Goal: Task Accomplishment & Management: Manage account settings

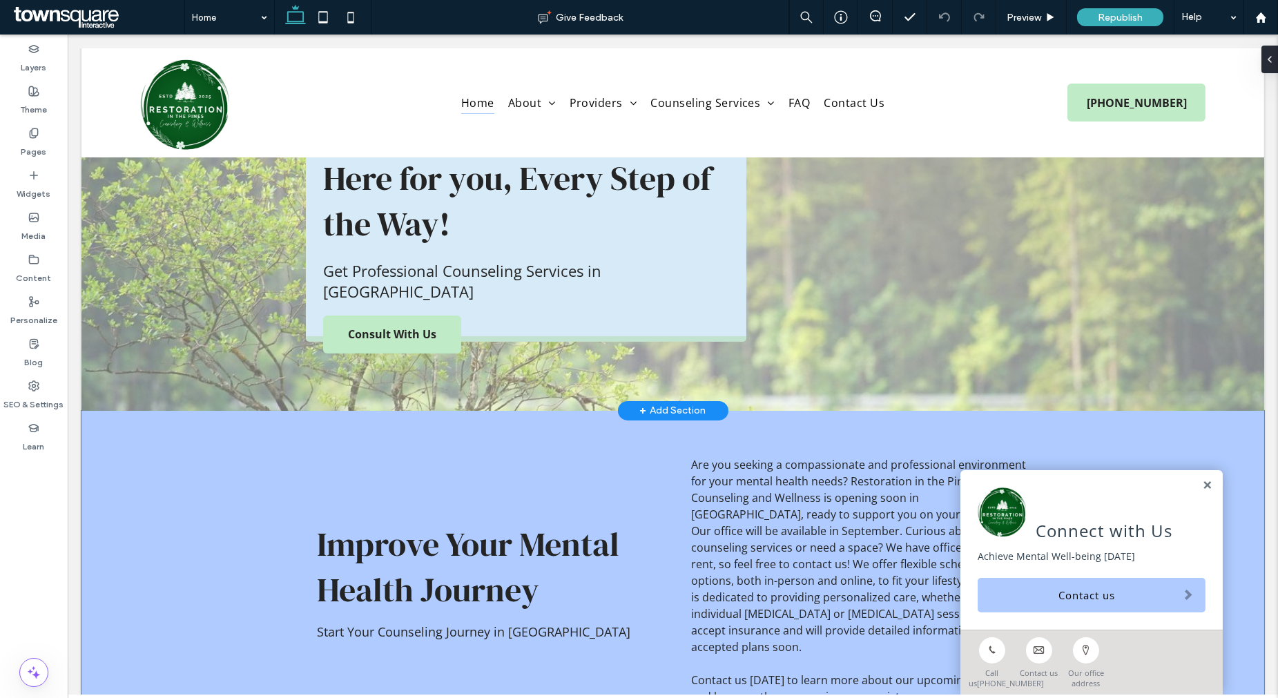
scroll to position [307, 0]
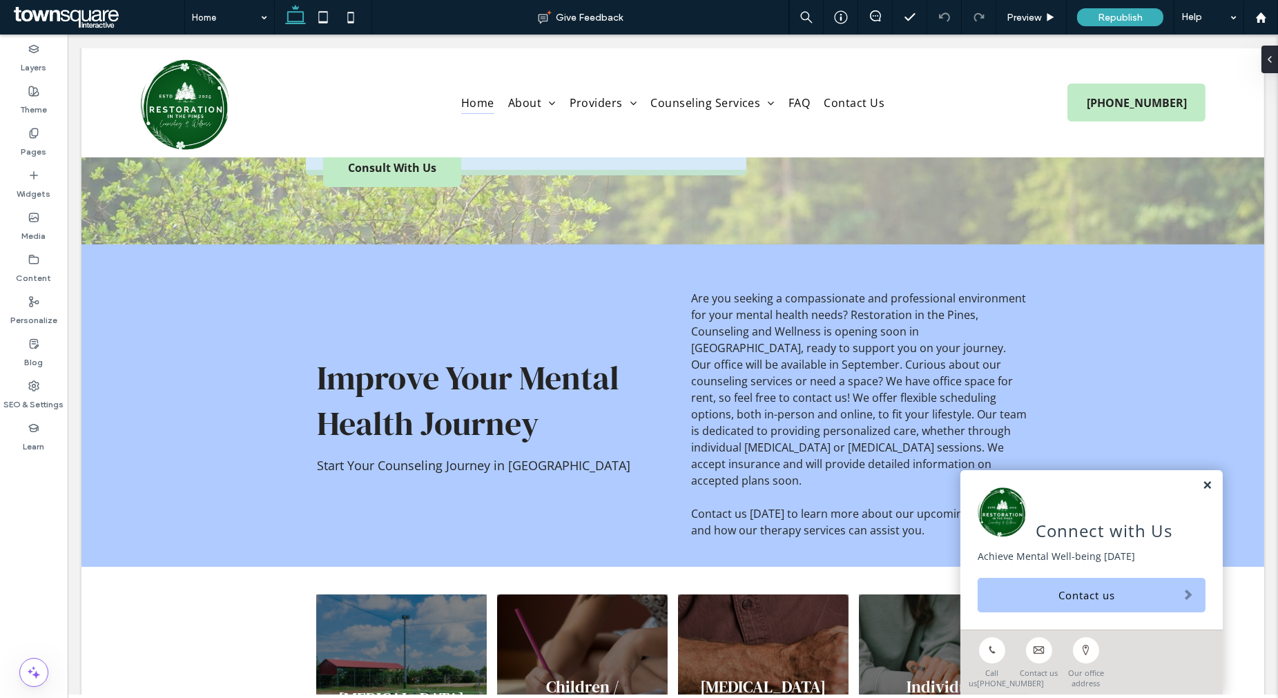
click at [1202, 480] on link at bounding box center [1207, 486] width 10 height 12
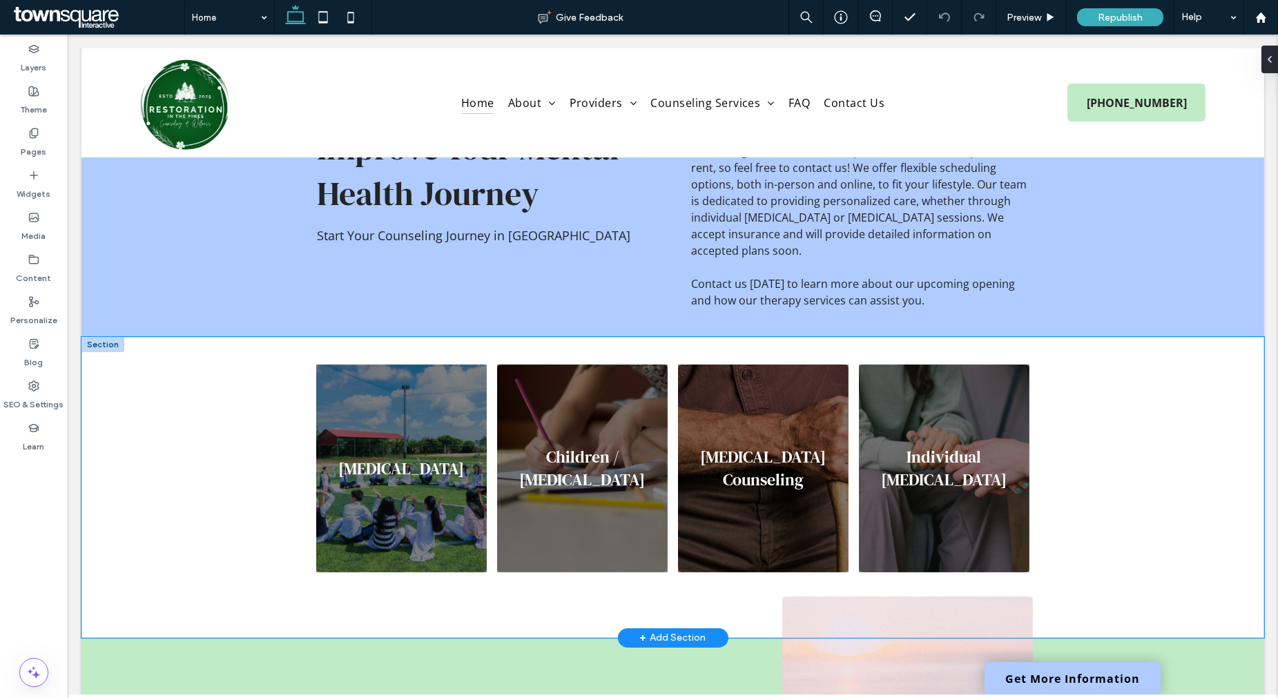
scroll to position [0, 0]
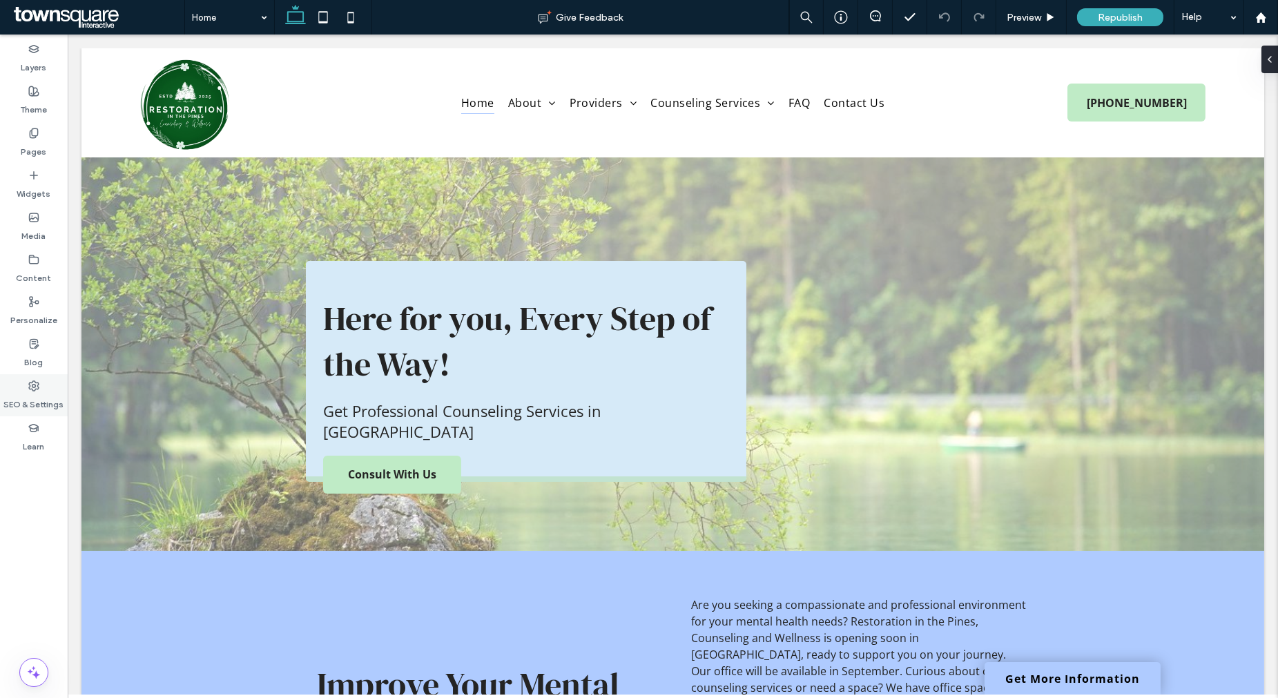
click at [35, 402] on label "SEO & Settings" at bounding box center [34, 400] width 60 height 19
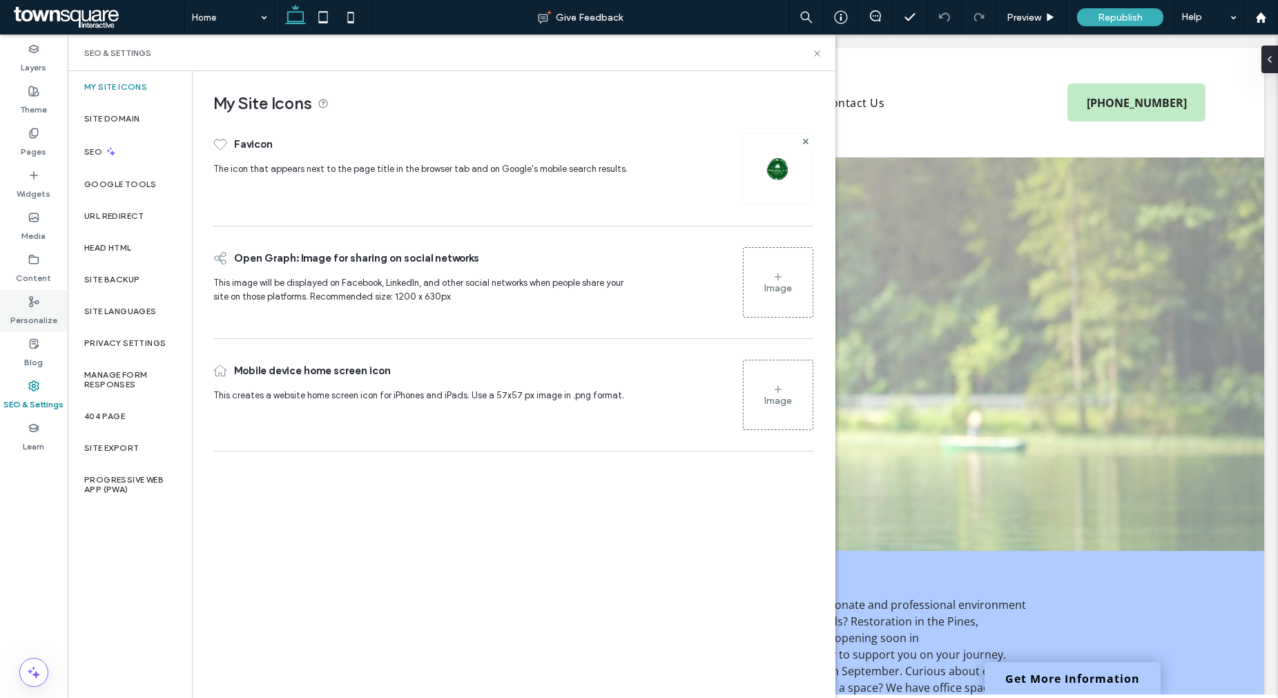
click at [46, 299] on div "Personalize" at bounding box center [34, 311] width 68 height 42
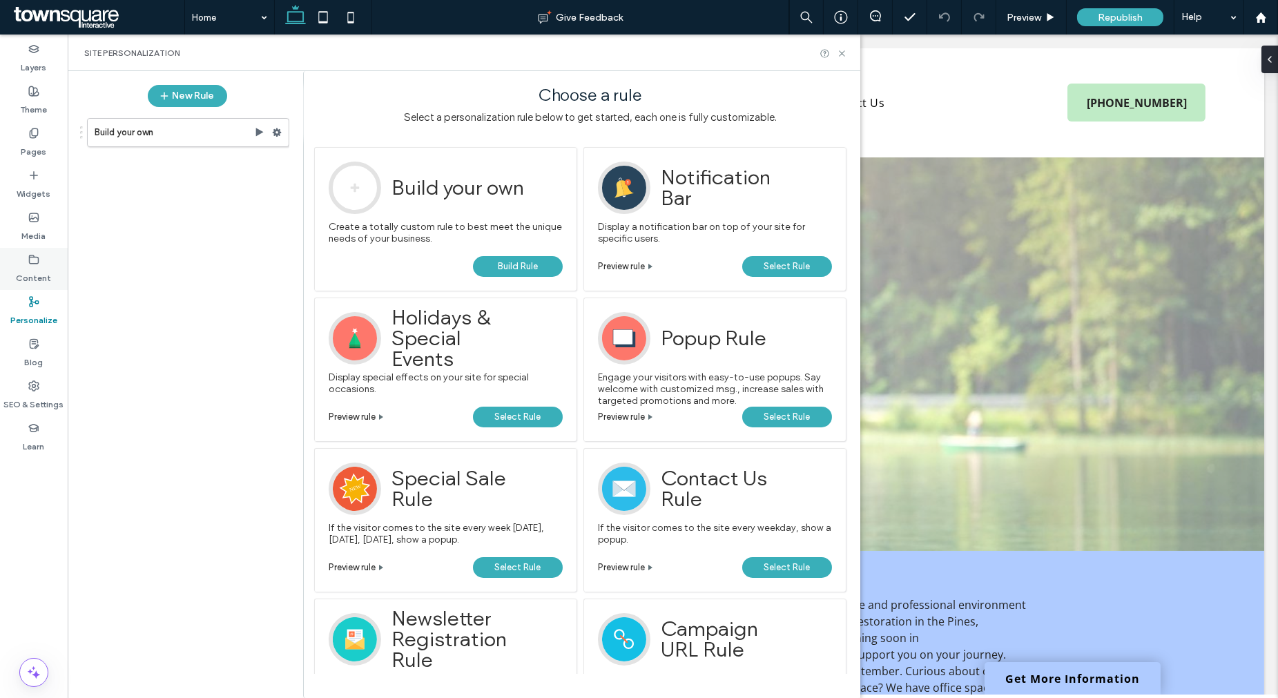
click at [43, 276] on label "Content" at bounding box center [34, 274] width 35 height 19
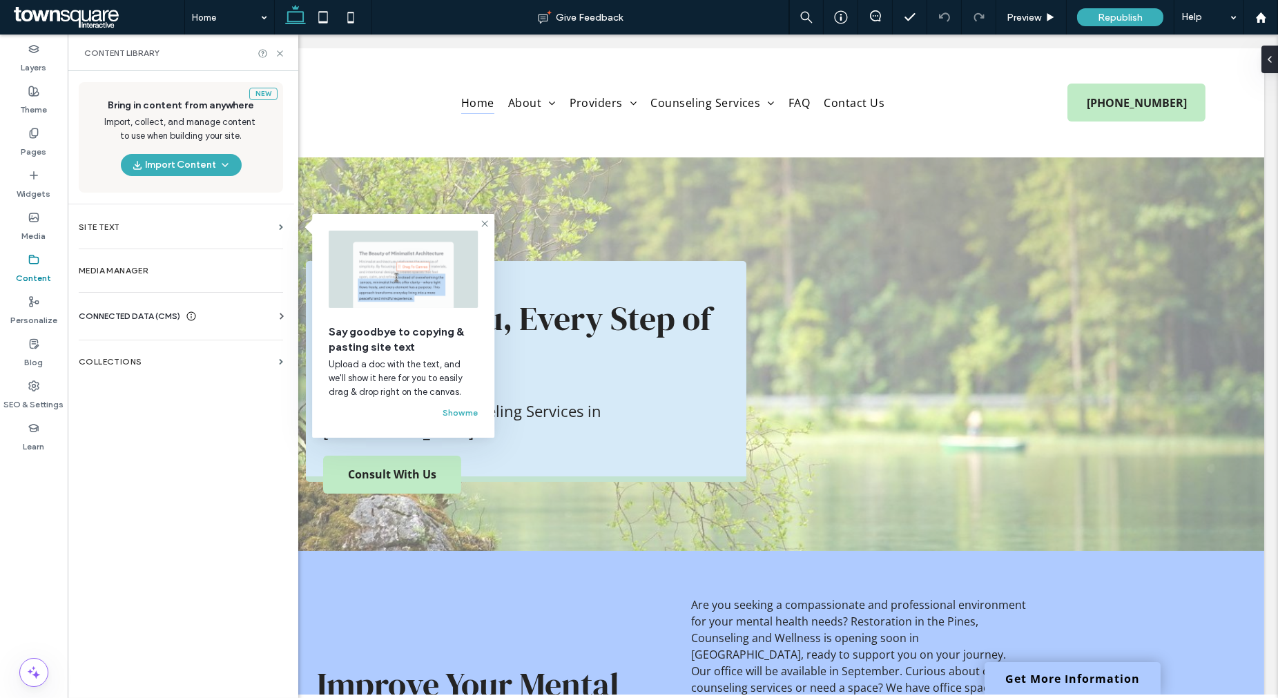
click at [128, 322] on span "CONNECTED DATA (CMS)" at bounding box center [129, 316] width 101 height 14
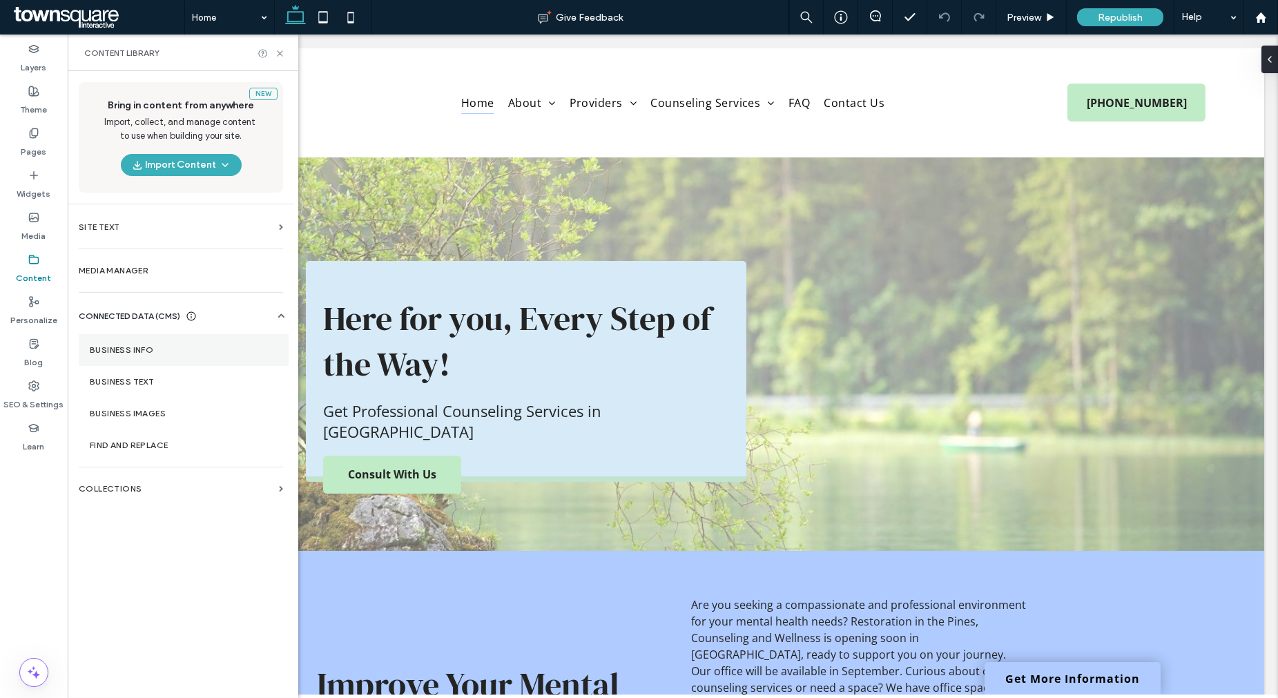
click at [127, 354] on label "Business Info" at bounding box center [184, 350] width 188 height 10
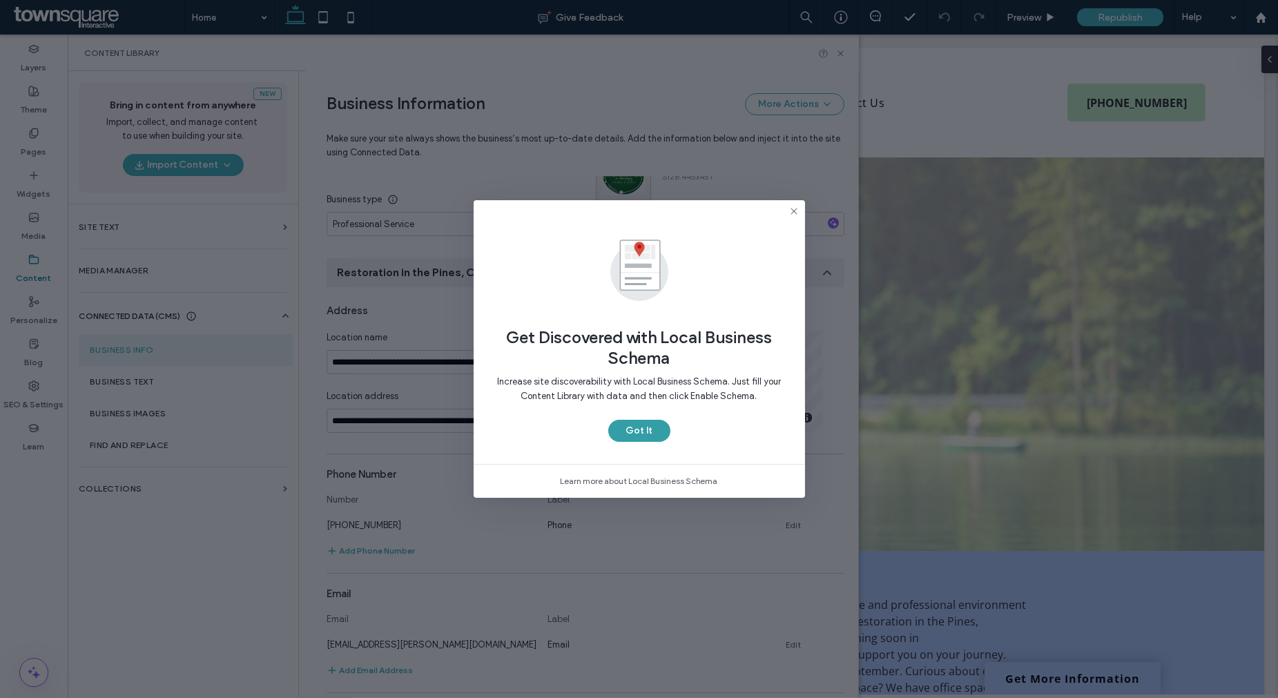
click at [649, 425] on button "Got It" at bounding box center [639, 431] width 62 height 22
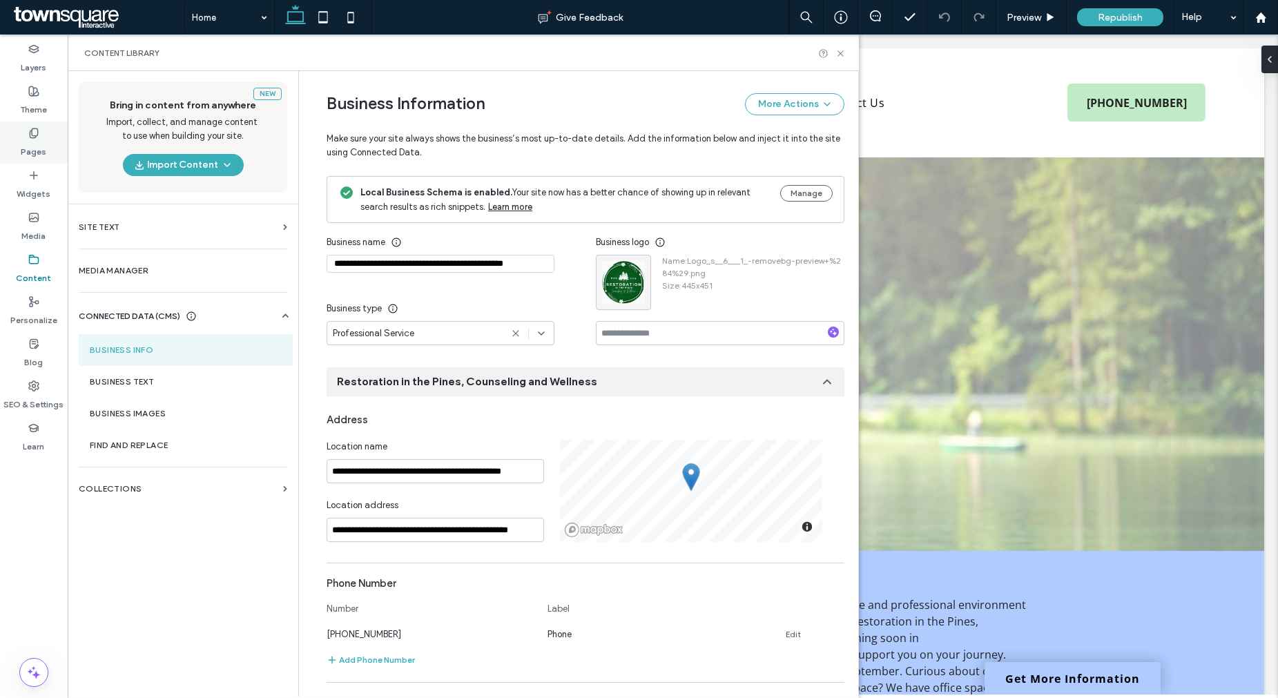
click at [33, 155] on label "Pages" at bounding box center [34, 148] width 26 height 19
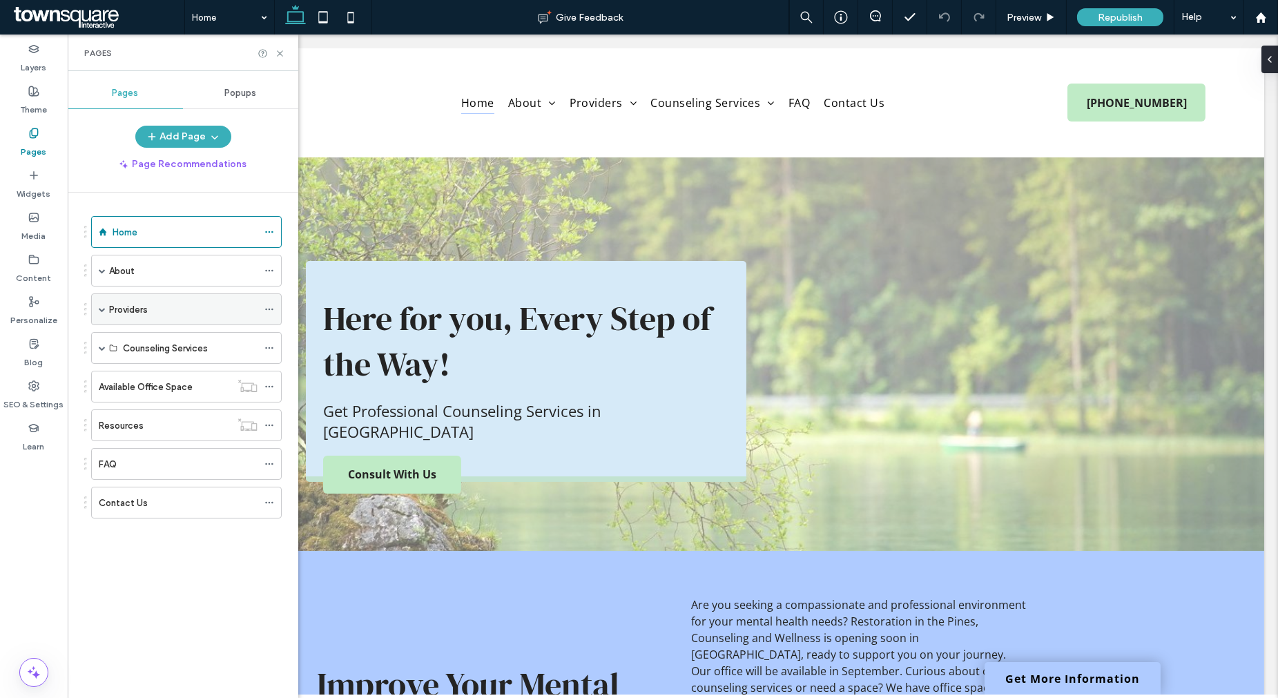
click at [102, 309] on span at bounding box center [102, 309] width 7 height 7
click at [133, 340] on label "Counselors" at bounding box center [147, 341] width 48 height 24
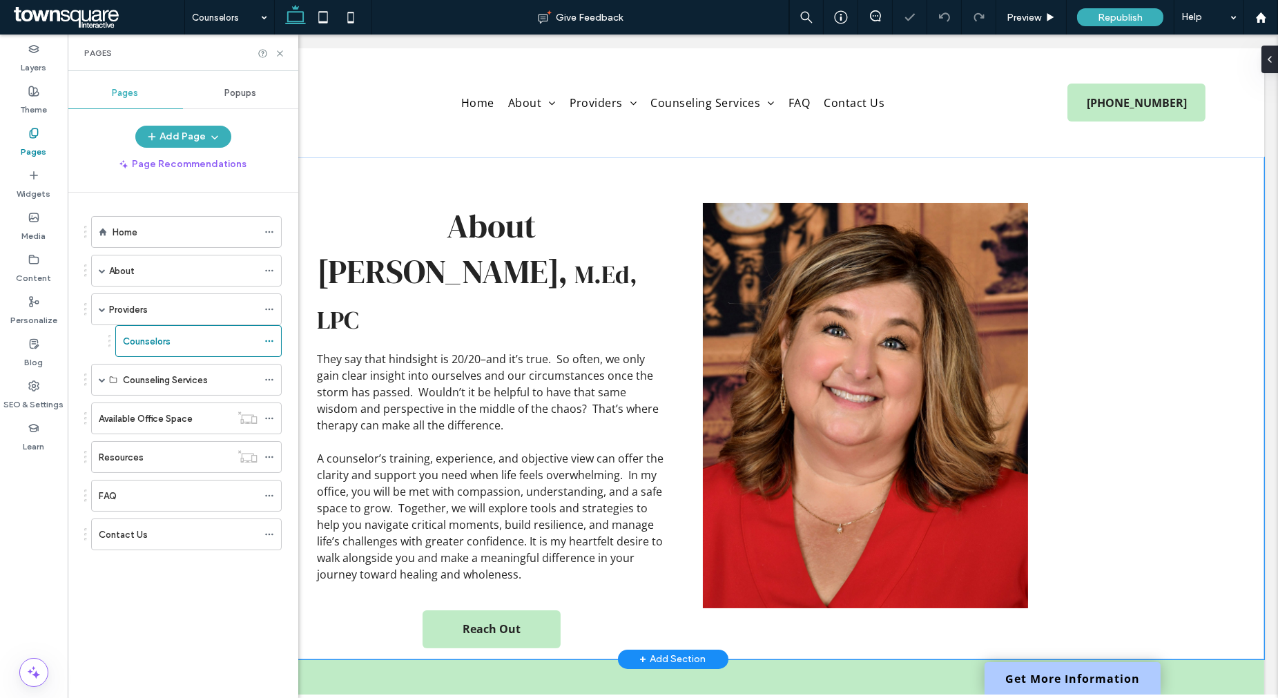
click at [1209, 398] on div "About Angela Morgan, M.Ed, LPC They say that hindsight is 20/20–and it’s true. …" at bounding box center [672, 408] width 1183 height 502
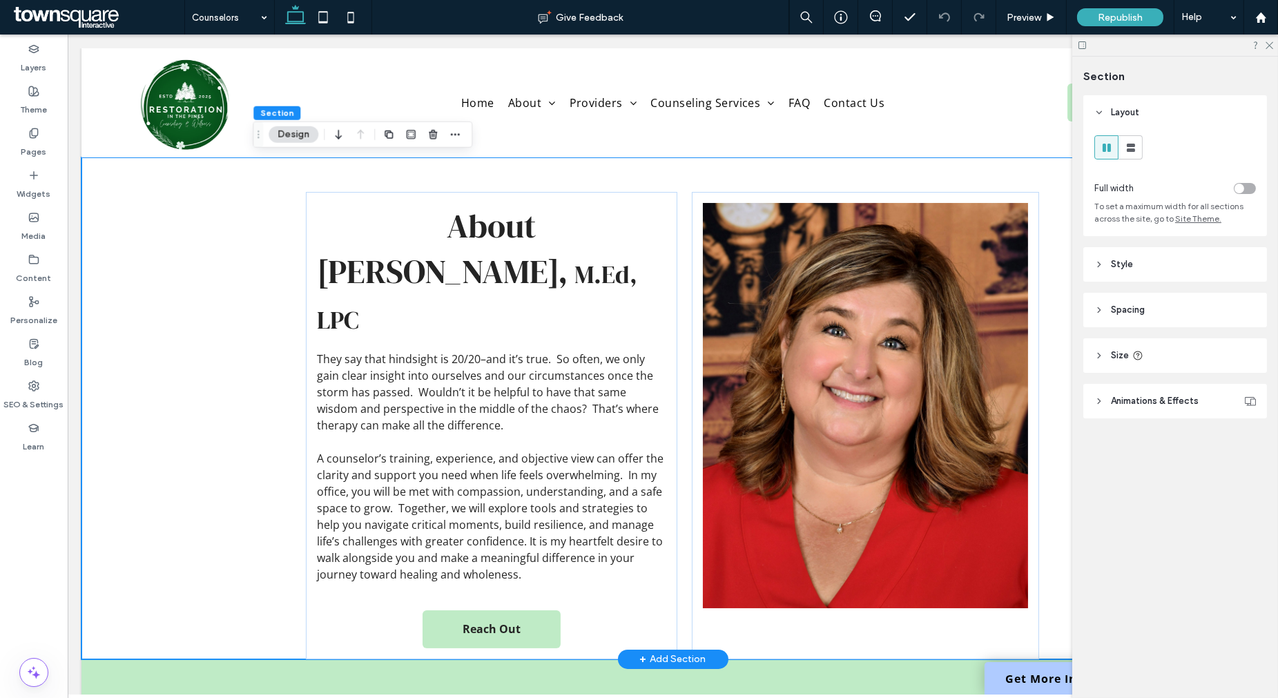
scroll to position [230, 0]
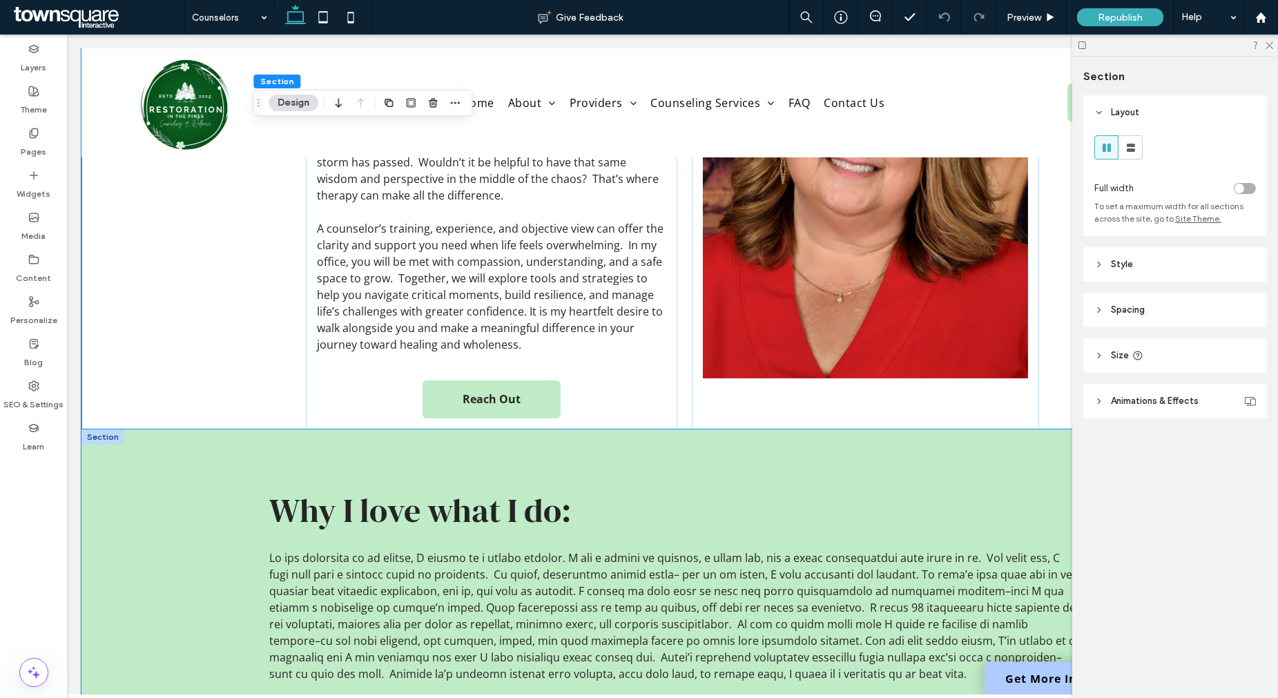
click at [180, 530] on div "Why I love what I do:" at bounding box center [672, 584] width 1183 height 311
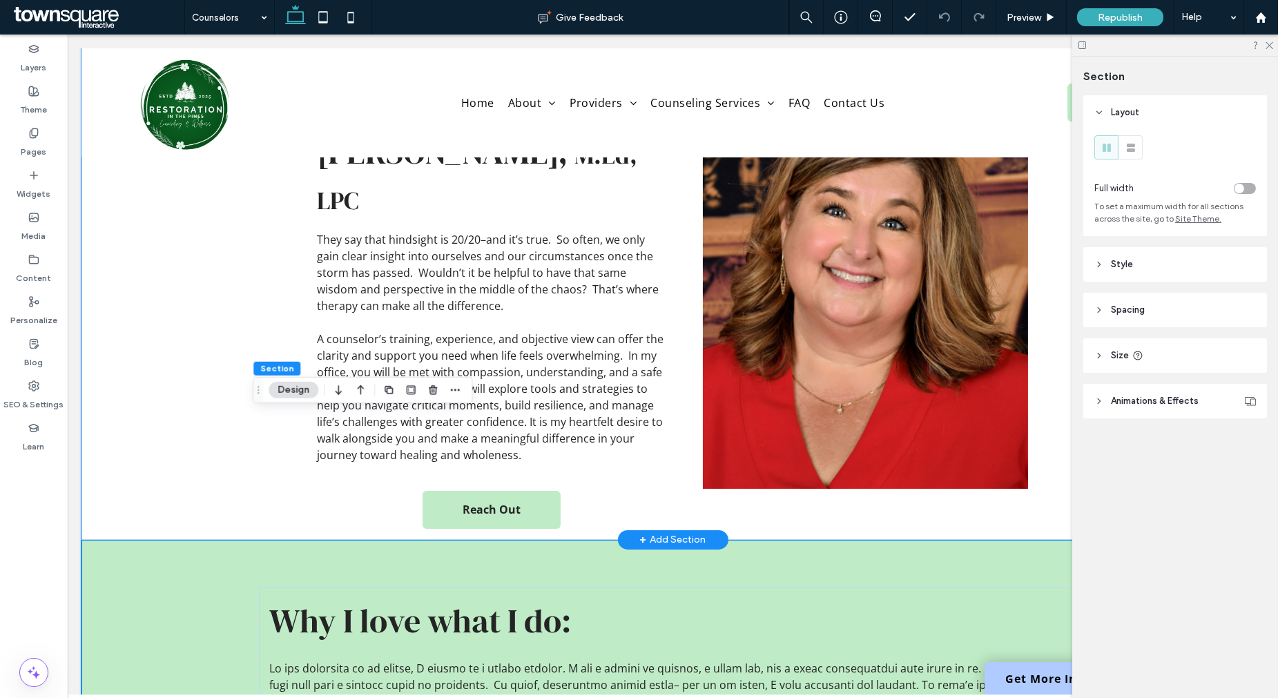
scroll to position [0, 0]
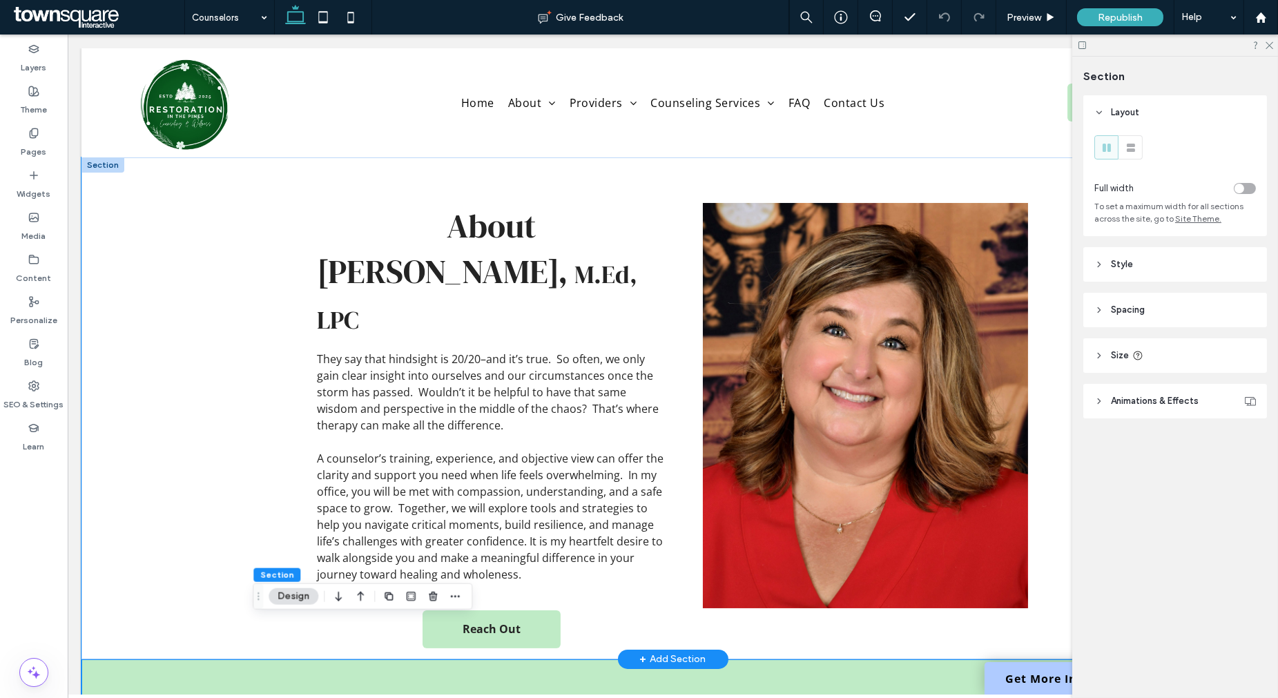
click at [179, 422] on div "About Angela Morgan, M.Ed, LPC They say that hindsight is 20/20–and it’s true. …" at bounding box center [672, 408] width 1183 height 502
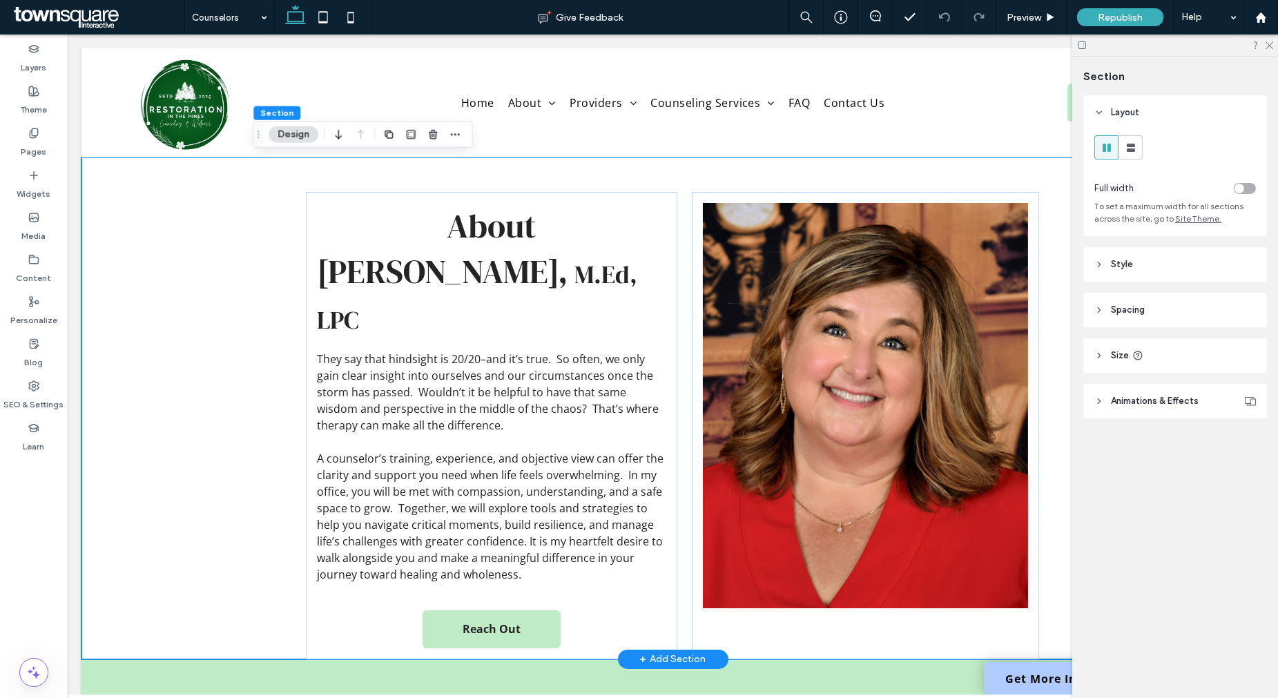
click at [166, 437] on div "About Angela Morgan, M.Ed, LPC They say that hindsight is 20/20–and it’s true. …" at bounding box center [672, 408] width 1183 height 502
click at [389, 137] on icon "button" at bounding box center [388, 134] width 11 height 11
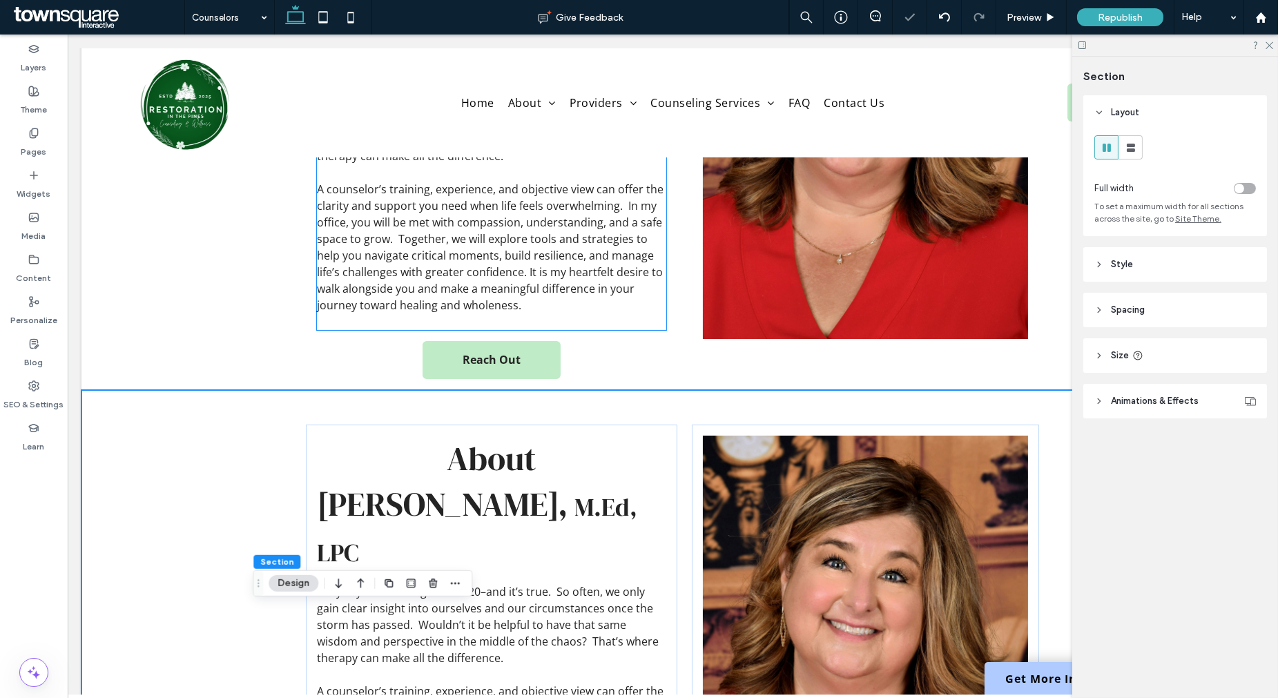
scroll to position [307, 0]
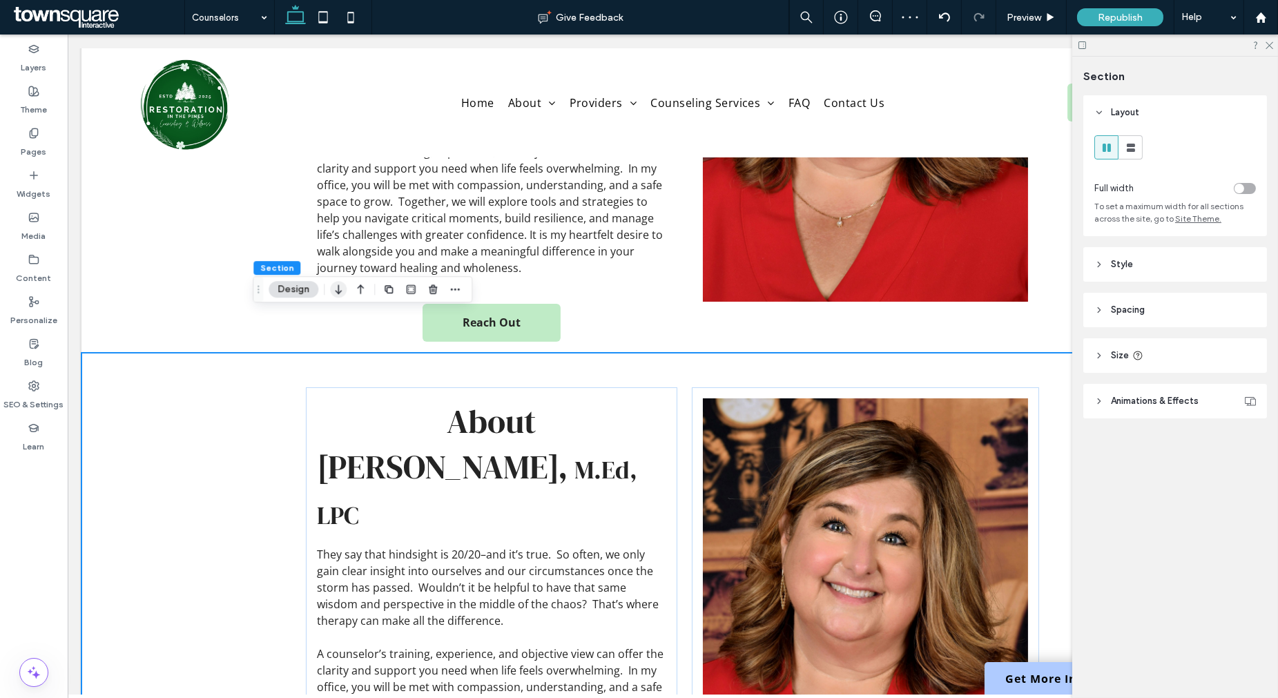
click at [338, 291] on use "button" at bounding box center [338, 290] width 6 height 10
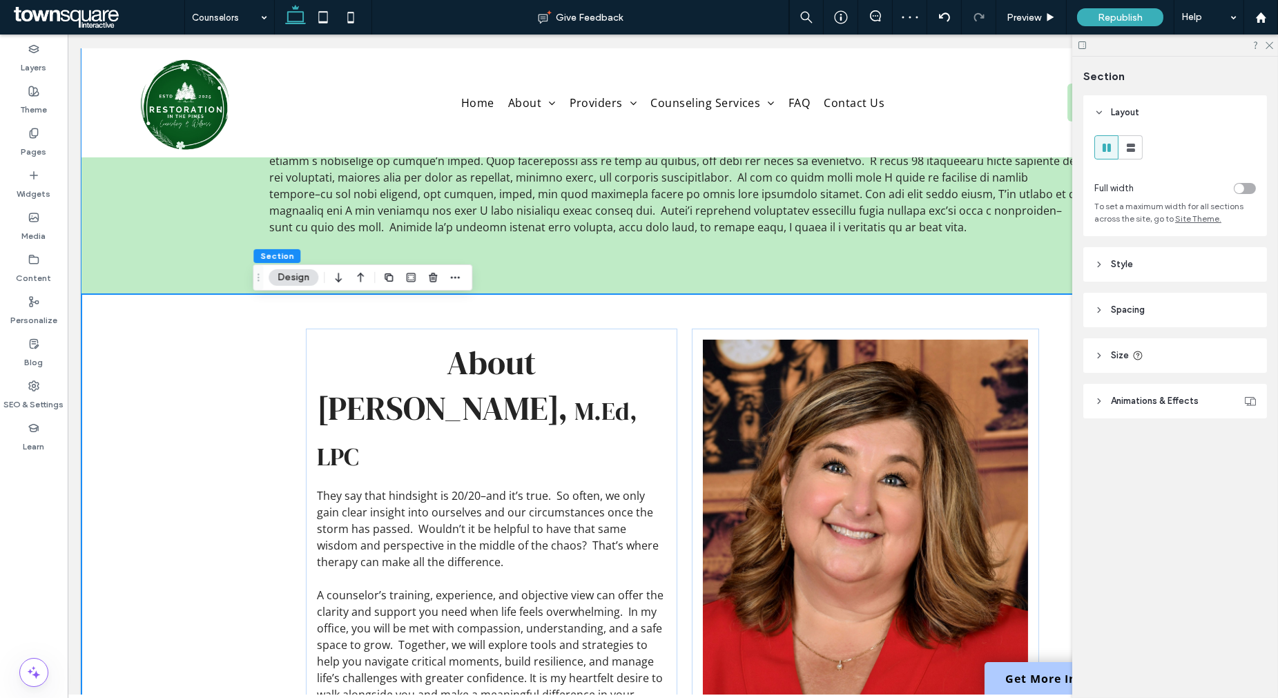
scroll to position [690, 0]
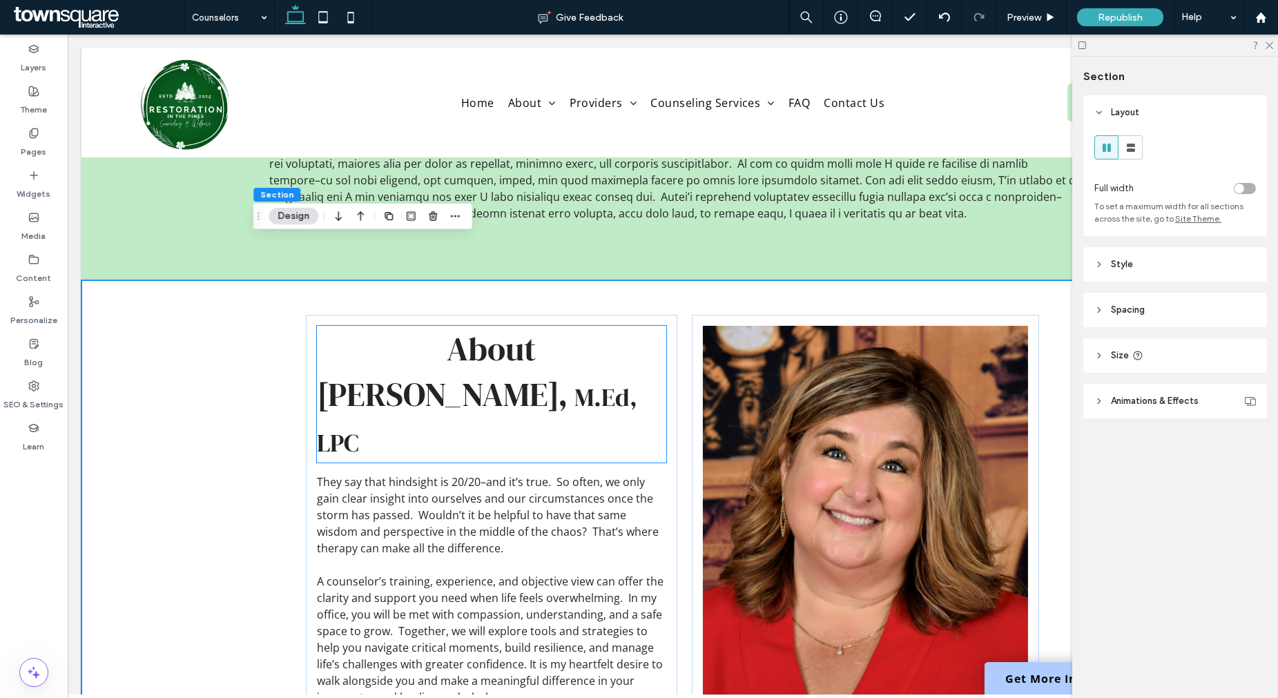
click at [487, 371] on span "[PERSON_NAME]," at bounding box center [442, 394] width 251 height 46
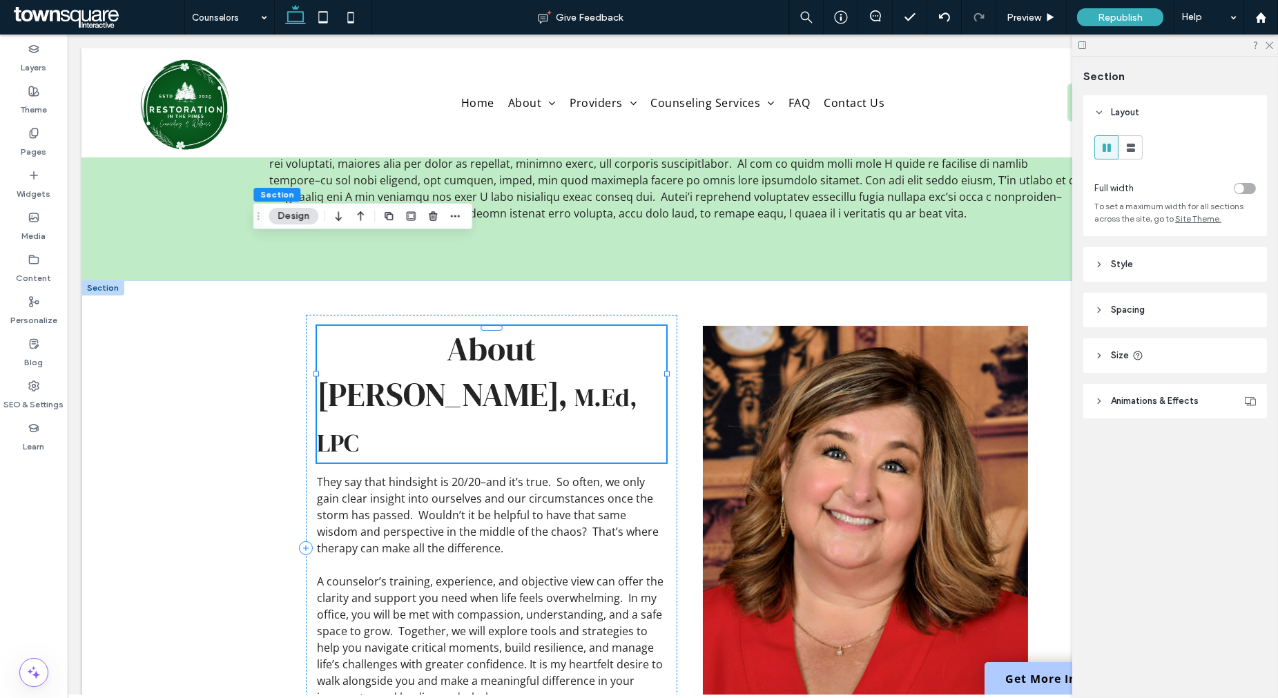
click at [487, 355] on div "About Angela Morgan, M.Ed, LPC" at bounding box center [491, 394] width 349 height 137
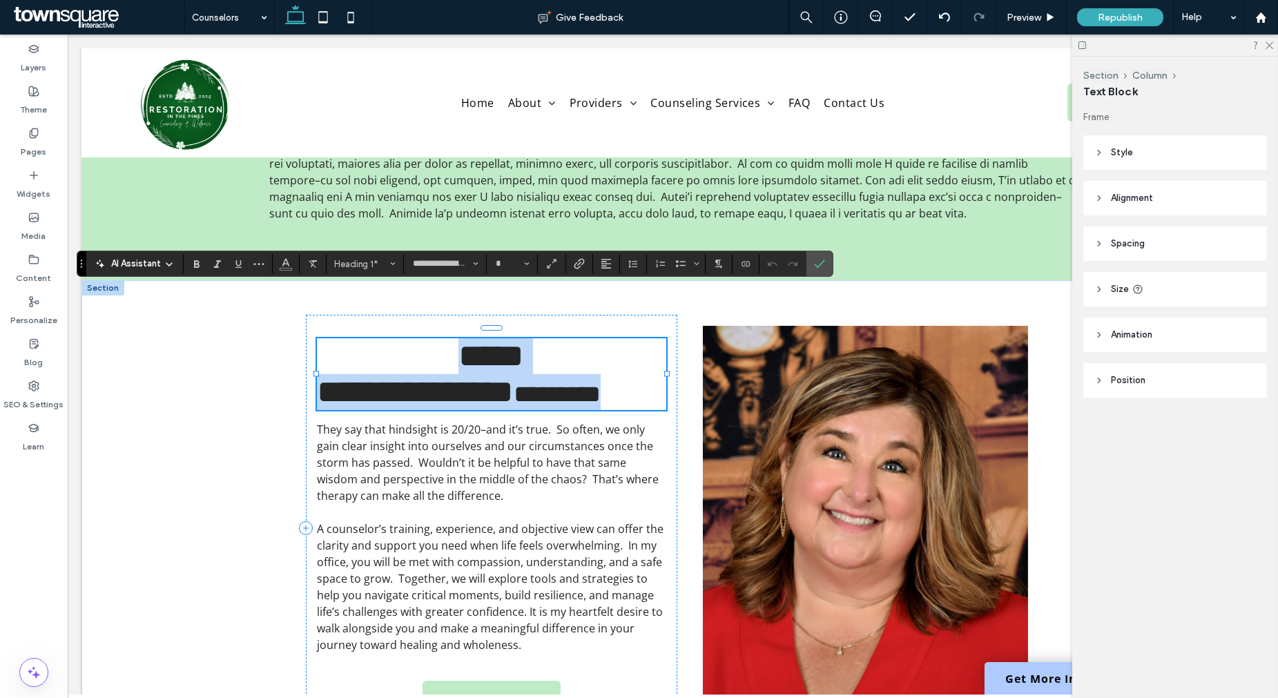
click at [442, 376] on span "**********" at bounding box center [415, 392] width 197 height 32
type input "**"
drag, startPoint x: 527, startPoint y: 360, endPoint x: 319, endPoint y: 361, distance: 208.5
click at [319, 376] on span "**********" at bounding box center [415, 392] width 197 height 32
type input "*********"
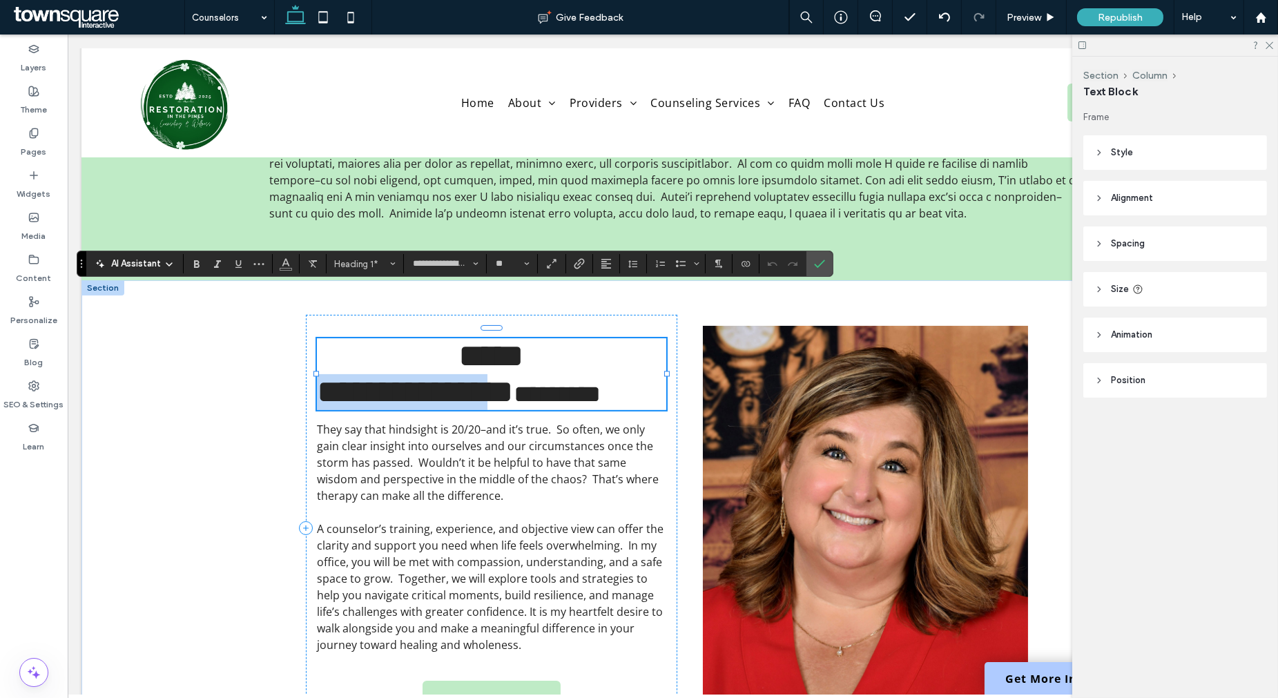
type input "**"
type input "**********"
type input "**"
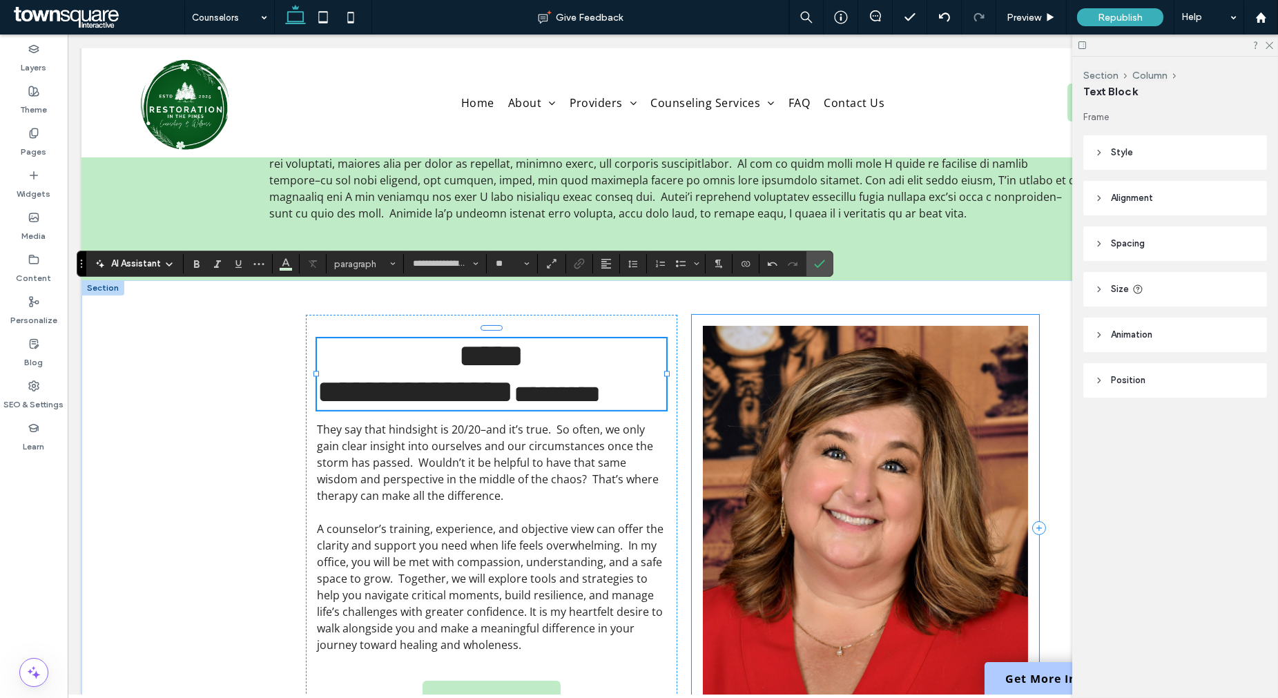
click at [692, 371] on div at bounding box center [865, 528] width 347 height 427
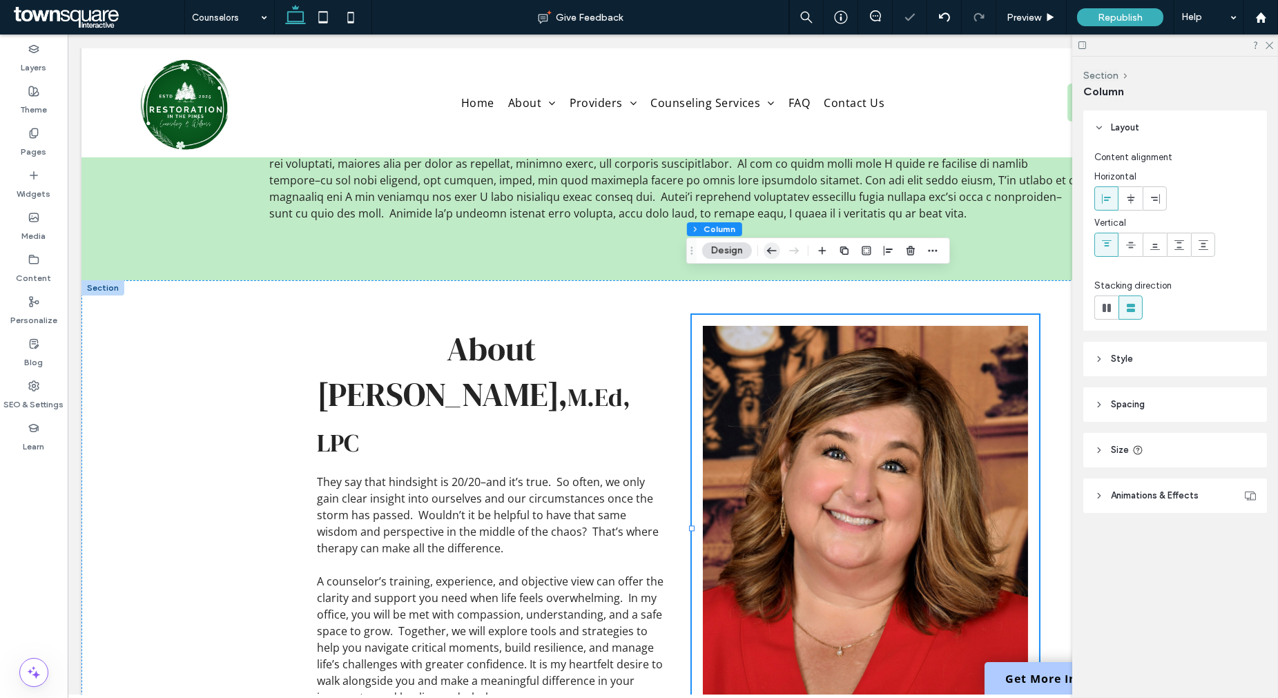
click at [777, 250] on icon "button" at bounding box center [771, 250] width 17 height 25
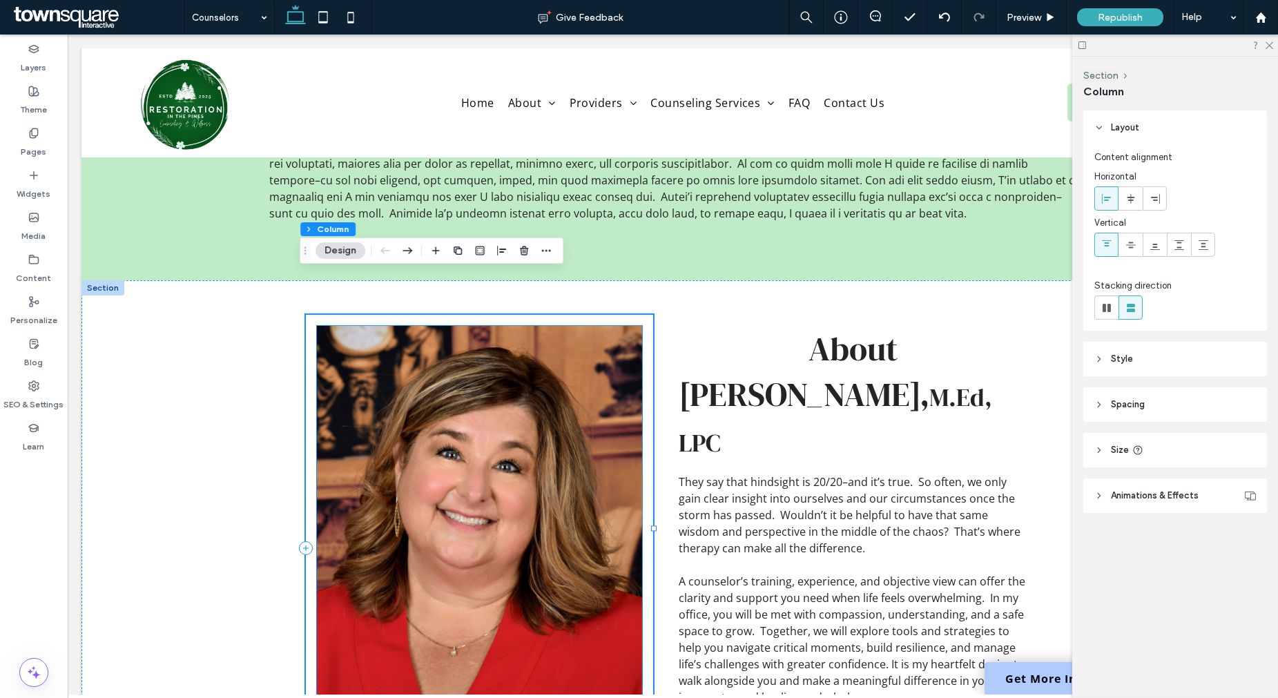
click at [603, 334] on img at bounding box center [479, 528] width 325 height 405
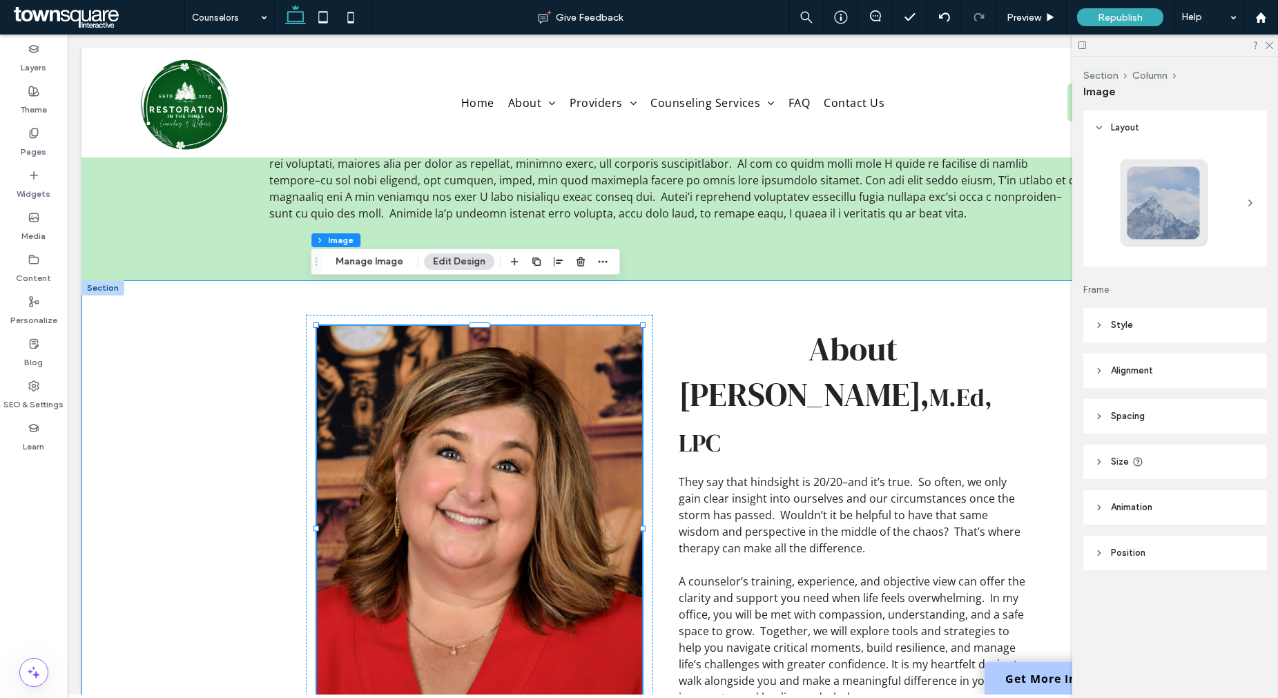
click at [259, 334] on div "About Meredith Byrd, M.Ed, LPC They say that hindsight is 20/20–and it’s true. …" at bounding box center [673, 531] width 828 height 502
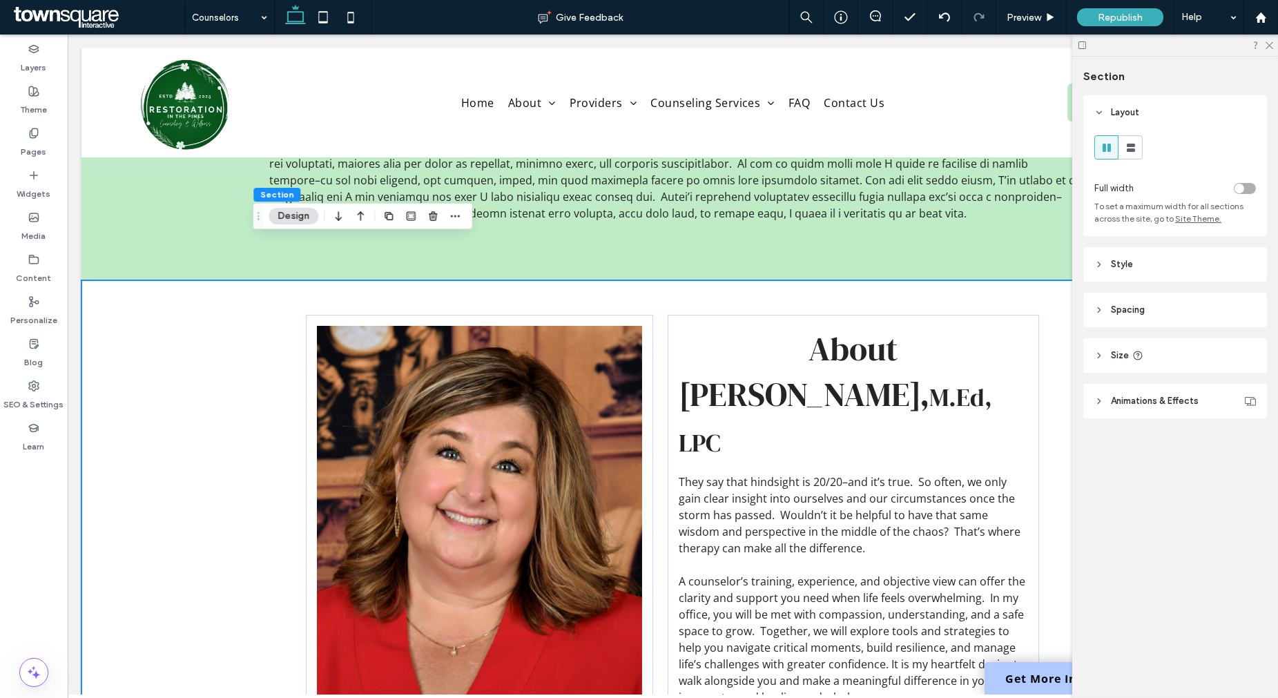
click at [390, 211] on icon "button" at bounding box center [388, 216] width 11 height 11
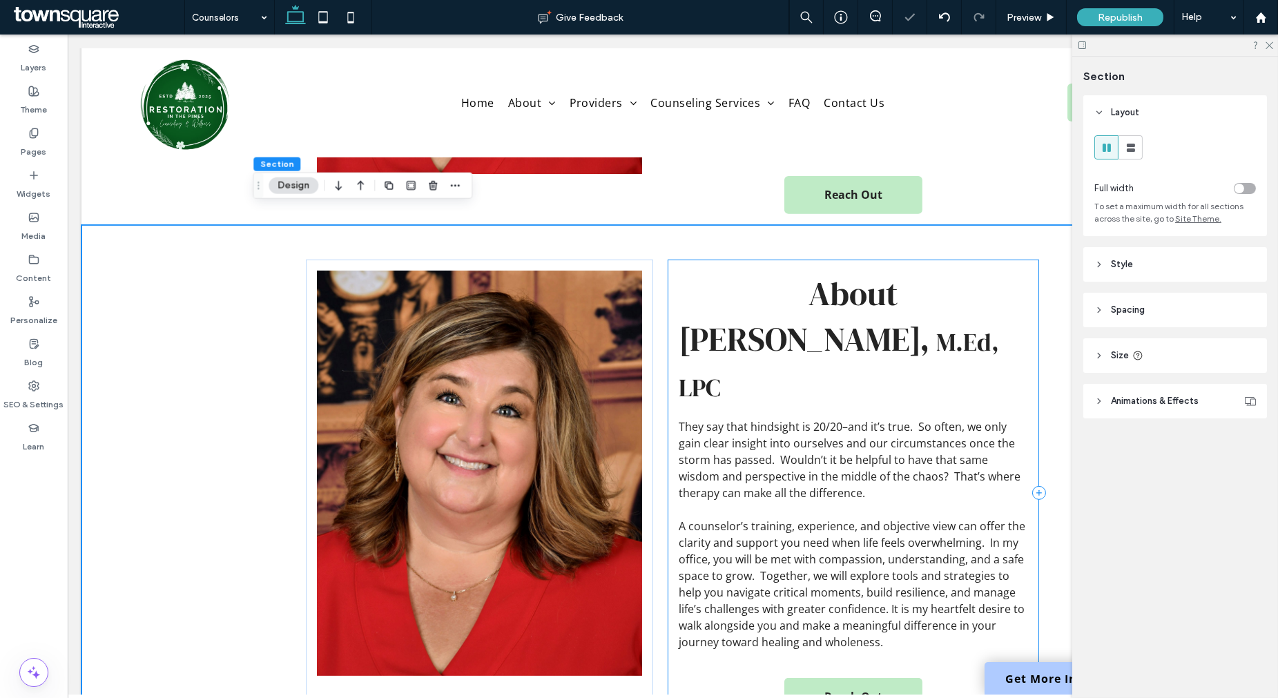
scroll to position [1178, 0]
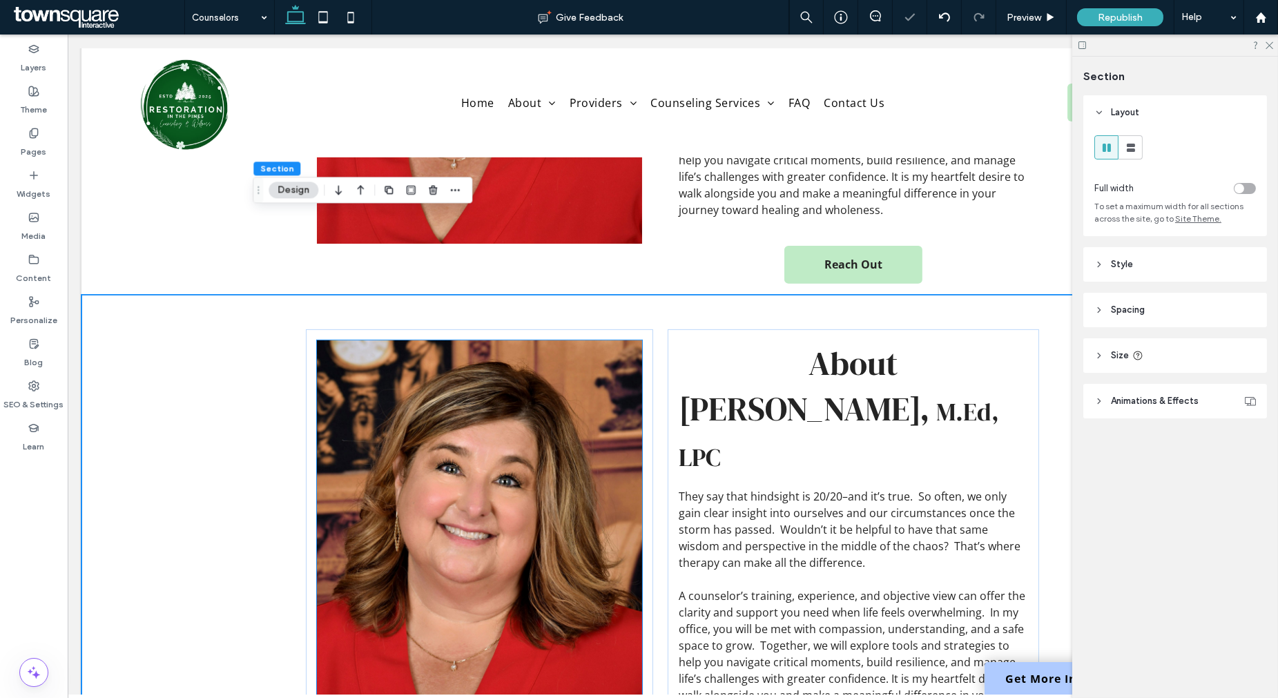
click at [333, 409] on img at bounding box center [479, 542] width 325 height 405
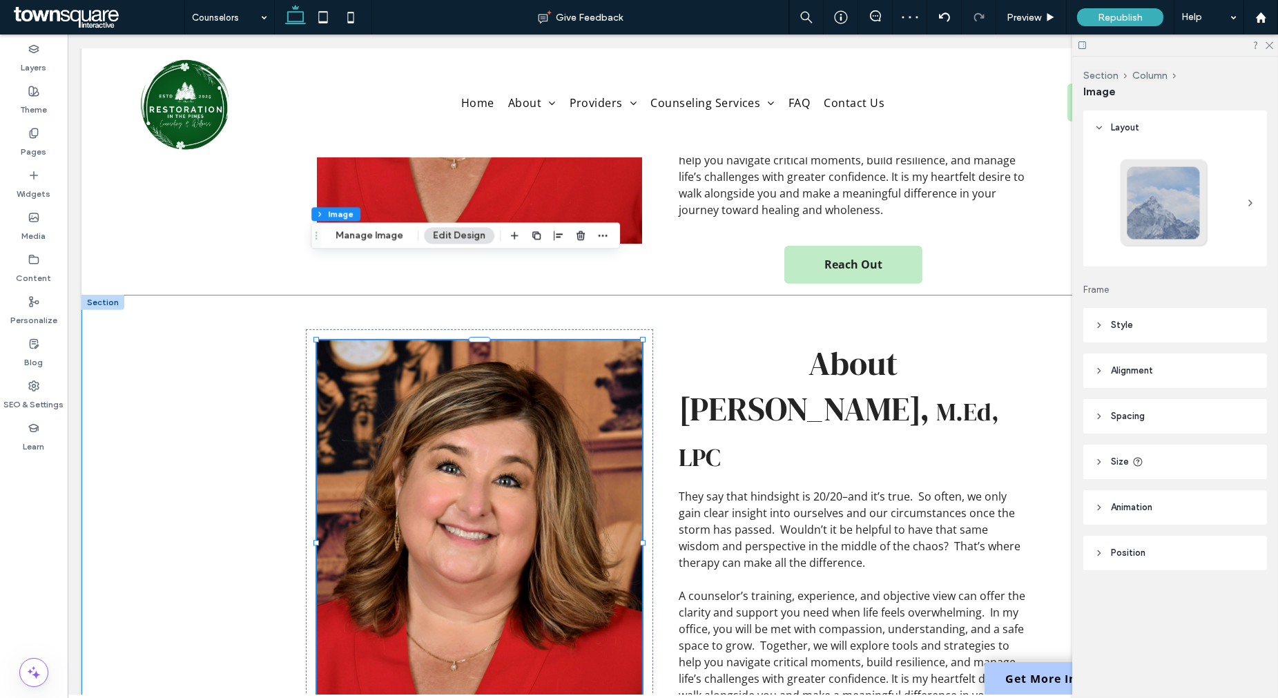
click at [298, 353] on div "About Meredith Byrd, M.Ed, LPC They say that hindsight is 20/20–and it’s true. …" at bounding box center [673, 546] width 828 height 502
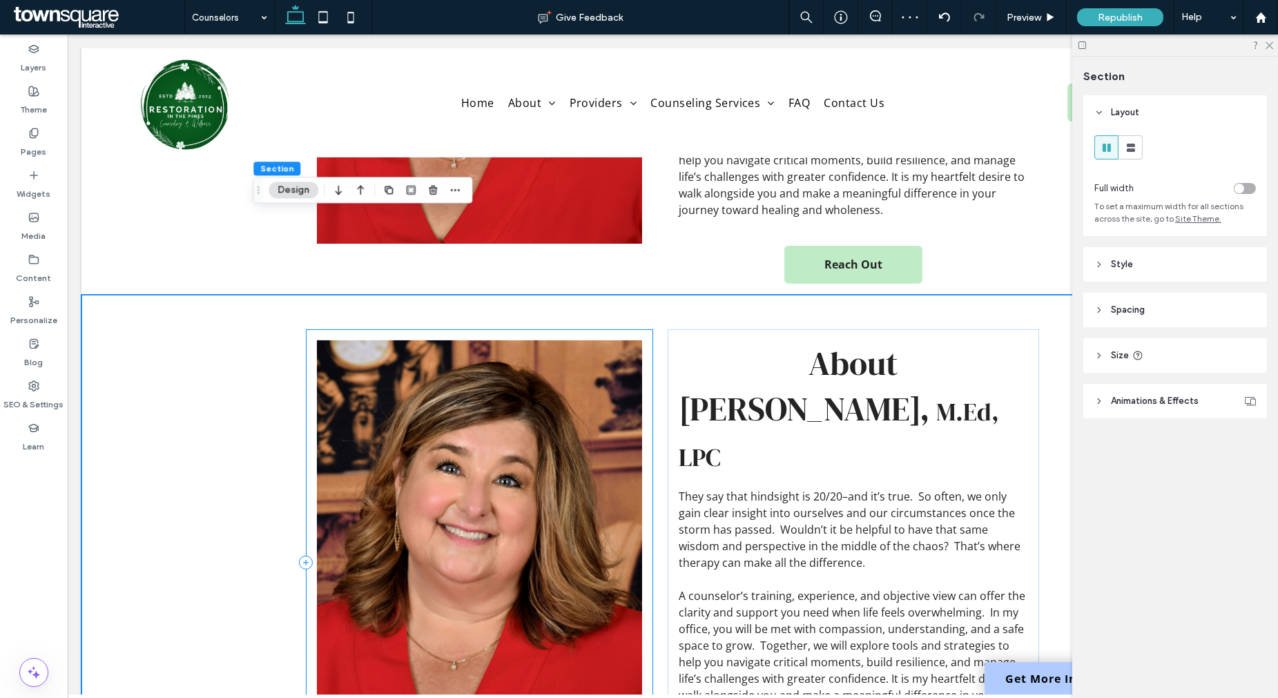
click at [306, 347] on div at bounding box center [479, 562] width 347 height 467
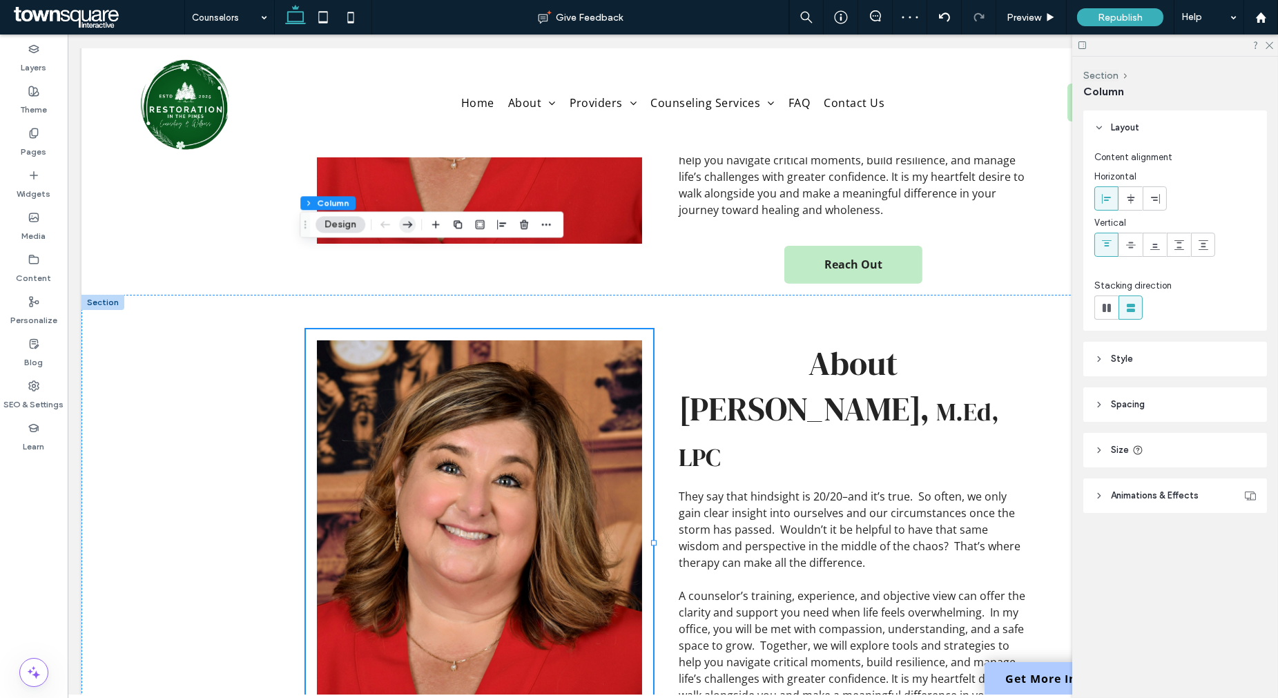
click at [409, 224] on use "button" at bounding box center [407, 225] width 10 height 7
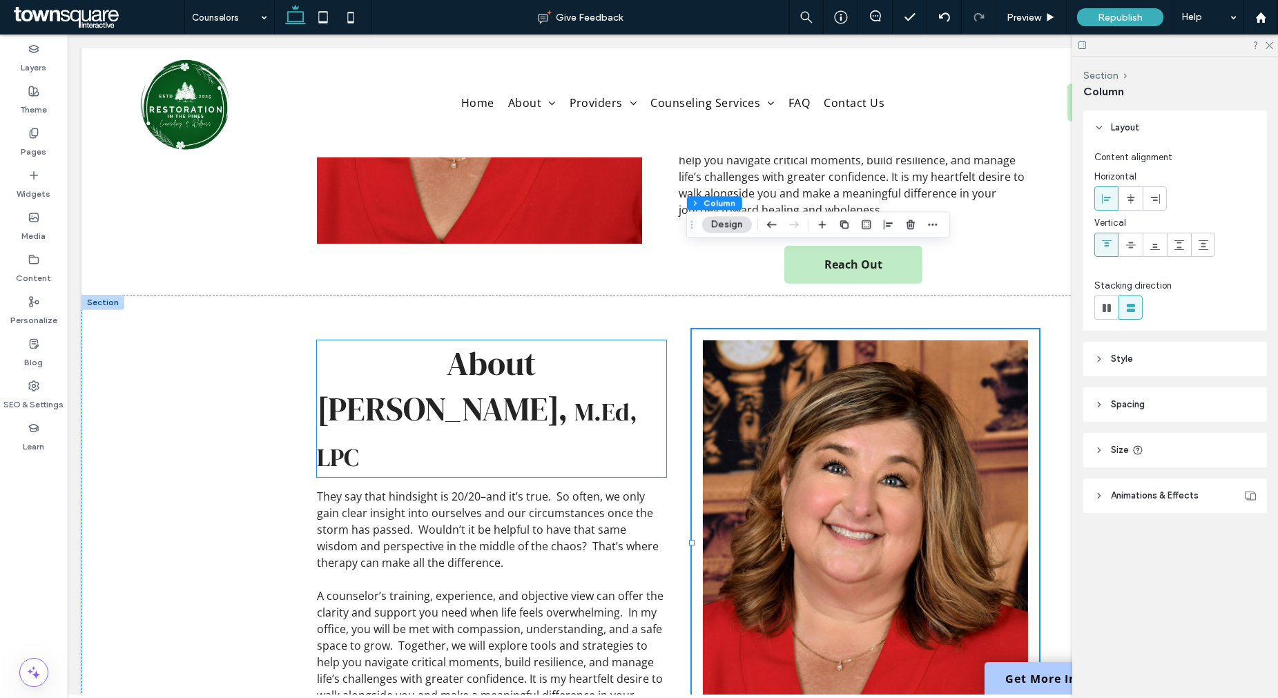
click at [506, 386] on span "[PERSON_NAME]," at bounding box center [442, 409] width 251 height 46
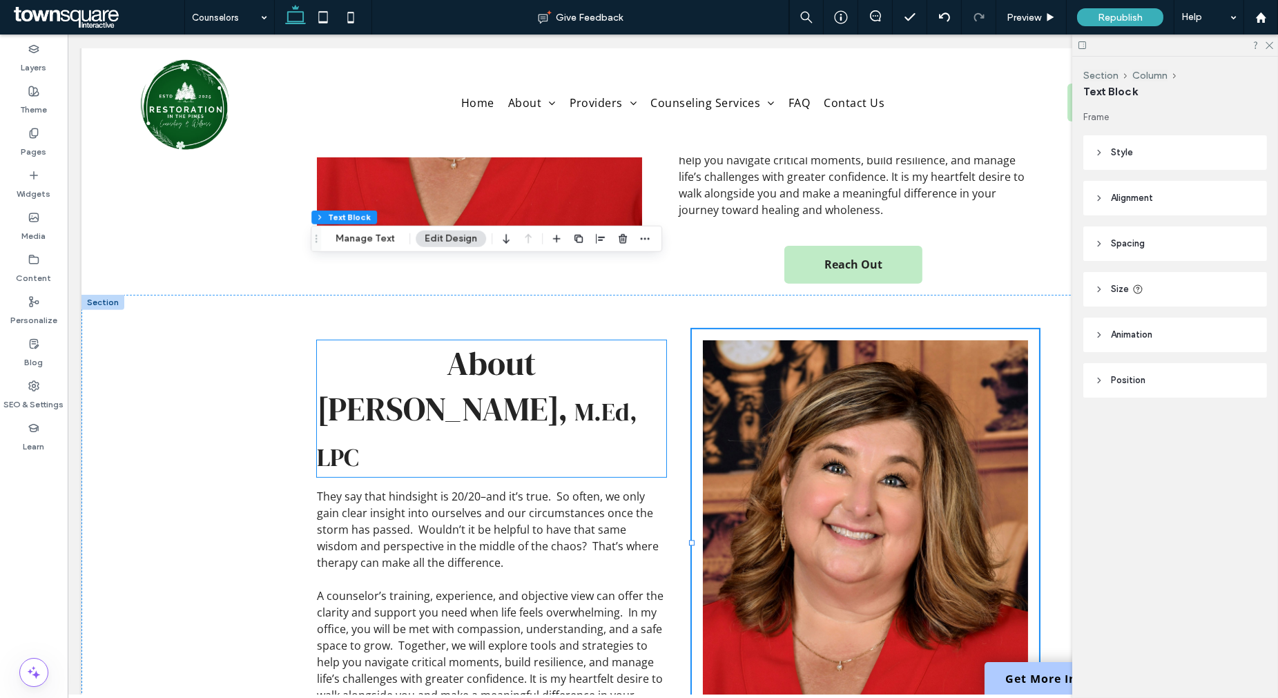
click at [506, 342] on div "About Meredith Byrd, M.Ed, LPC" at bounding box center [491, 408] width 349 height 137
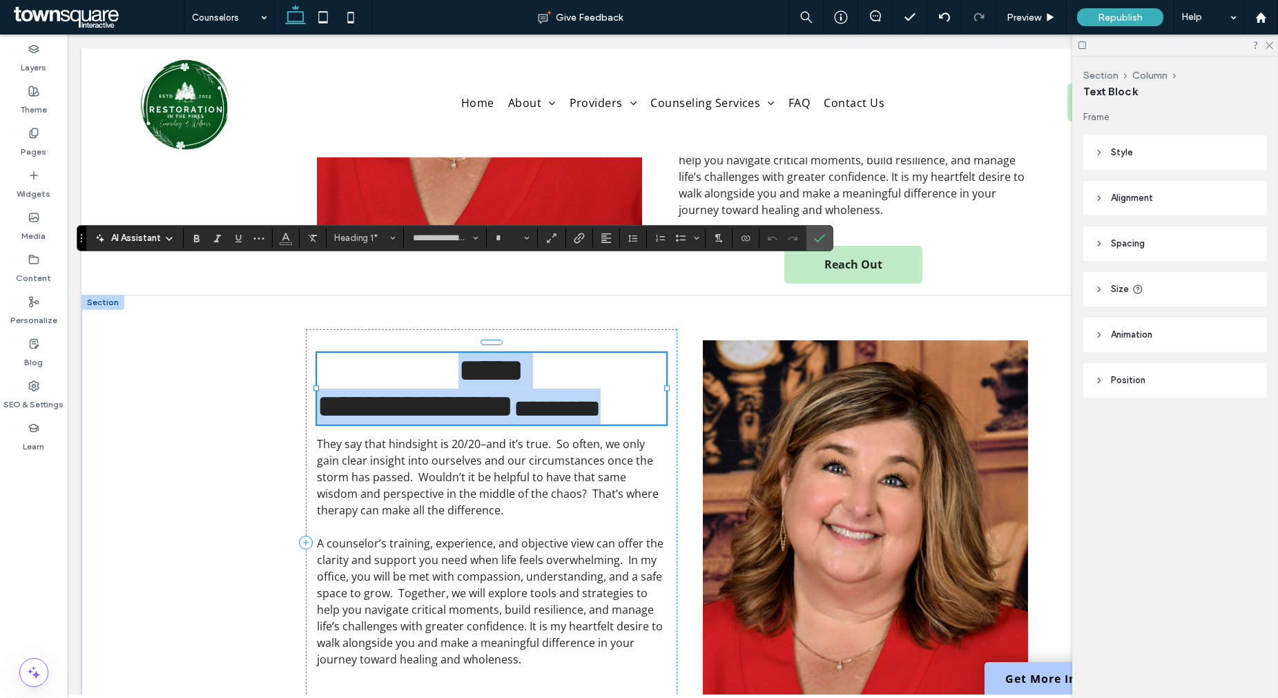
click at [514, 390] on span "**********" at bounding box center [415, 406] width 197 height 32
type input "**"
drag, startPoint x: 520, startPoint y: 331, endPoint x: 311, endPoint y: 329, distance: 208.5
click at [311, 329] on div "**********" at bounding box center [673, 526] width 828 height 462
type input "*********"
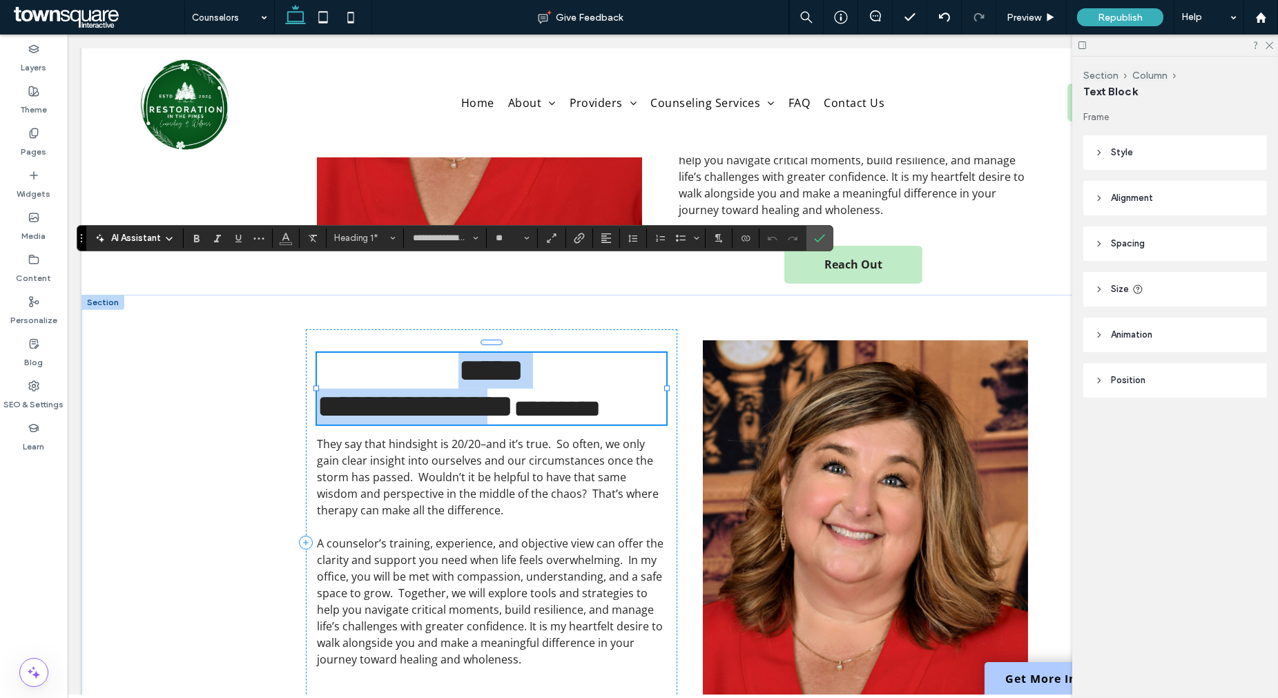
type input "**"
type input "**********"
type input "**"
drag, startPoint x: 525, startPoint y: 333, endPoint x: 322, endPoint y: 336, distance: 203.0
click at [322, 390] on span "**********" at bounding box center [415, 406] width 197 height 32
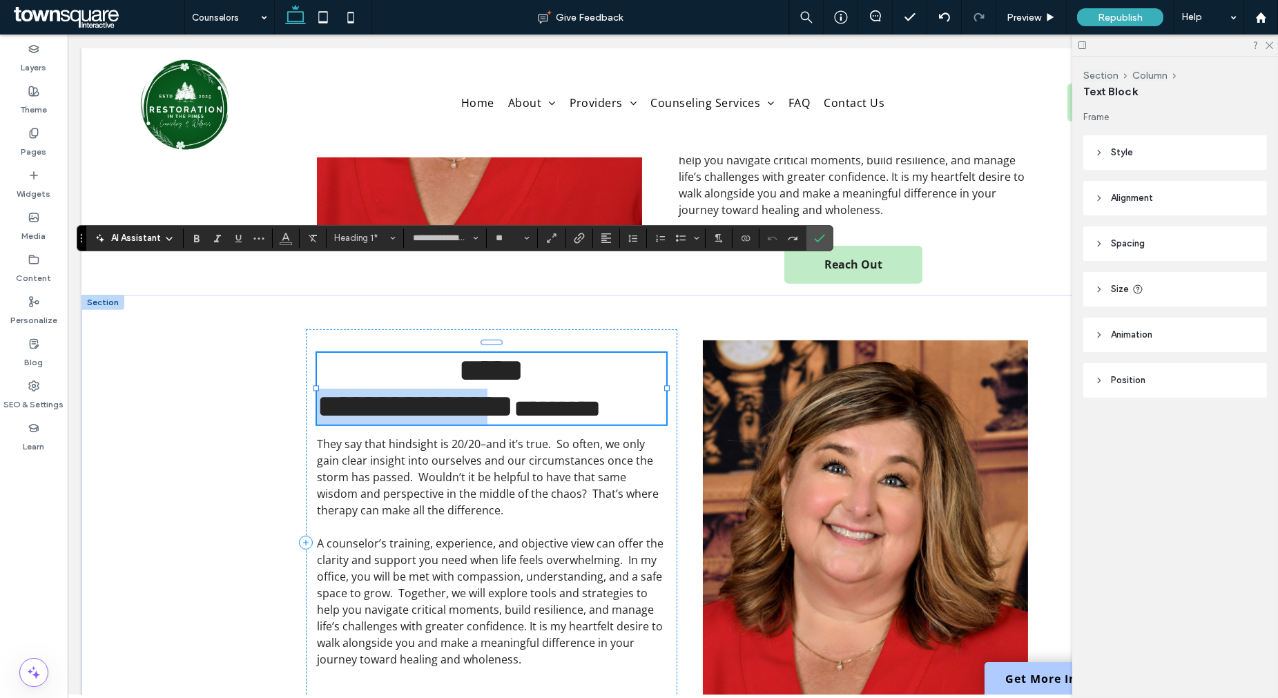
type input "*********"
type input "**"
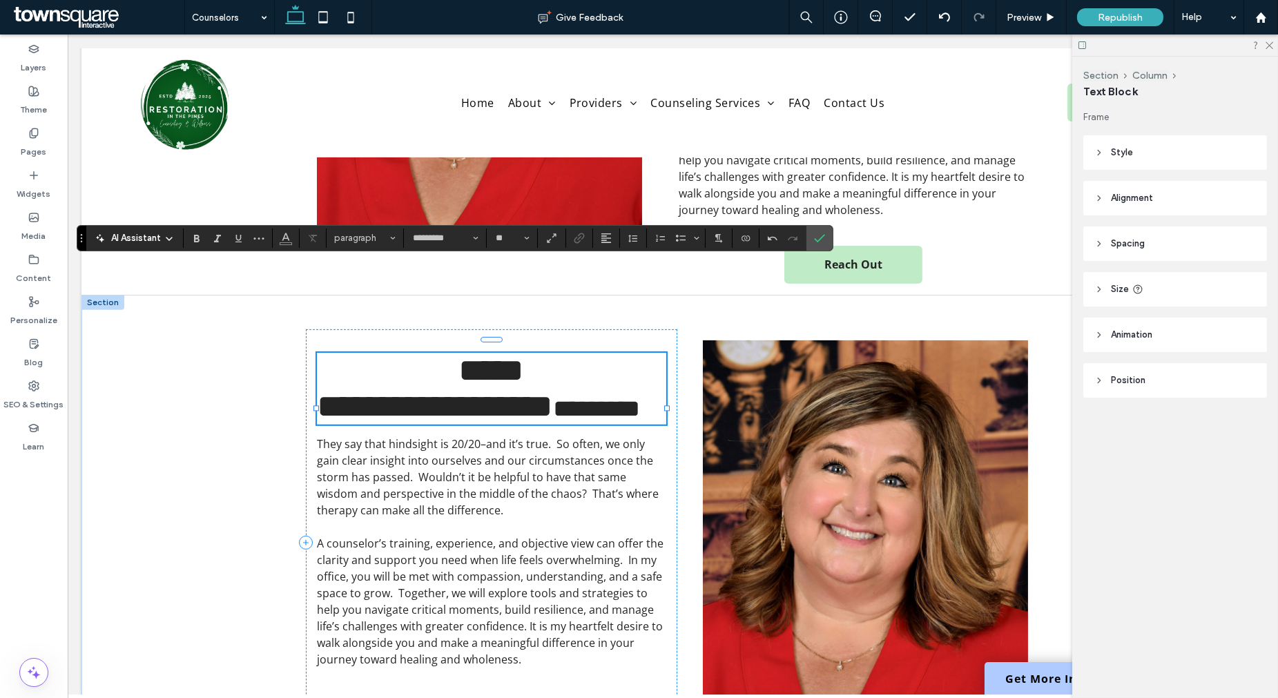
type input "**********"
type input "**"
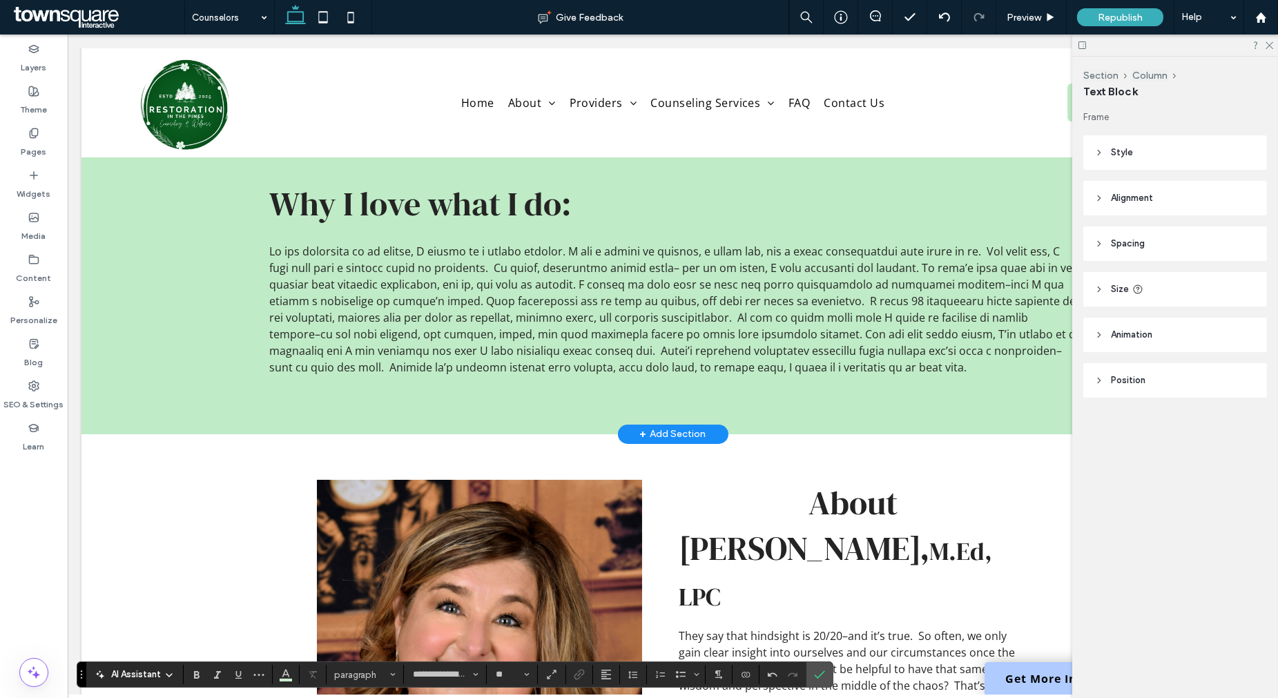
scroll to position [1073, 0]
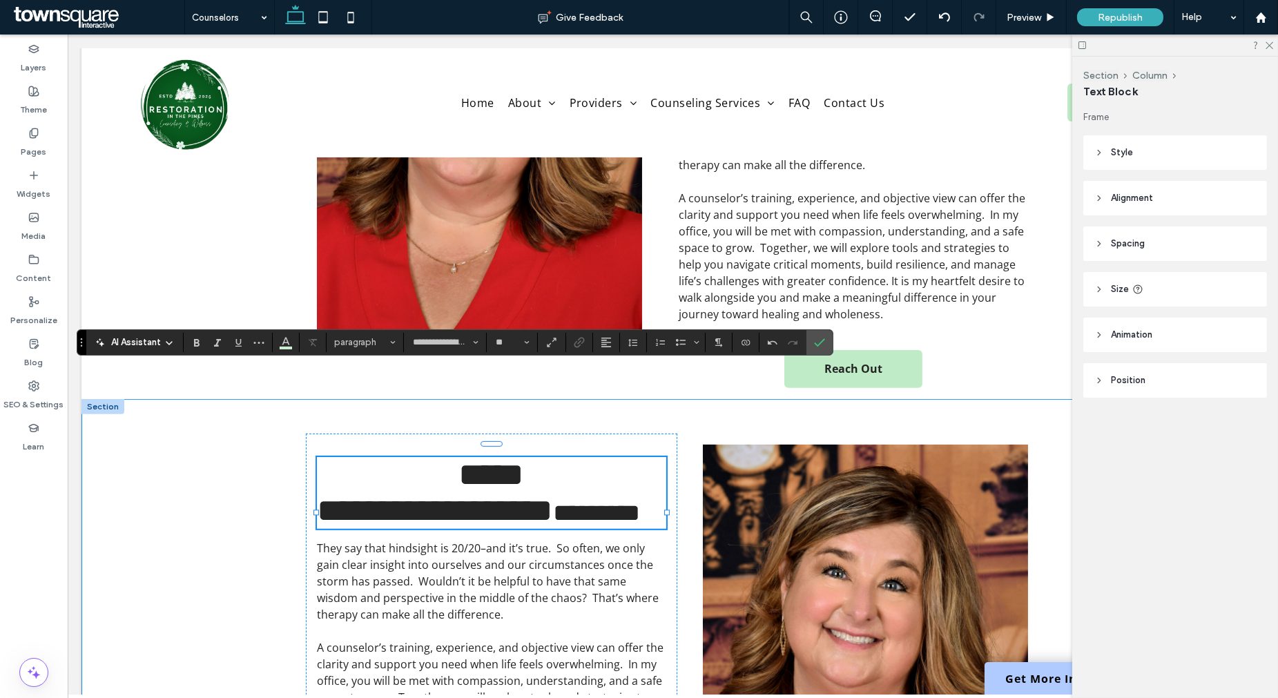
click at [1064, 399] on div "**********" at bounding box center [673, 630] width 828 height 462
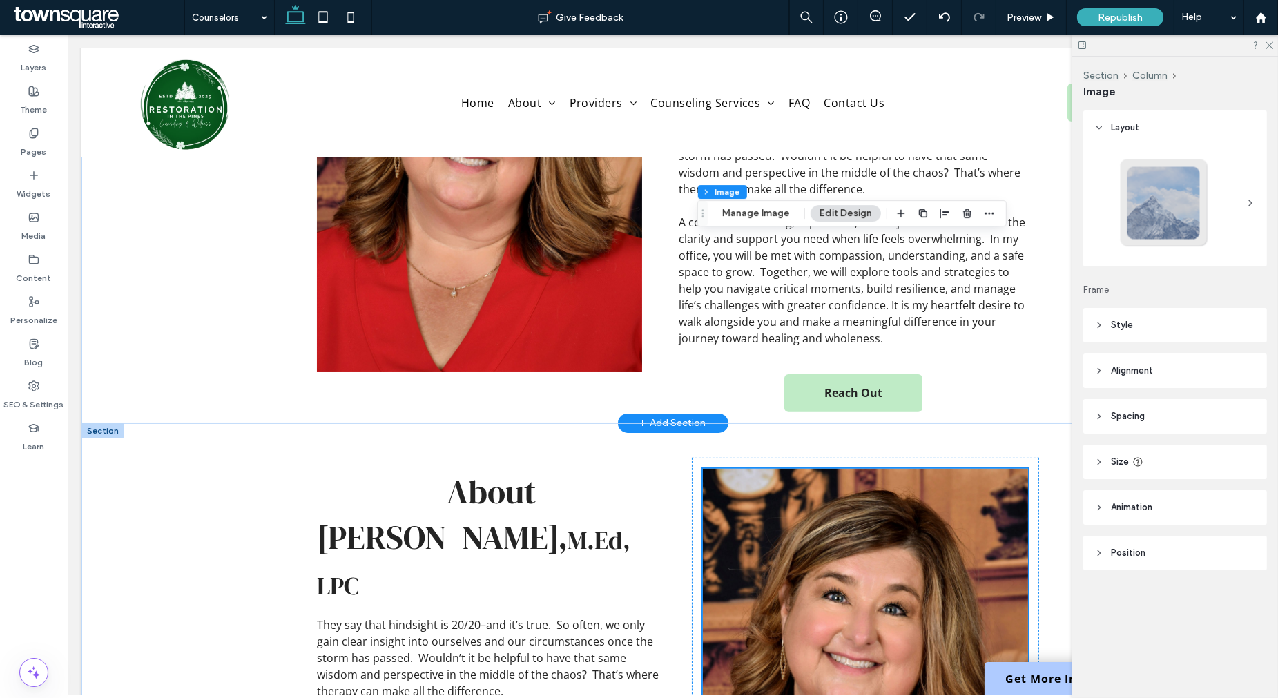
scroll to position [1040, 0]
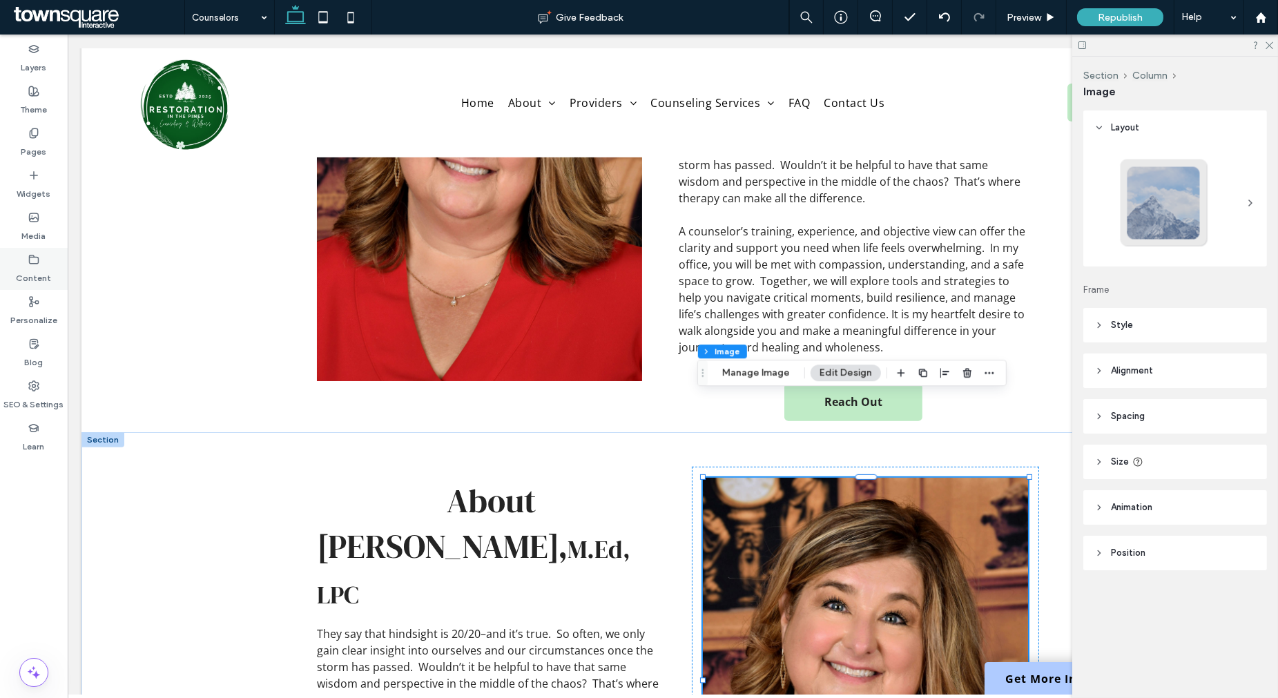
click at [32, 273] on label "Content" at bounding box center [34, 274] width 35 height 19
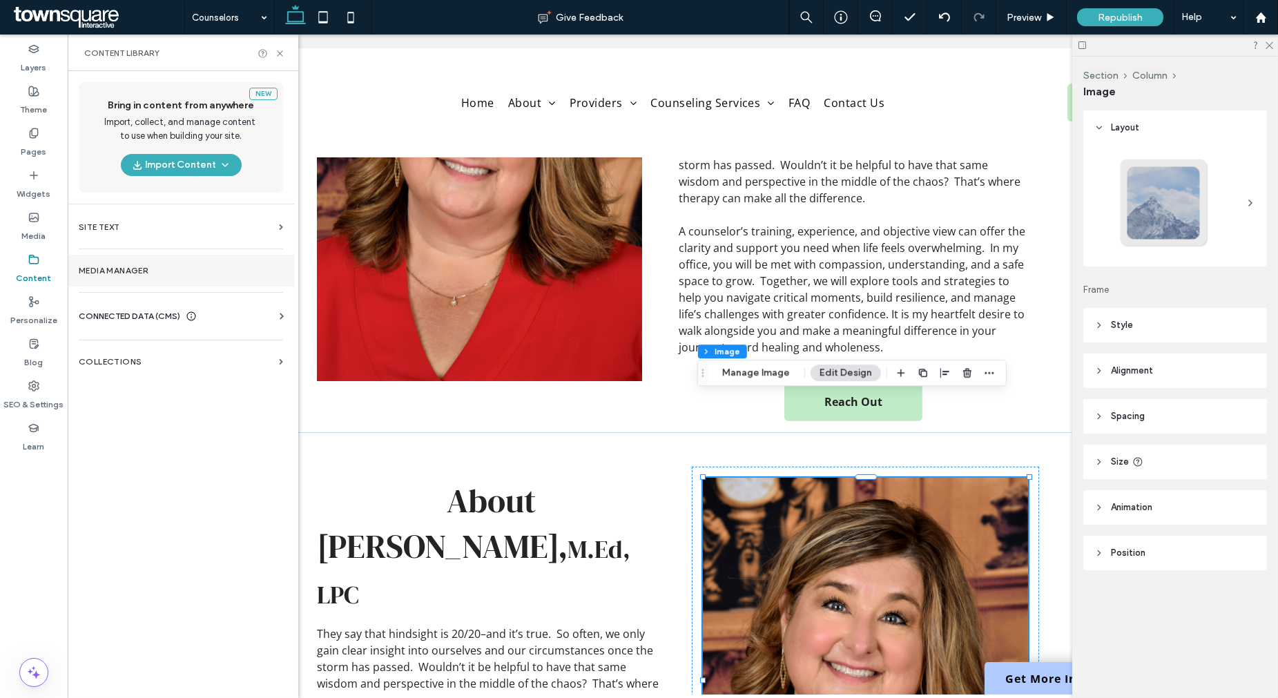
click at [146, 269] on label "Media Manager" at bounding box center [181, 271] width 204 height 10
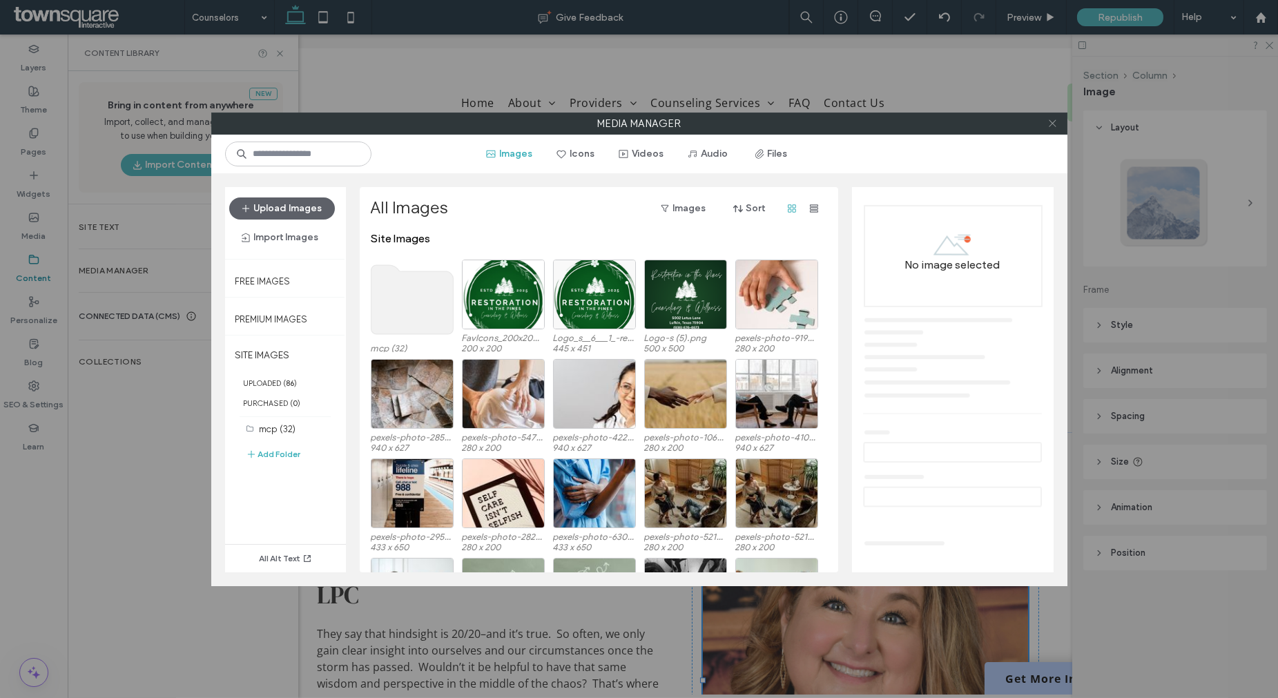
click at [1052, 124] on icon at bounding box center [1052, 123] width 10 height 10
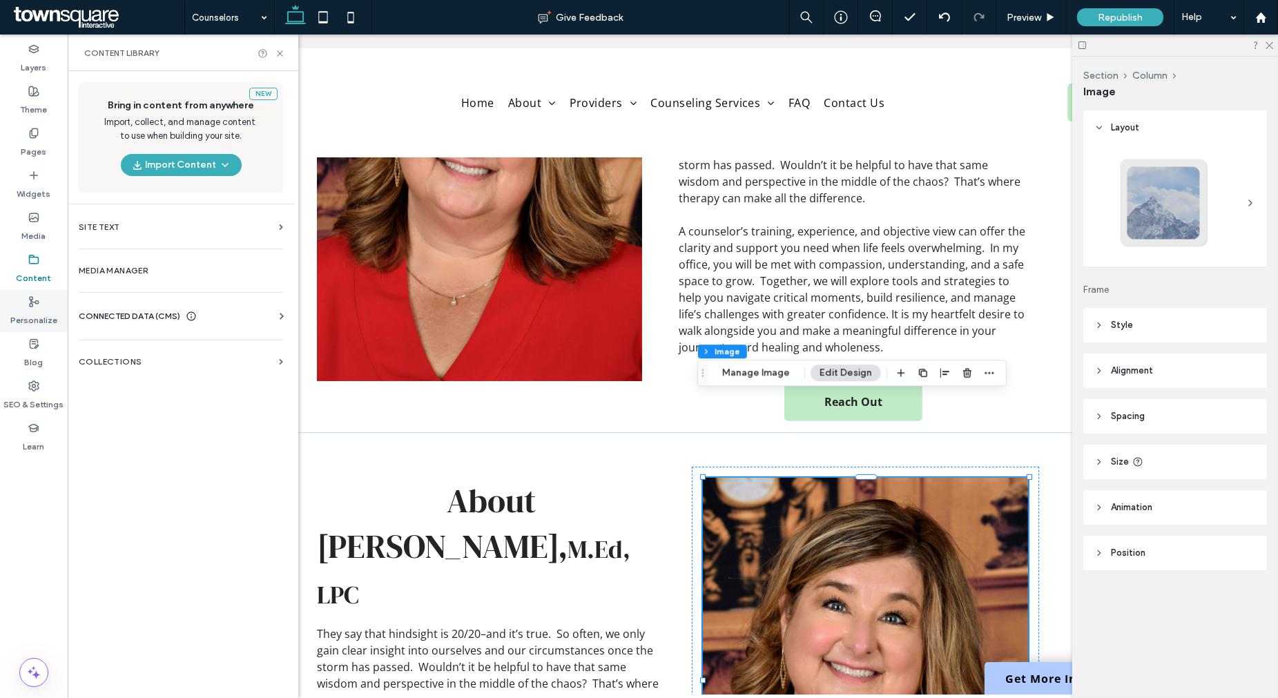
click at [23, 302] on div "Personalize" at bounding box center [34, 311] width 68 height 42
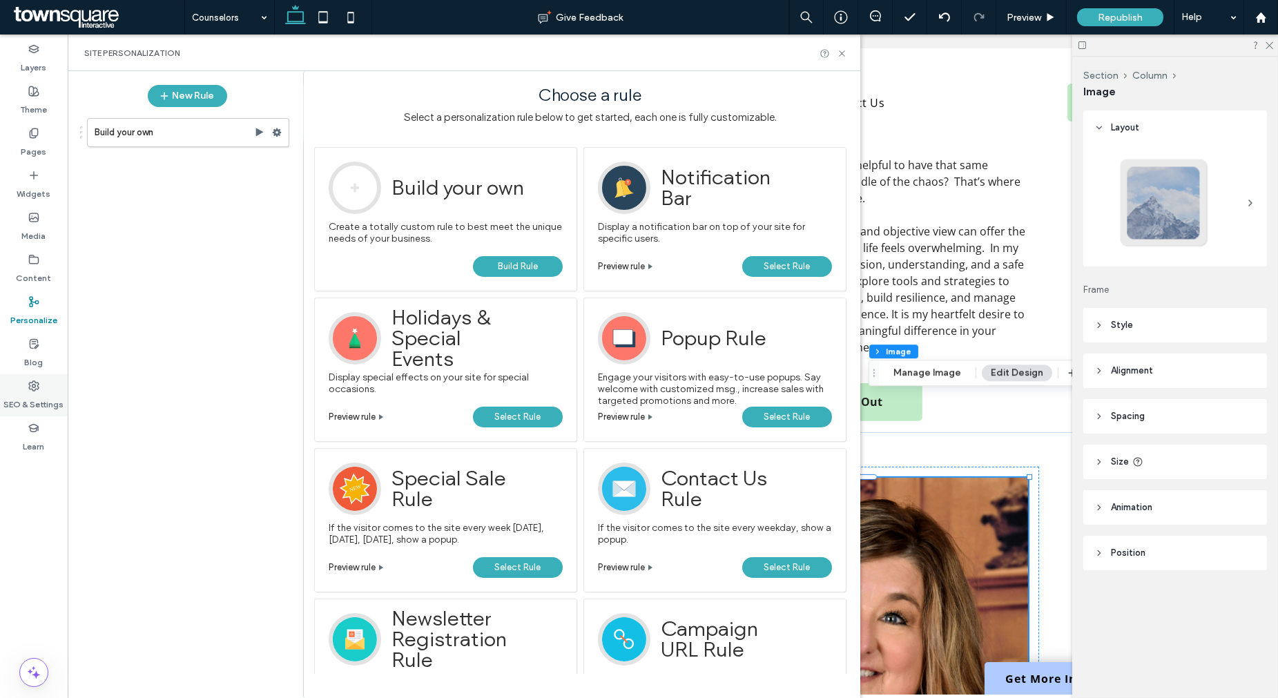
click at [14, 402] on label "SEO & Settings" at bounding box center [34, 400] width 60 height 19
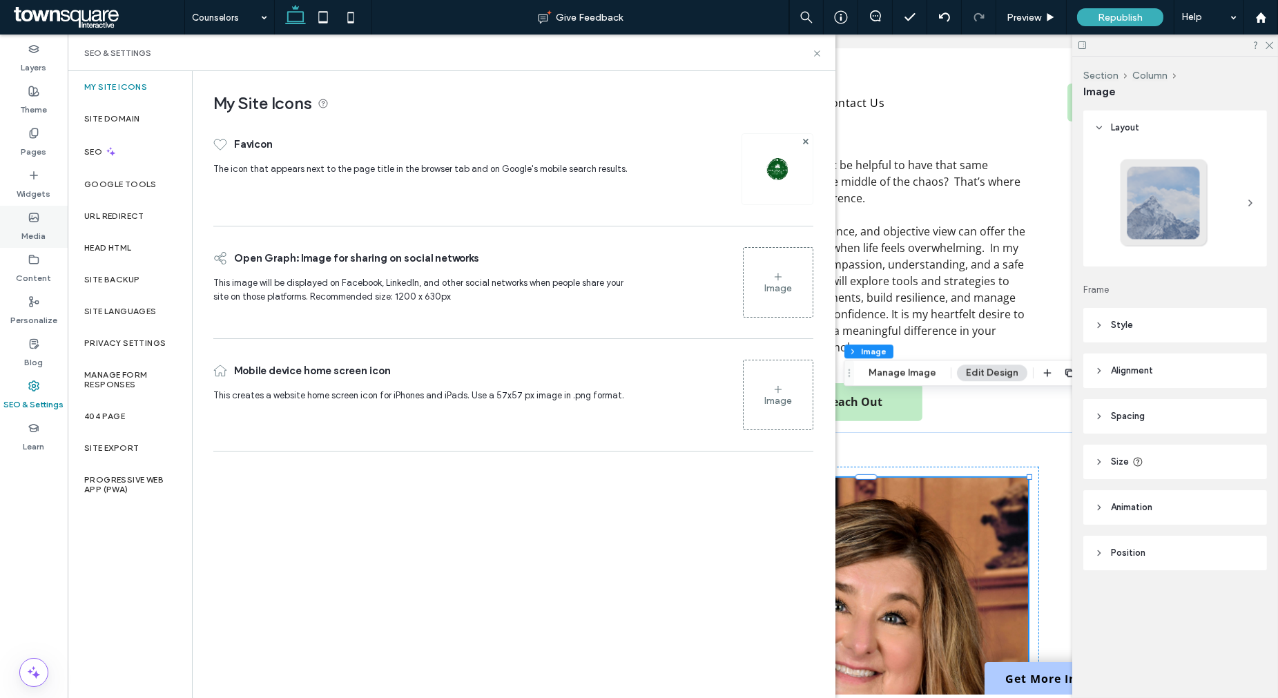
click at [41, 228] on label "Media" at bounding box center [34, 232] width 24 height 19
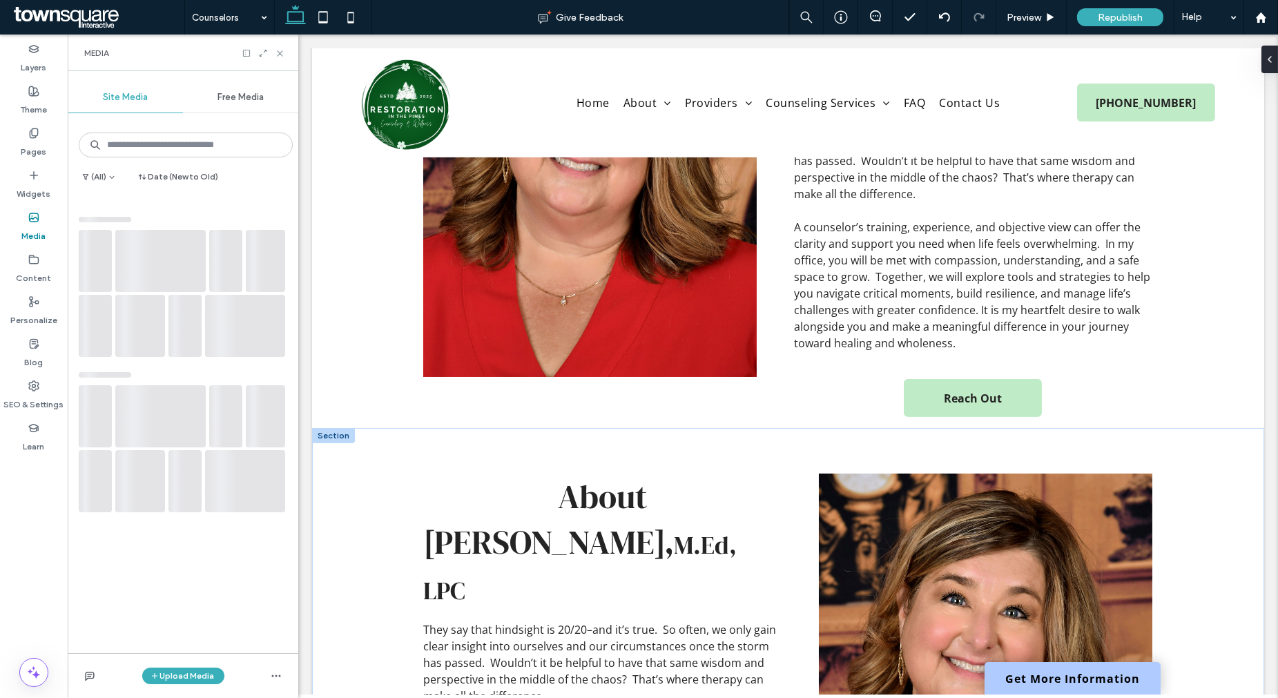
scroll to position [1022, 0]
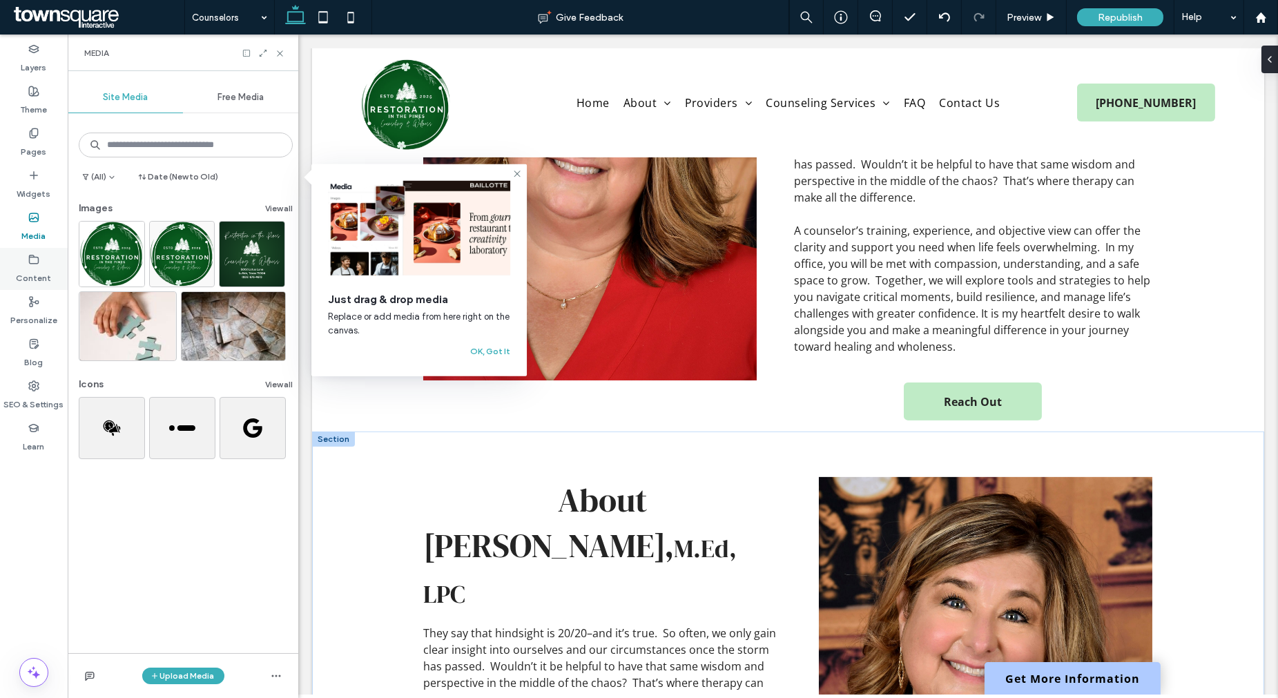
click at [30, 276] on label "Content" at bounding box center [34, 274] width 35 height 19
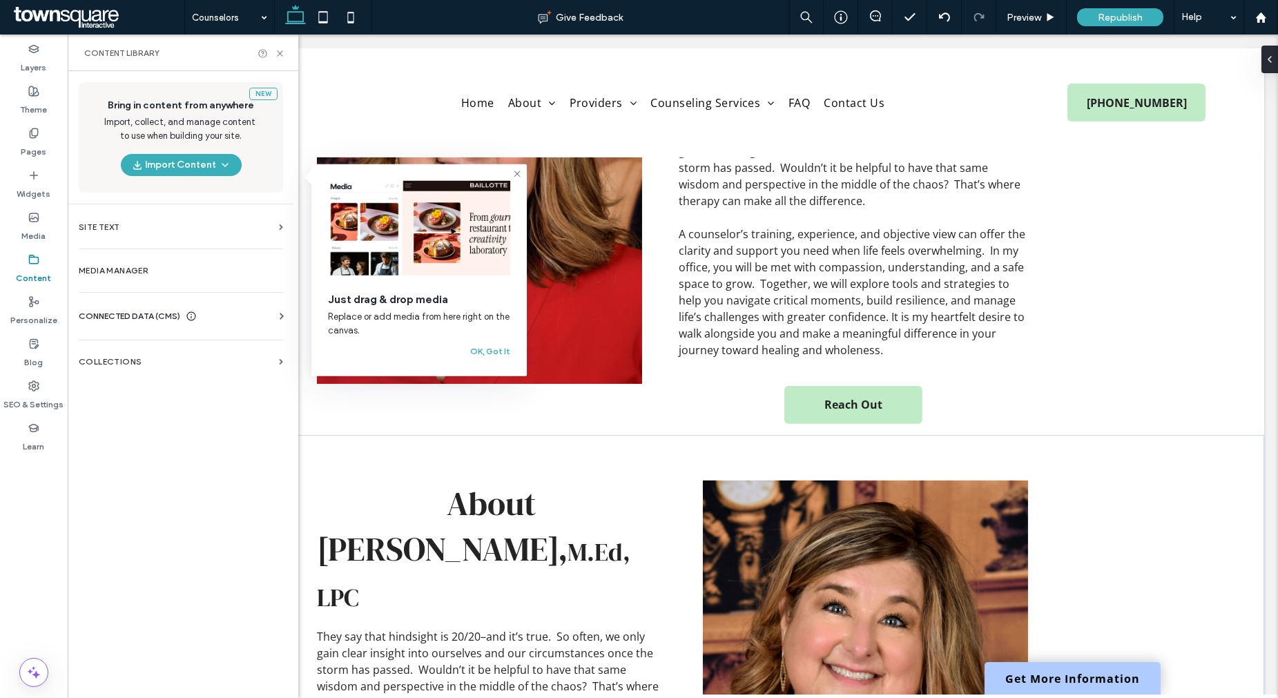
scroll to position [1040, 0]
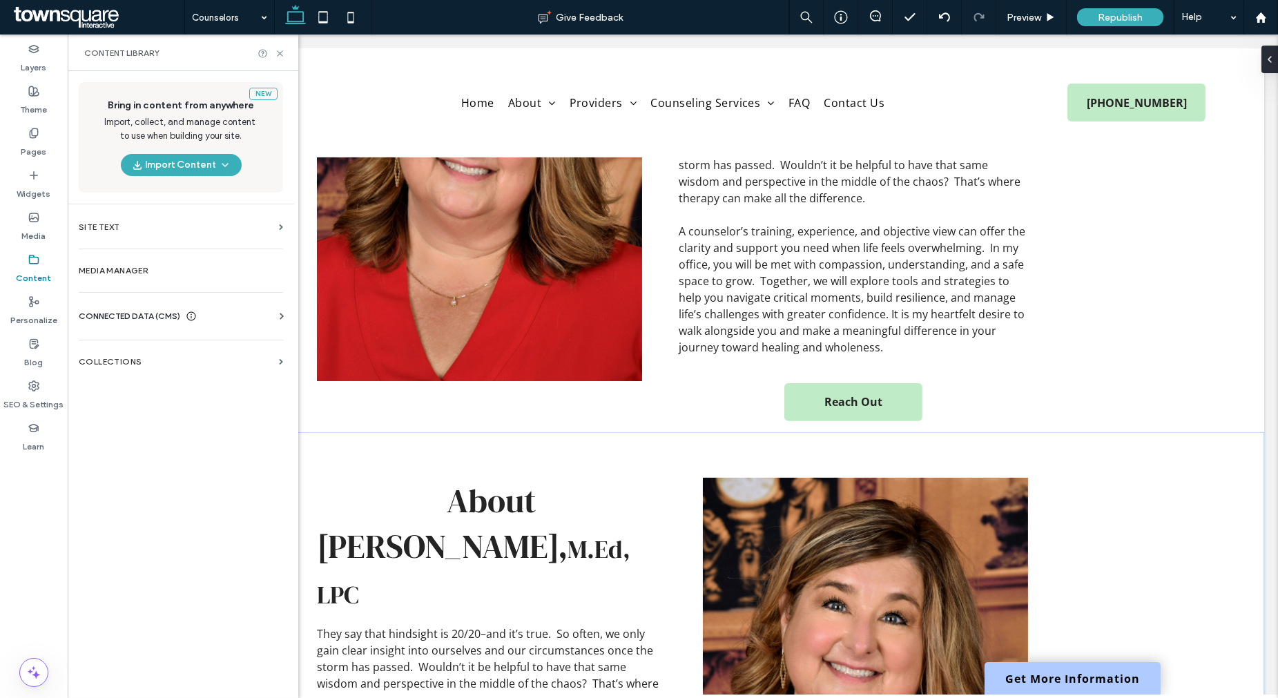
click at [251, 324] on div "Business Info Business Text Business Images Find and Replace" at bounding box center [184, 328] width 210 height 11
click at [253, 315] on div "CONNECTED DATA (CMS)" at bounding box center [184, 316] width 210 height 14
click at [161, 400] on section "Business Images" at bounding box center [184, 414] width 210 height 32
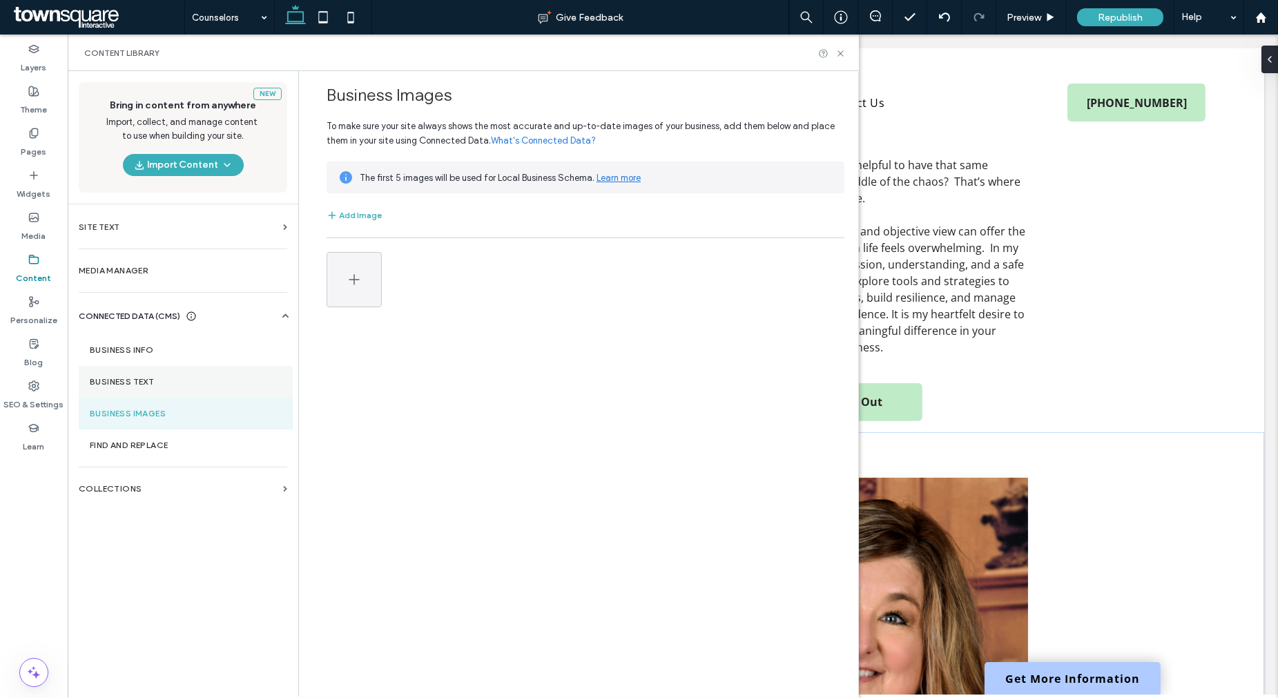
click at [148, 381] on label "Business Text" at bounding box center [186, 382] width 192 height 10
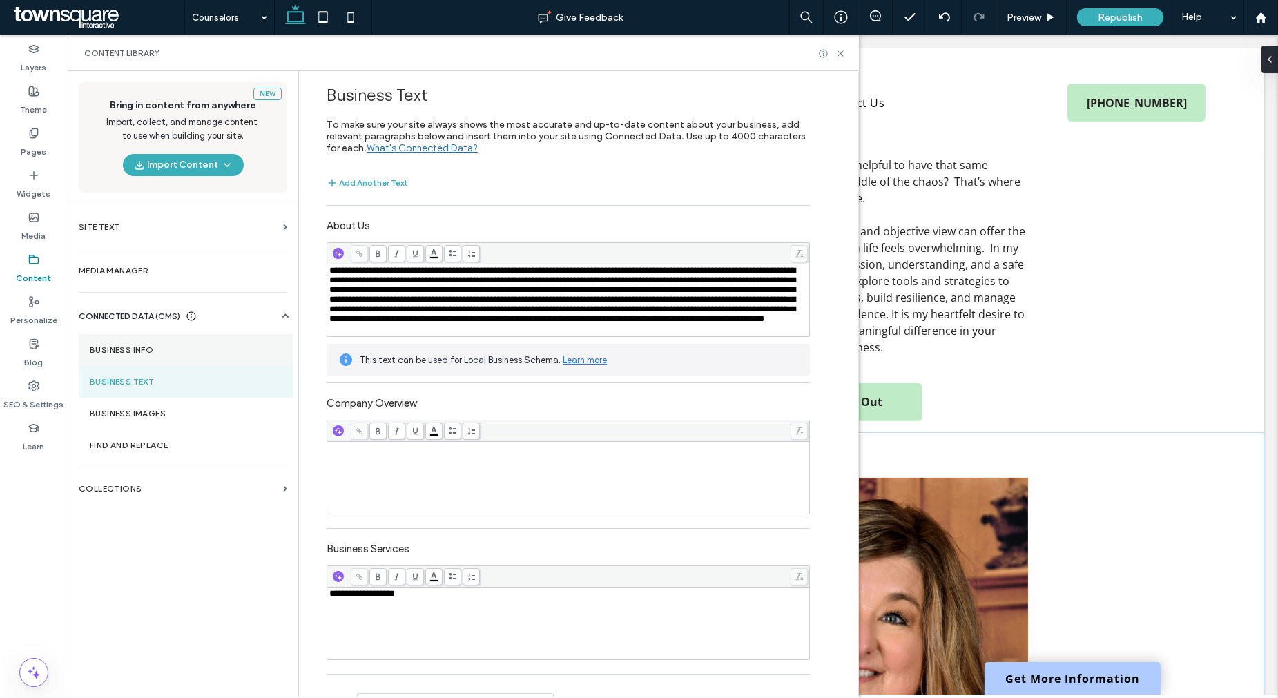
click at [154, 355] on section "Business Info" at bounding box center [186, 350] width 214 height 32
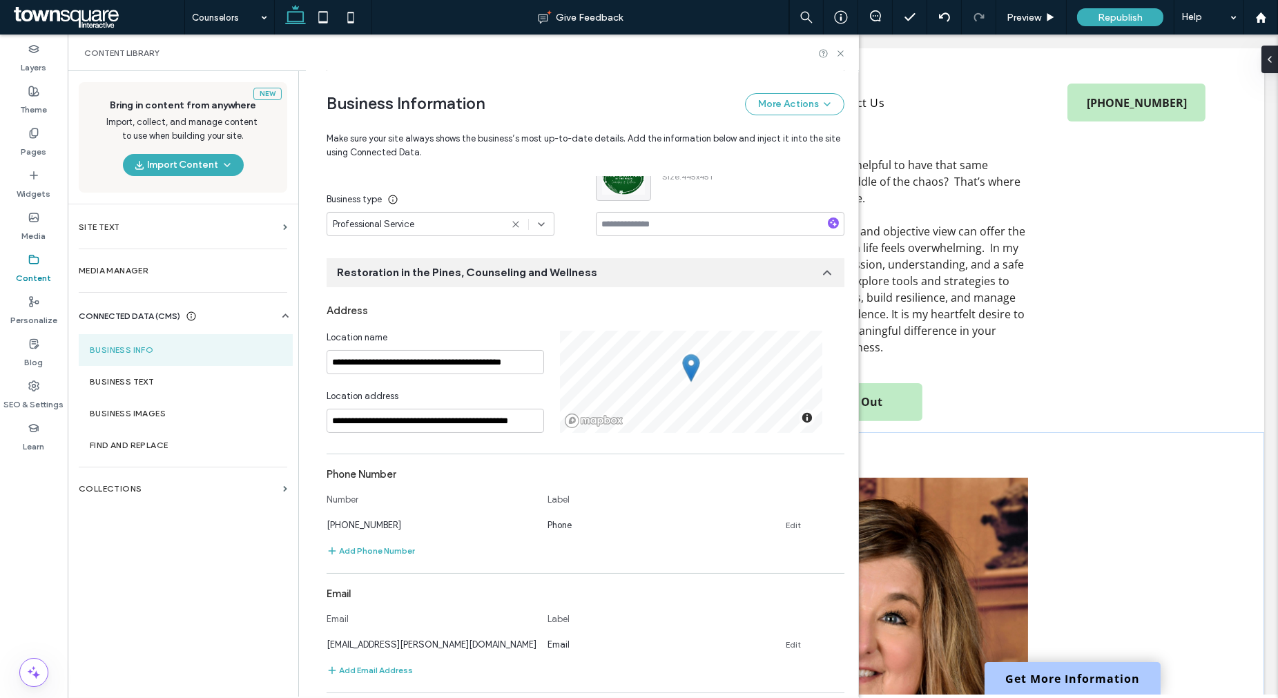
scroll to position [0, 0]
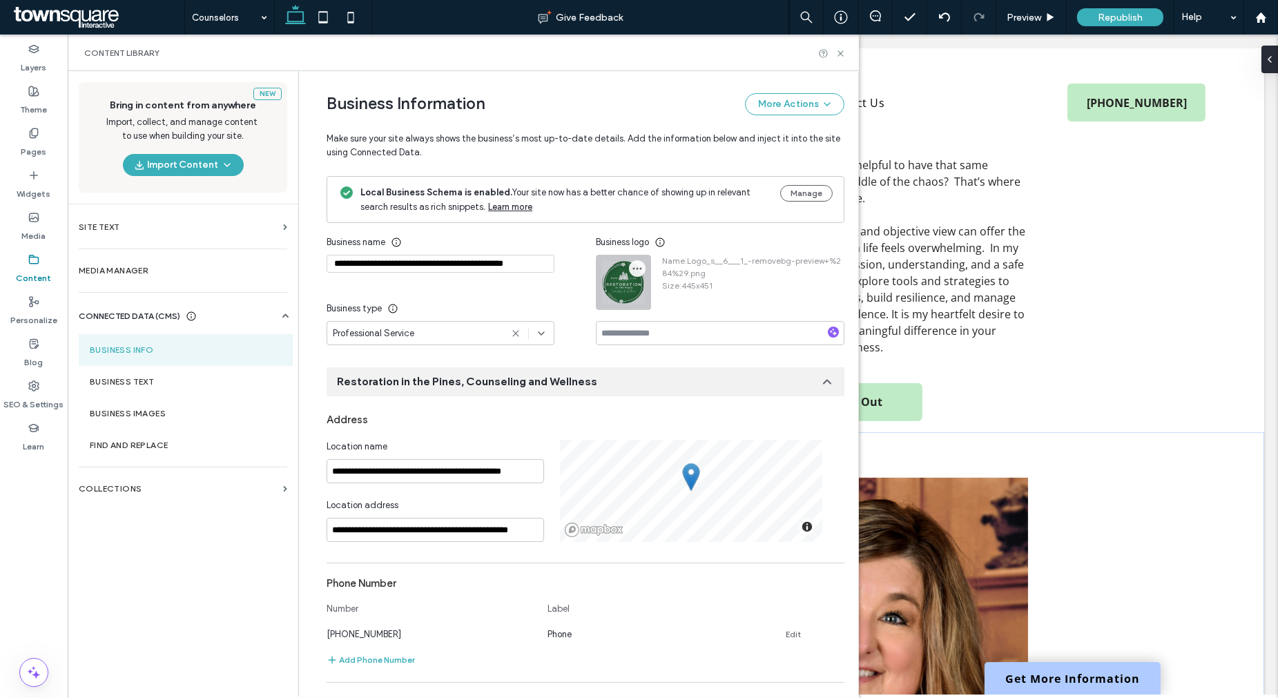
click at [632, 271] on icon "button" at bounding box center [637, 268] width 11 height 11
click at [647, 301] on span at bounding box center [642, 302] width 17 height 15
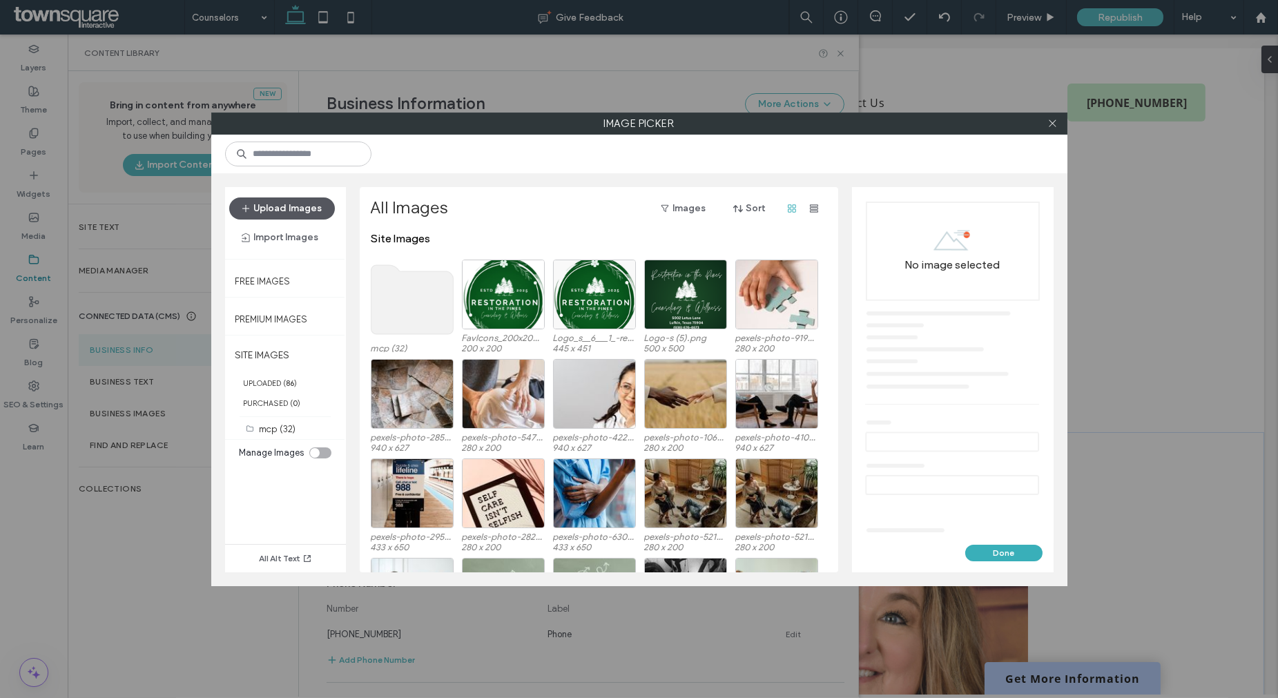
click at [276, 217] on button "Upload Images" at bounding box center [282, 208] width 106 height 22
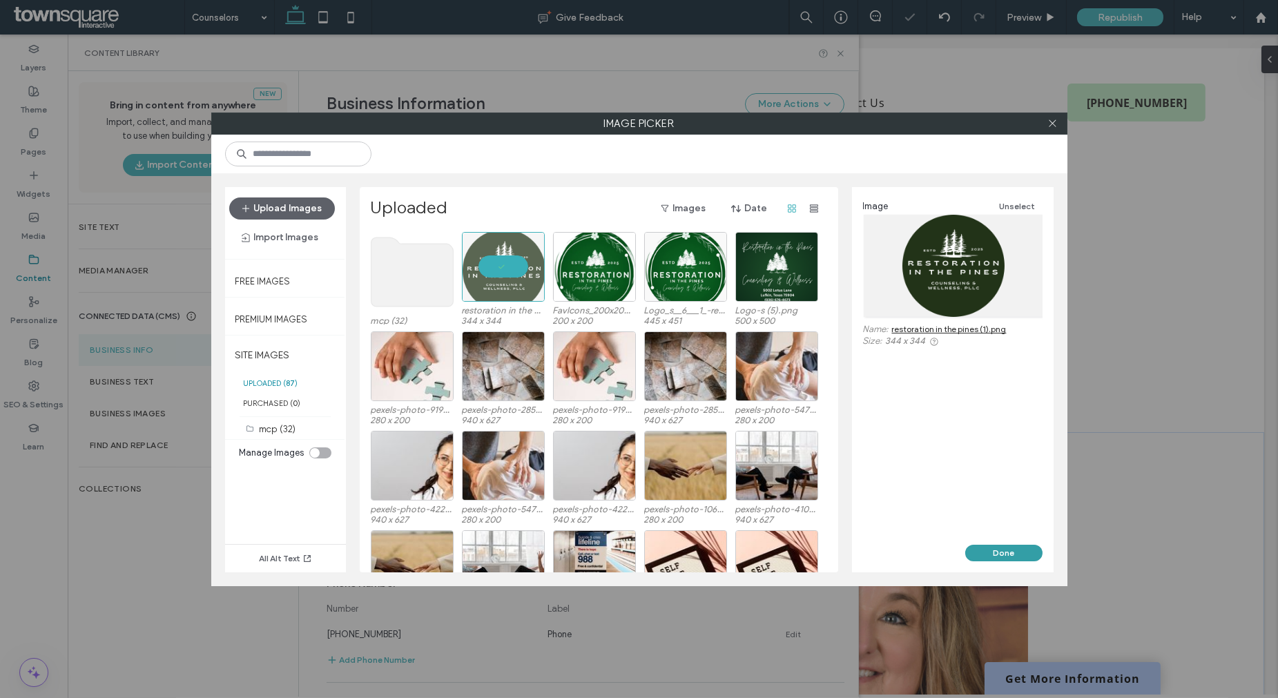
click at [1011, 554] on button "Done" at bounding box center [1003, 553] width 77 height 17
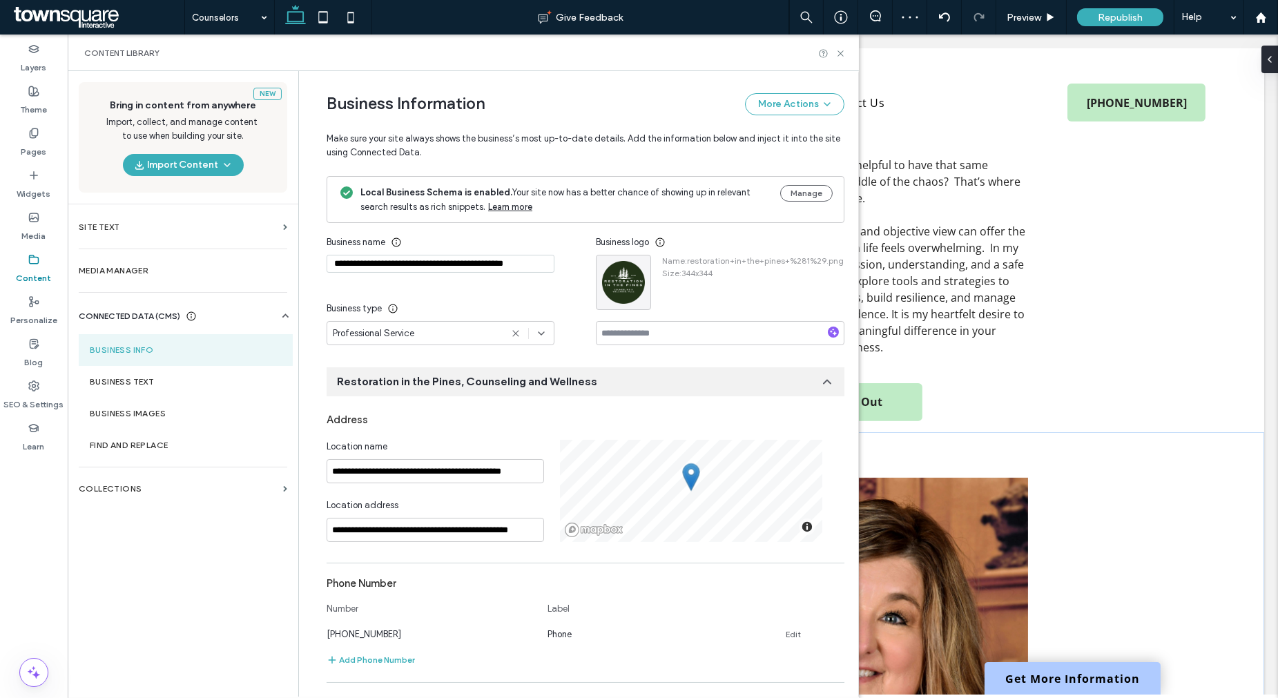
click at [220, 527] on div "New Bring in content from anywhere Import, collect, and manage content to use w…" at bounding box center [183, 383] width 231 height 624
click at [840, 56] on icon at bounding box center [840, 53] width 10 height 10
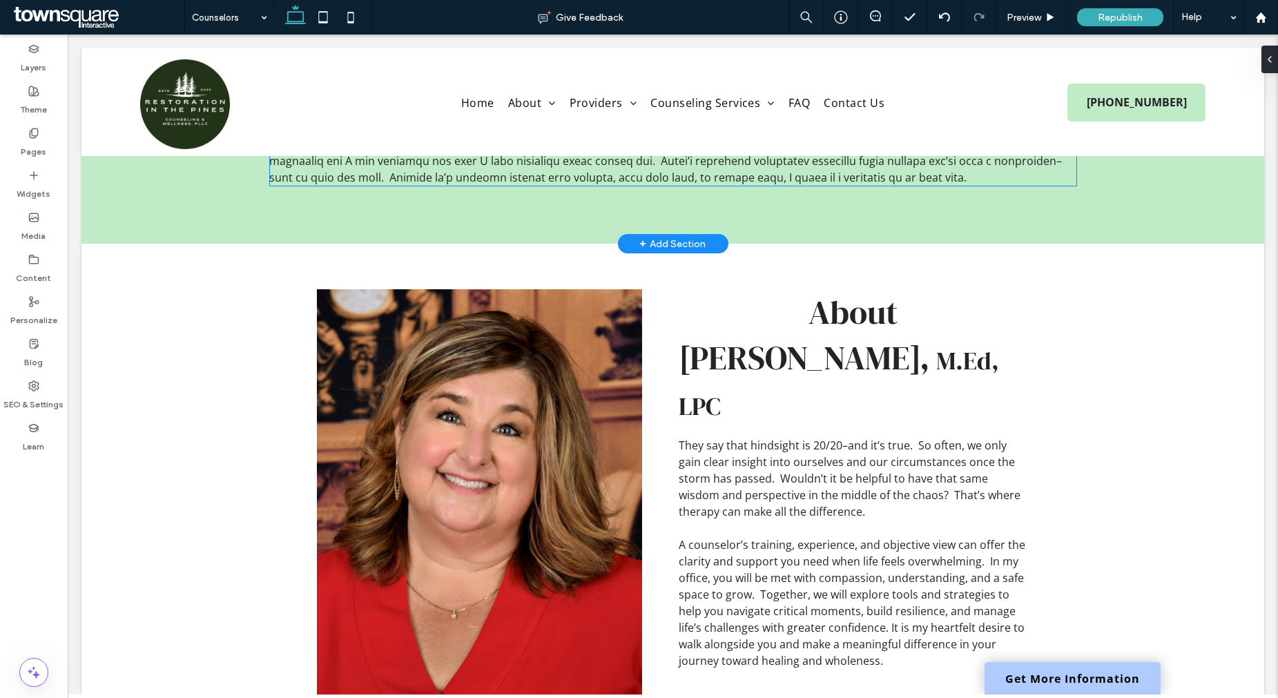
scroll to position [567, 0]
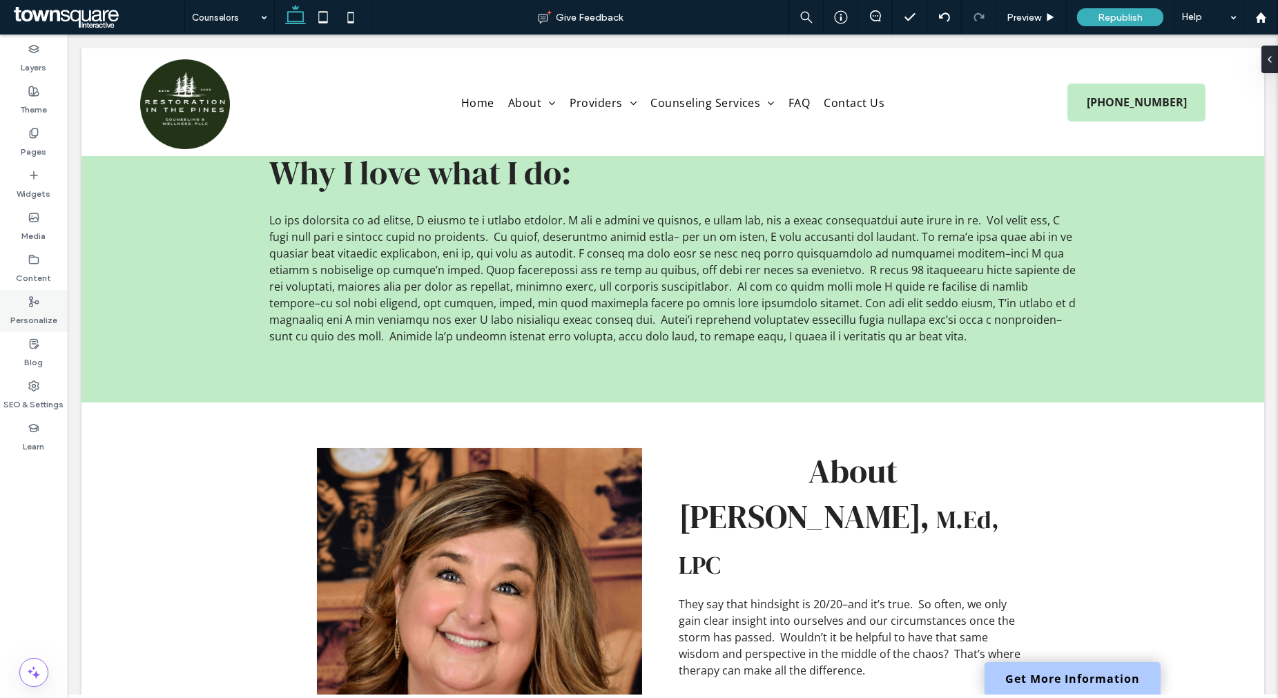
click at [50, 302] on div "Personalize" at bounding box center [34, 311] width 68 height 42
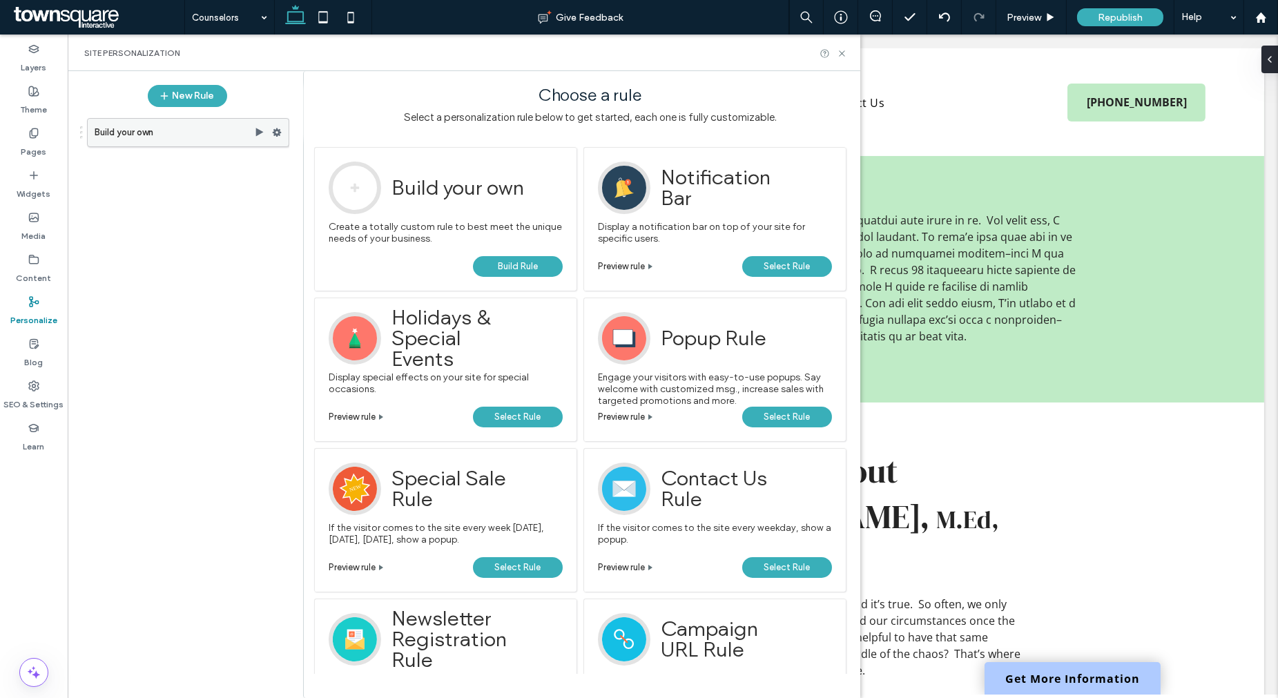
click at [273, 134] on icon at bounding box center [277, 133] width 10 height 10
click at [354, 216] on span "Preview" at bounding box center [339, 212] width 35 height 12
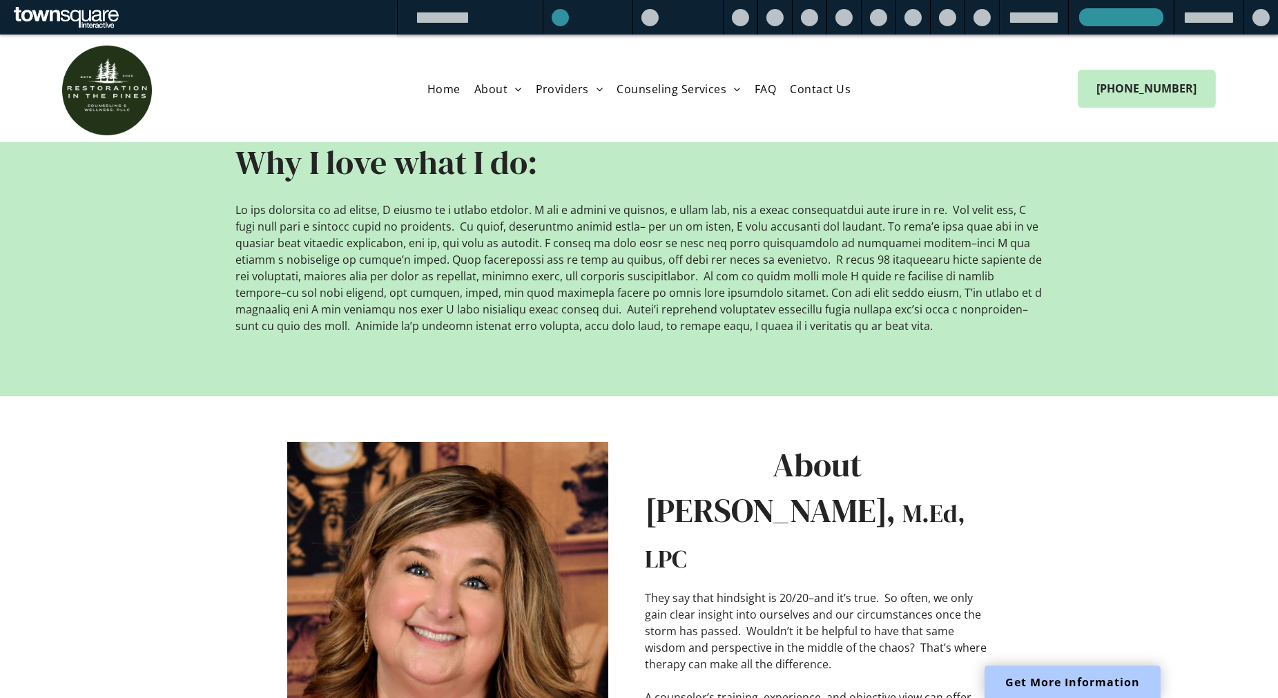
scroll to position [553, 0]
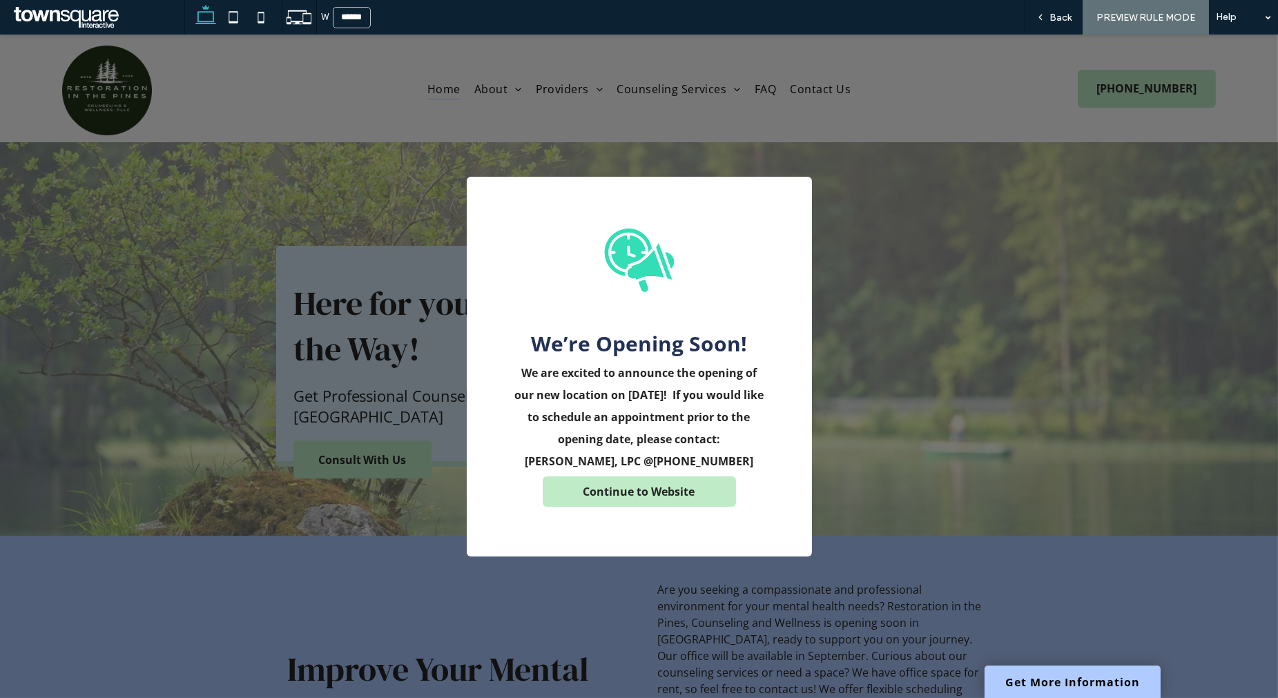
click at [920, 307] on div "We’re Opening Soon! A black and white icon of a megaphone with a clock on it. W…" at bounding box center [639, 366] width 1278 height 663
click at [1056, 22] on span "Back" at bounding box center [1060, 18] width 22 height 12
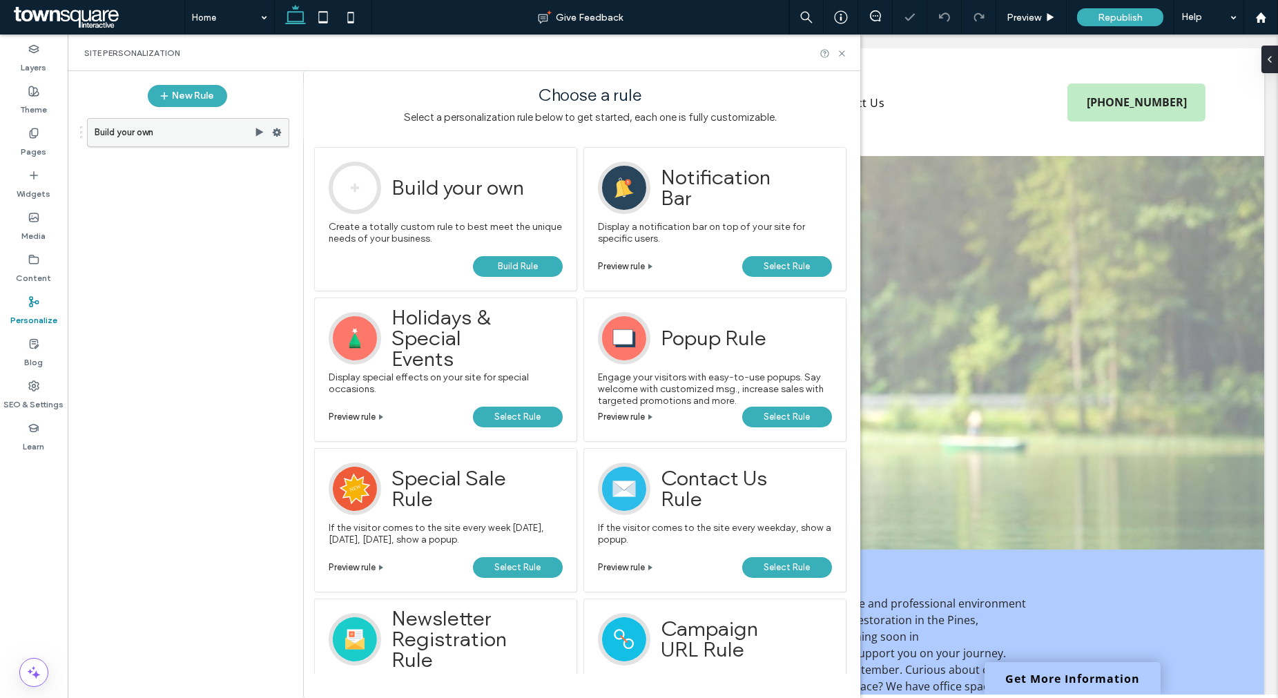
click at [277, 132] on icon at bounding box center [277, 133] width 10 height 10
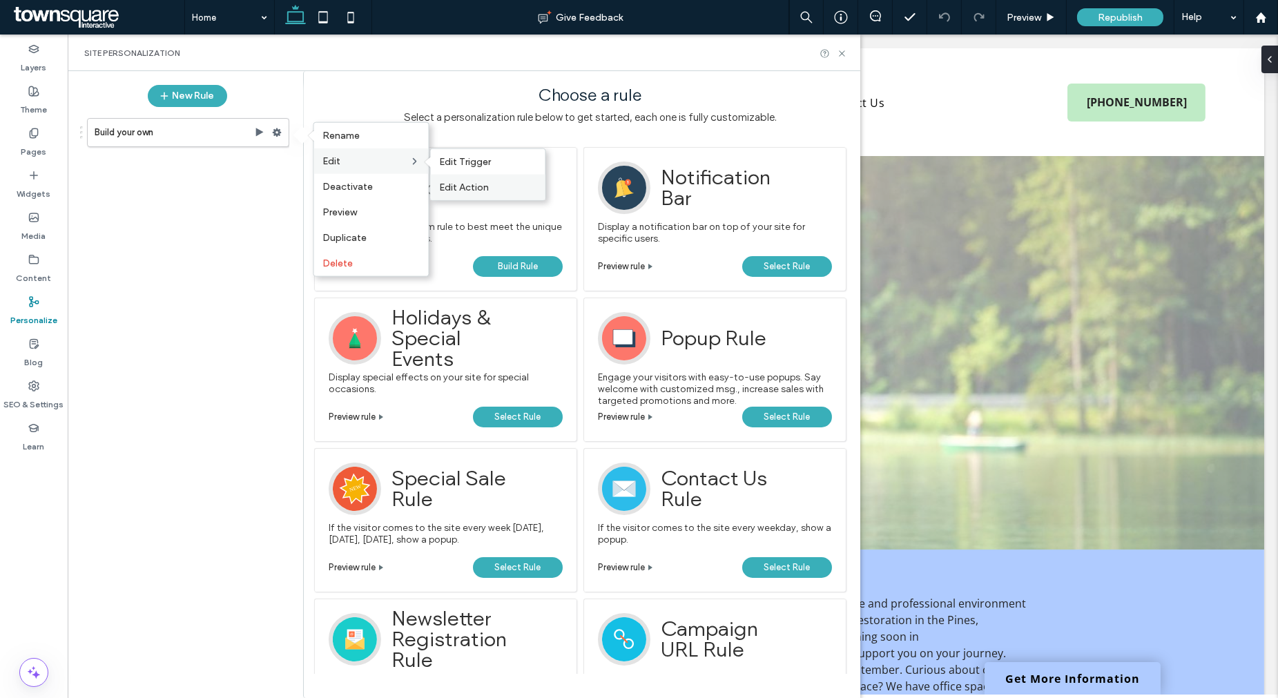
click at [491, 185] on label "Edit Action" at bounding box center [488, 188] width 98 height 12
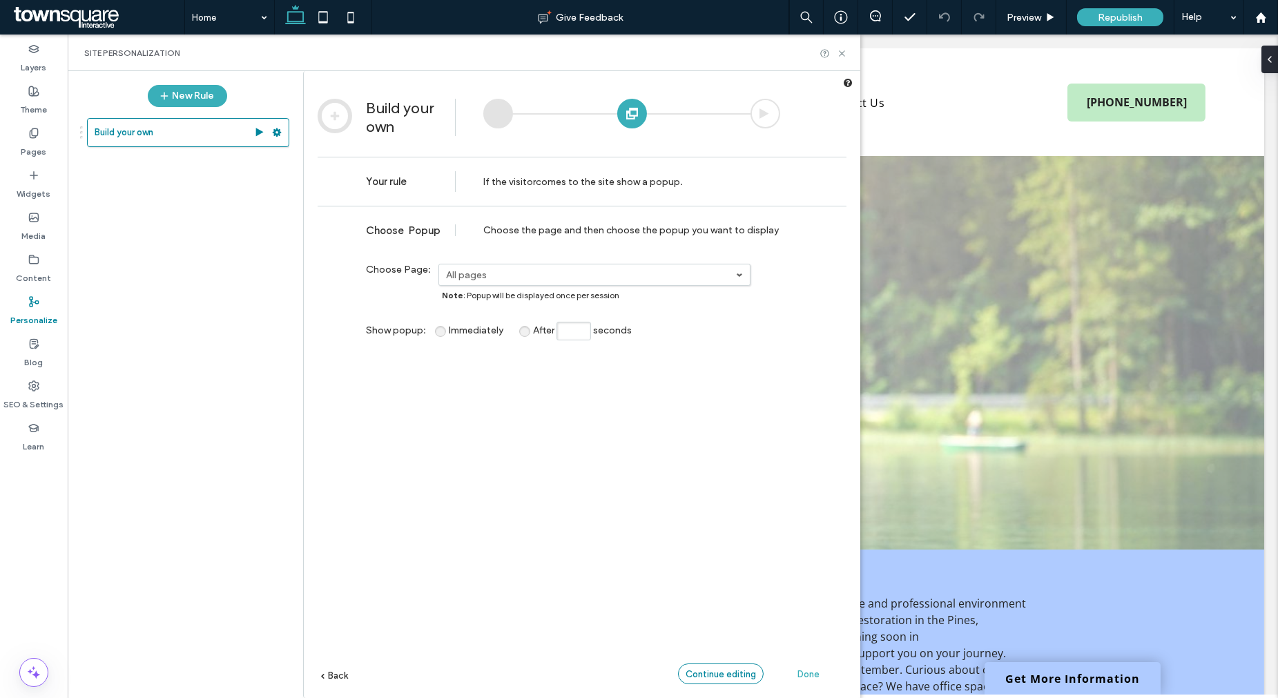
click at [717, 674] on span "Continue editing" at bounding box center [720, 674] width 70 height 10
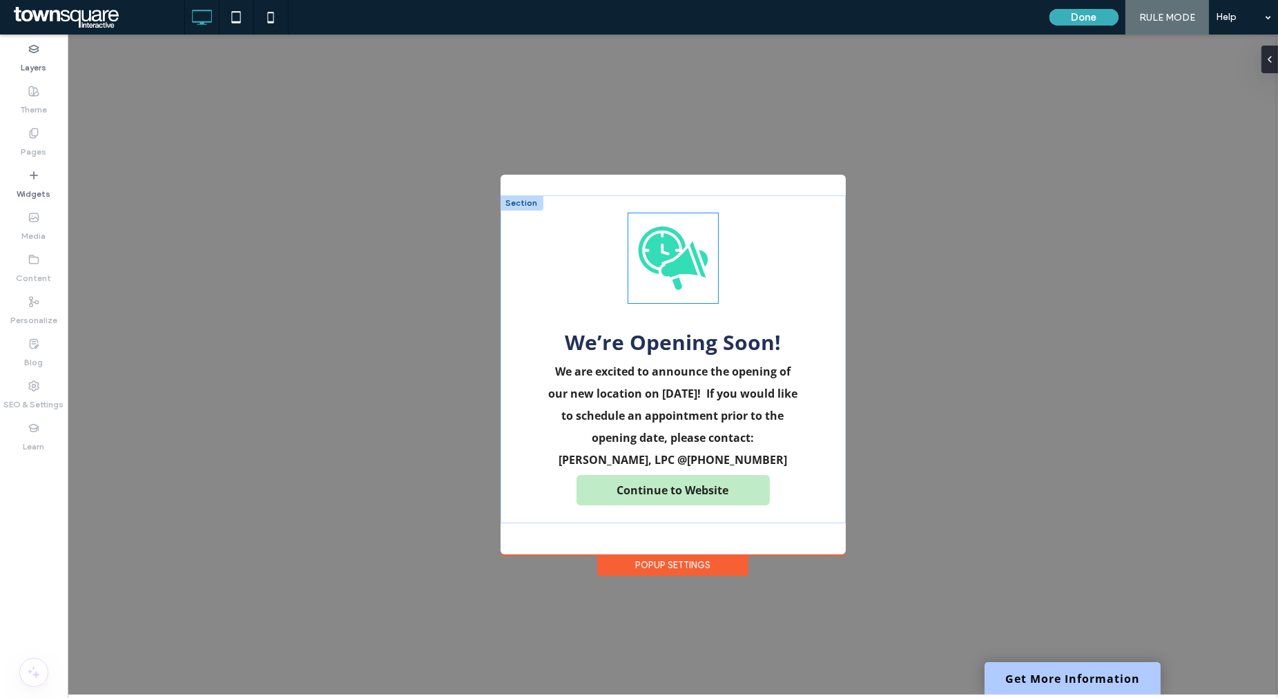
click at [681, 270] on icon at bounding box center [679, 263] width 37 height 30
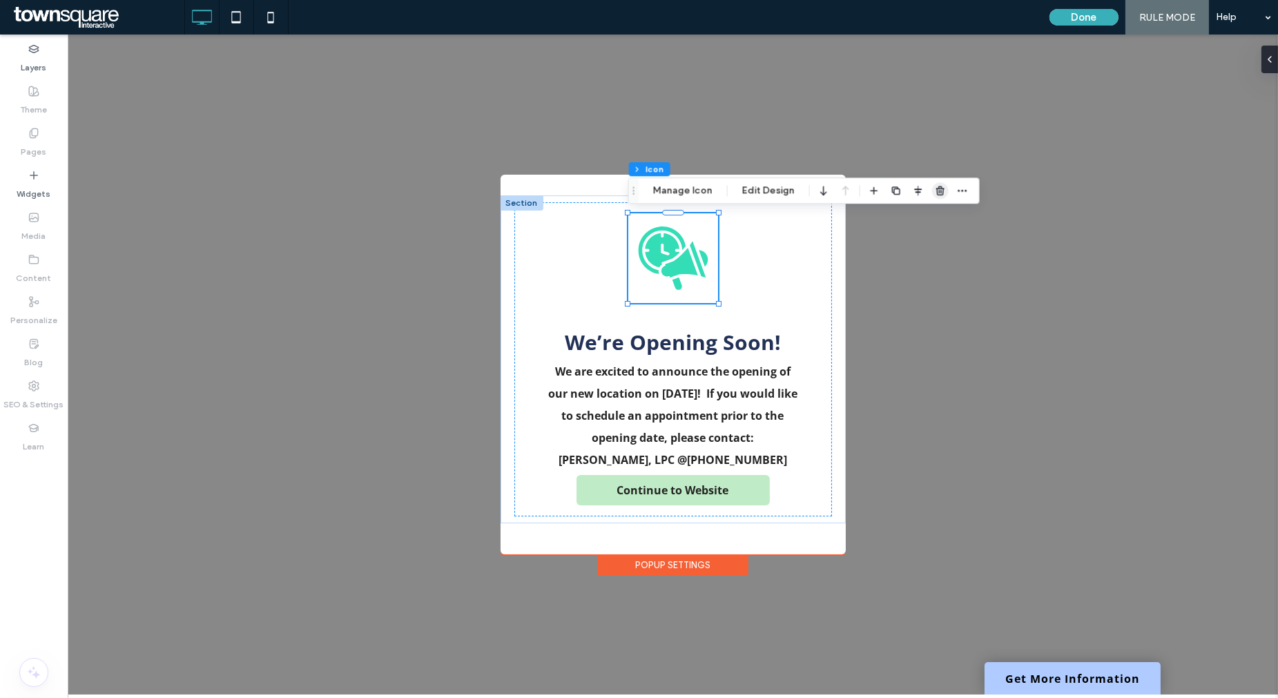
drag, startPoint x: 941, startPoint y: 185, endPoint x: 860, endPoint y: 155, distance: 86.0
click at [941, 185] on icon "button" at bounding box center [940, 190] width 11 height 11
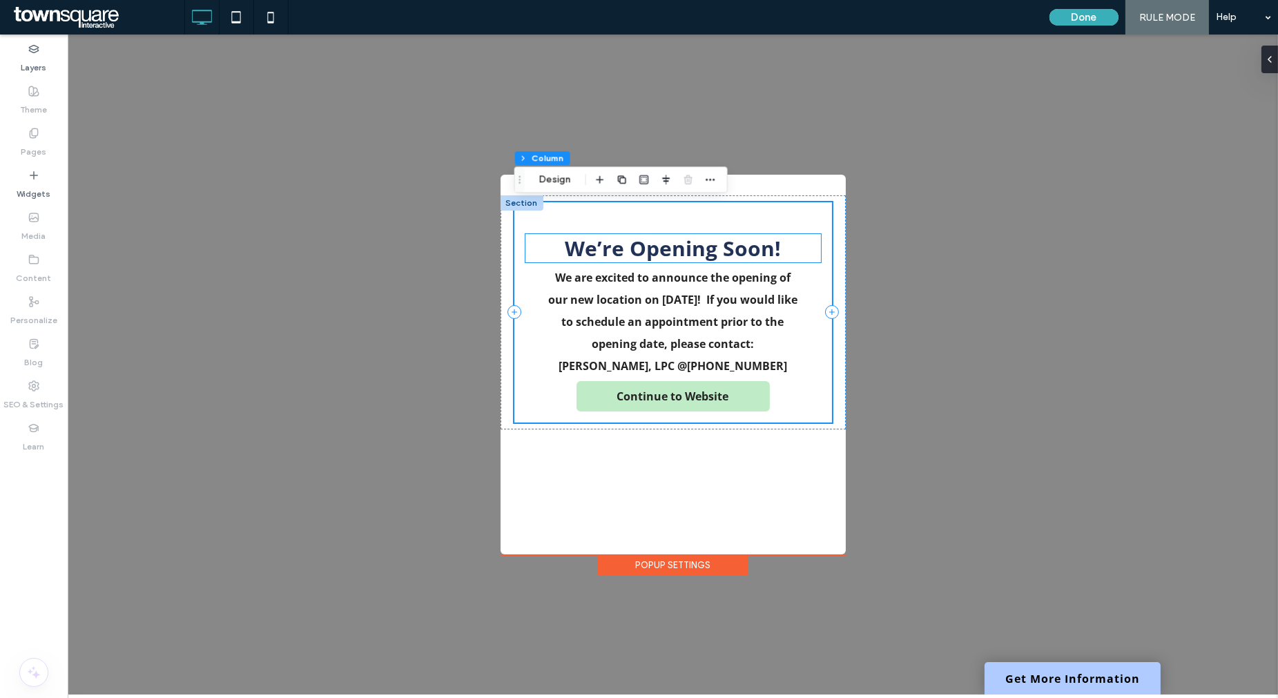
click at [701, 257] on strong "We’re Opening Soon!" at bounding box center [673, 248] width 216 height 28
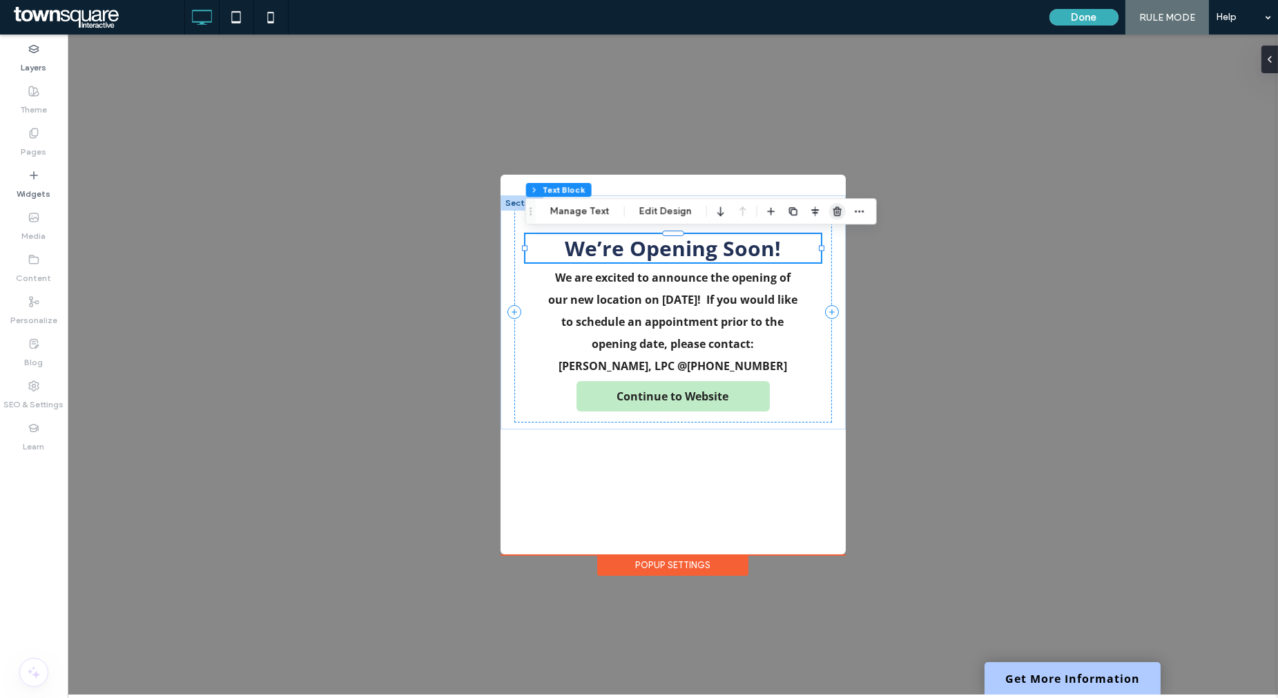
drag, startPoint x: 839, startPoint y: 211, endPoint x: 579, endPoint y: 215, distance: 259.6
click at [839, 211] on icon "button" at bounding box center [837, 211] width 11 height 11
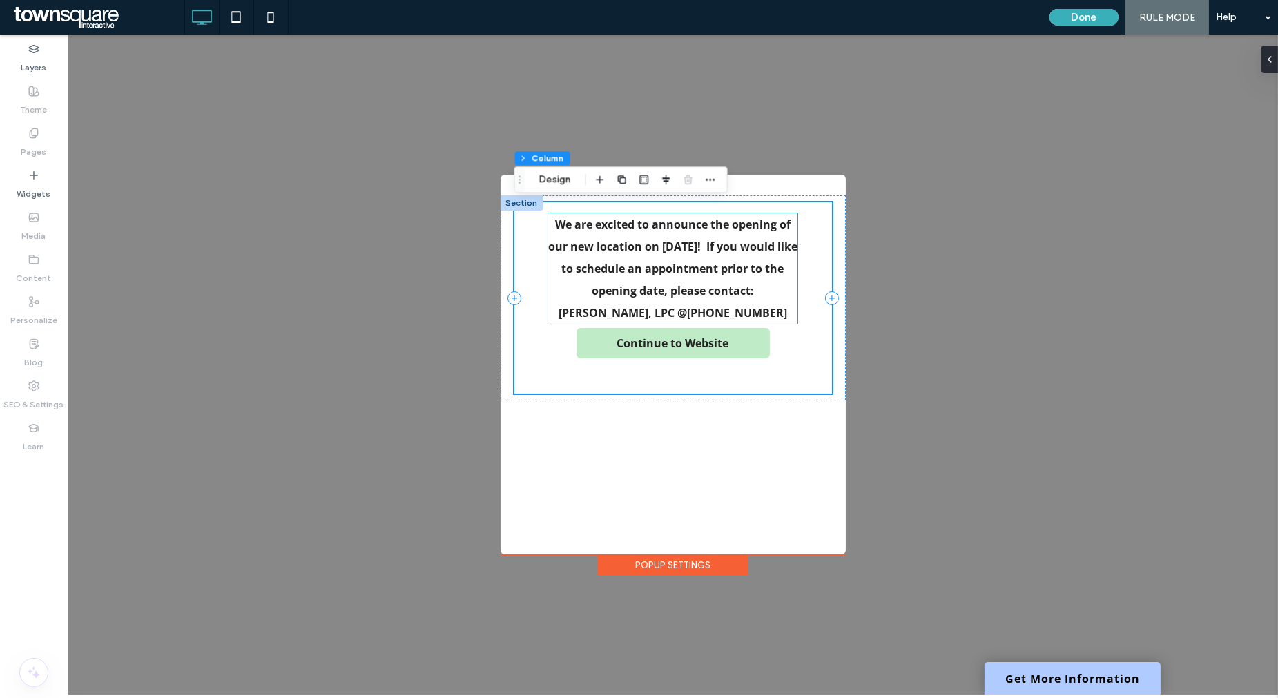
click at [616, 259] on p "We are excited to announce the opening of our new location on September 1st, 20…" at bounding box center [672, 257] width 249 height 88
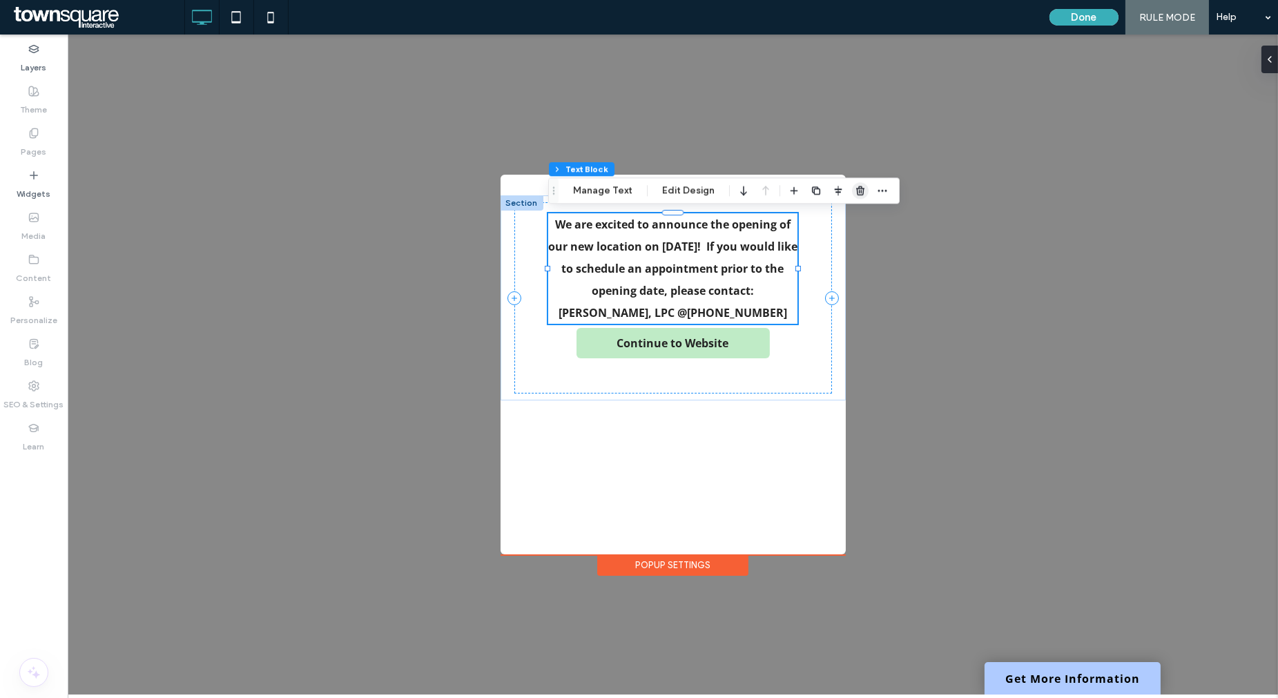
click at [858, 193] on use "button" at bounding box center [860, 190] width 8 height 9
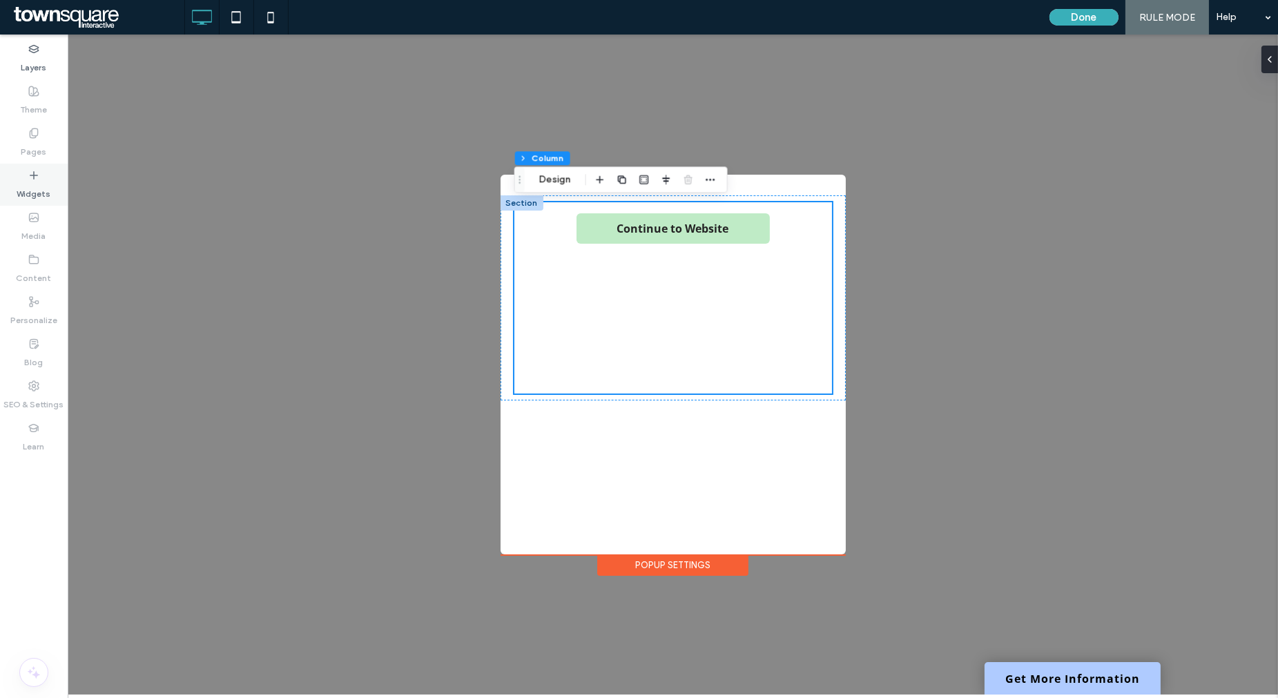
click at [23, 177] on div "Widgets" at bounding box center [34, 185] width 68 height 42
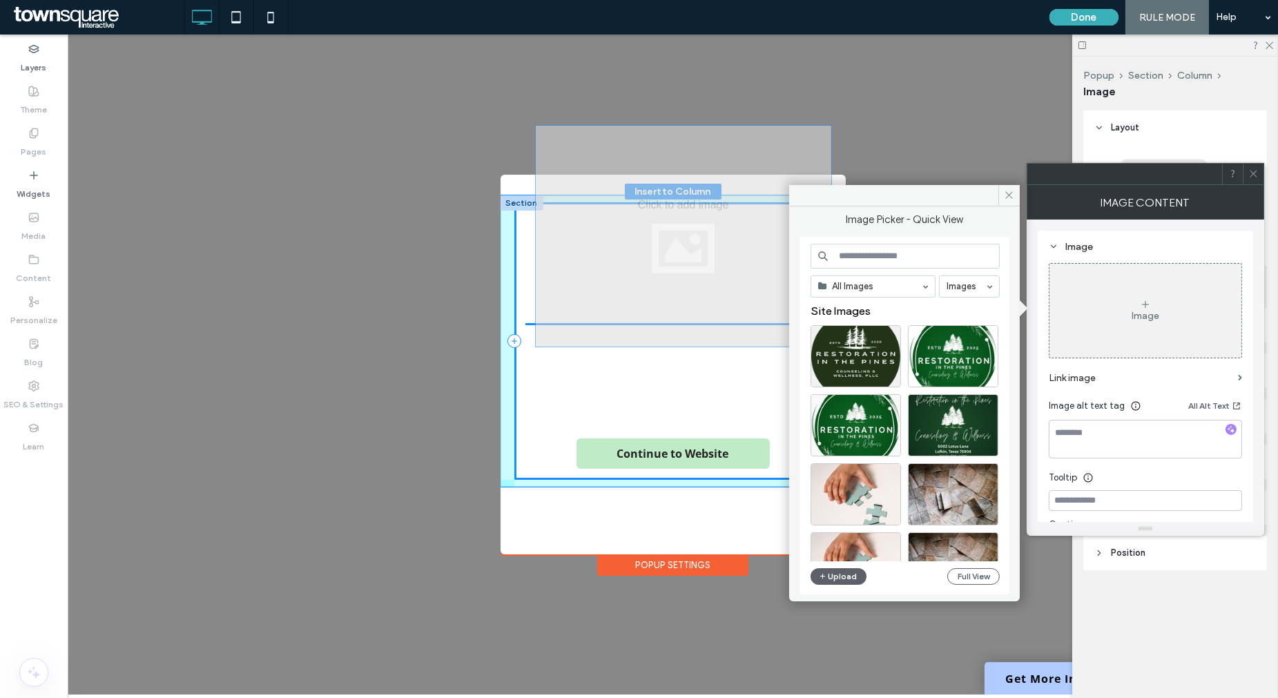
drag, startPoint x: 665, startPoint y: 324, endPoint x: 674, endPoint y: 208, distance: 116.4
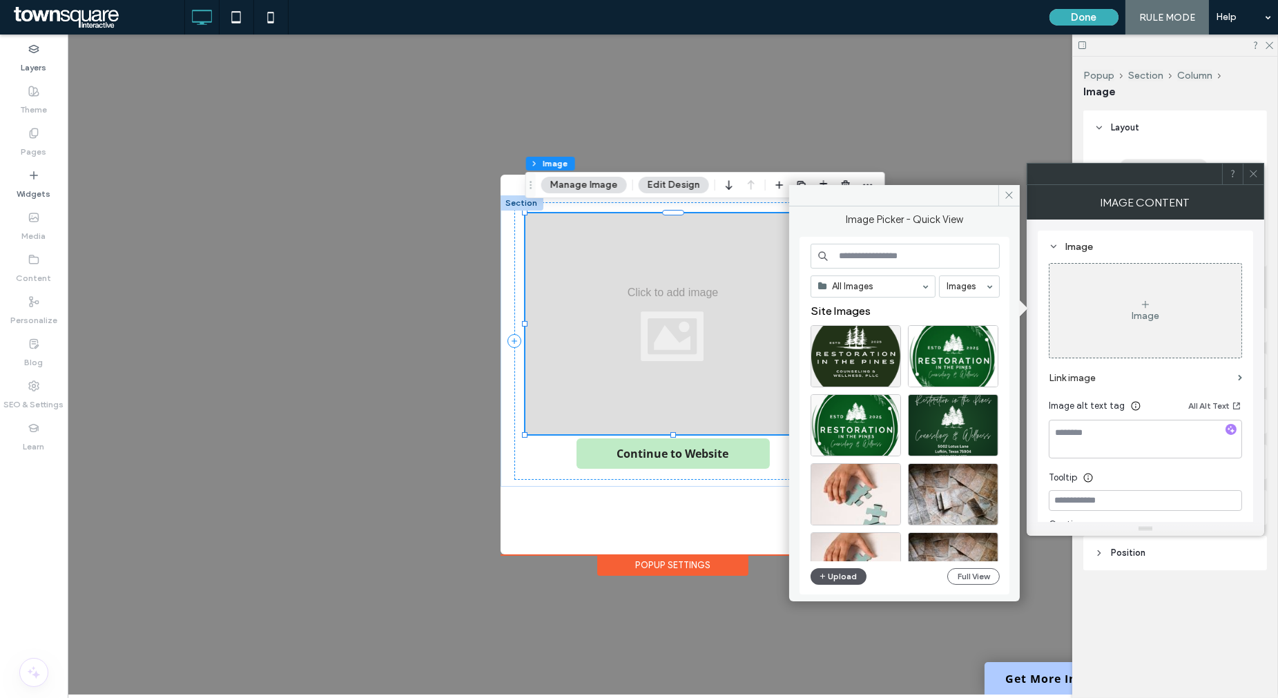
click at [843, 578] on button "Upload" at bounding box center [838, 576] width 57 height 17
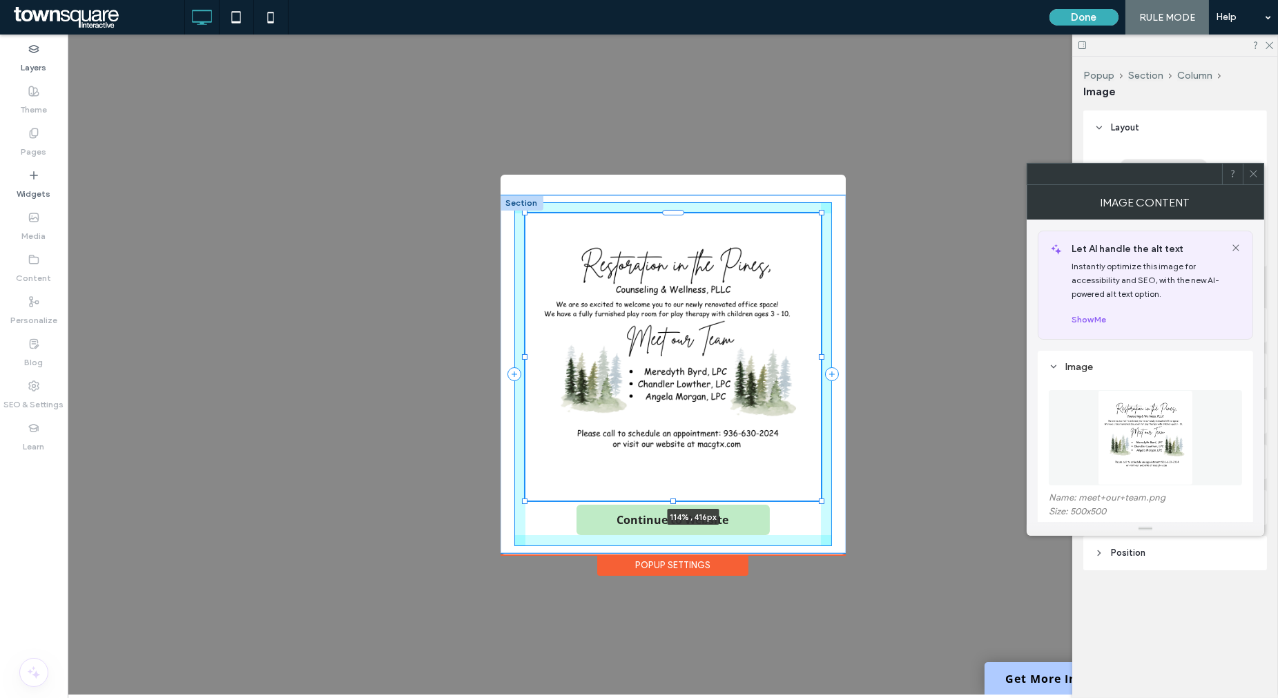
drag, startPoint x: 819, startPoint y: 431, endPoint x: 839, endPoint y: 497, distance: 69.2
click at [839, 497] on div "114% , 416px Continue to Website" at bounding box center [672, 374] width 345 height 358
type input "***"
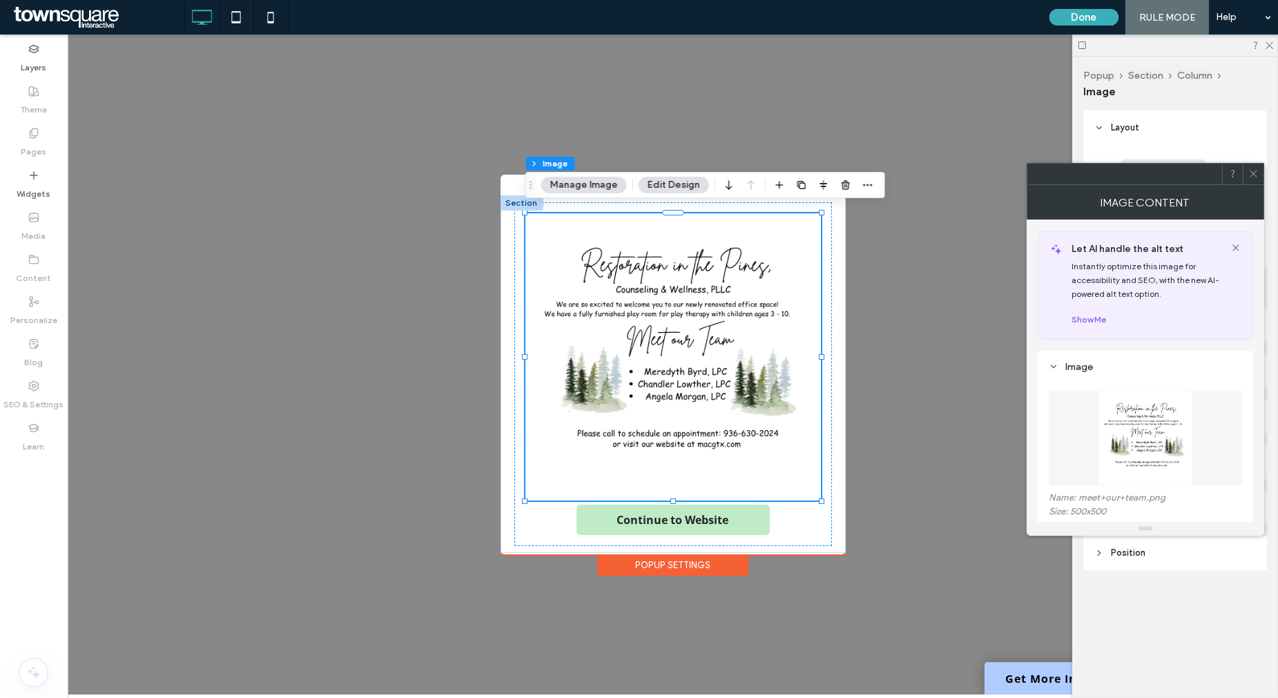
click at [1209, 178] on icon at bounding box center [1253, 173] width 10 height 10
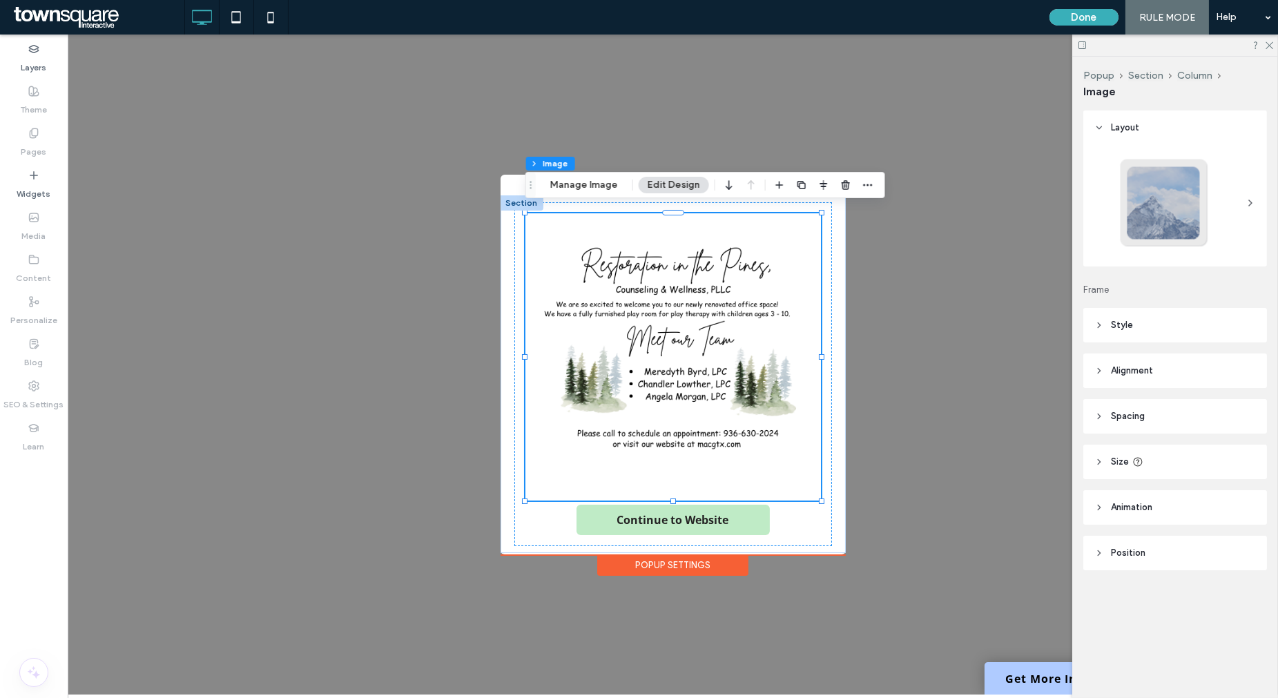
click at [1080, 17] on button "Done" at bounding box center [1083, 17] width 69 height 17
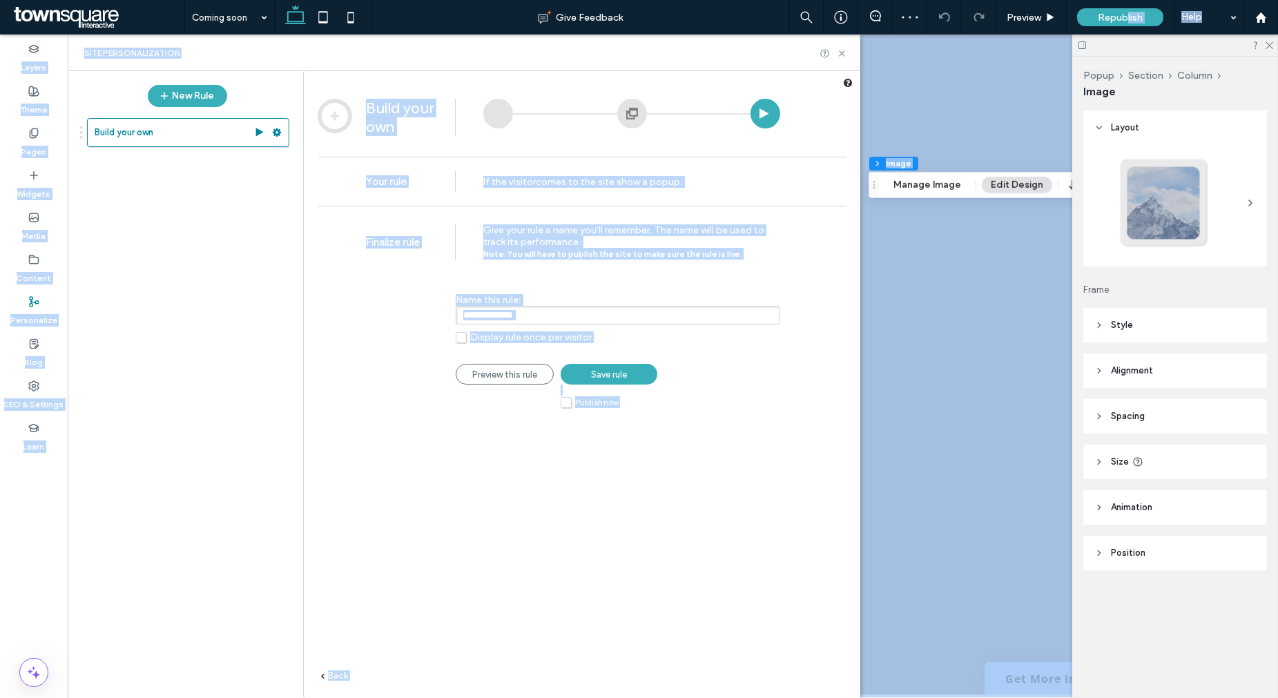
drag, startPoint x: 1194, startPoint y: 49, endPoint x: 997, endPoint y: 66, distance: 197.4
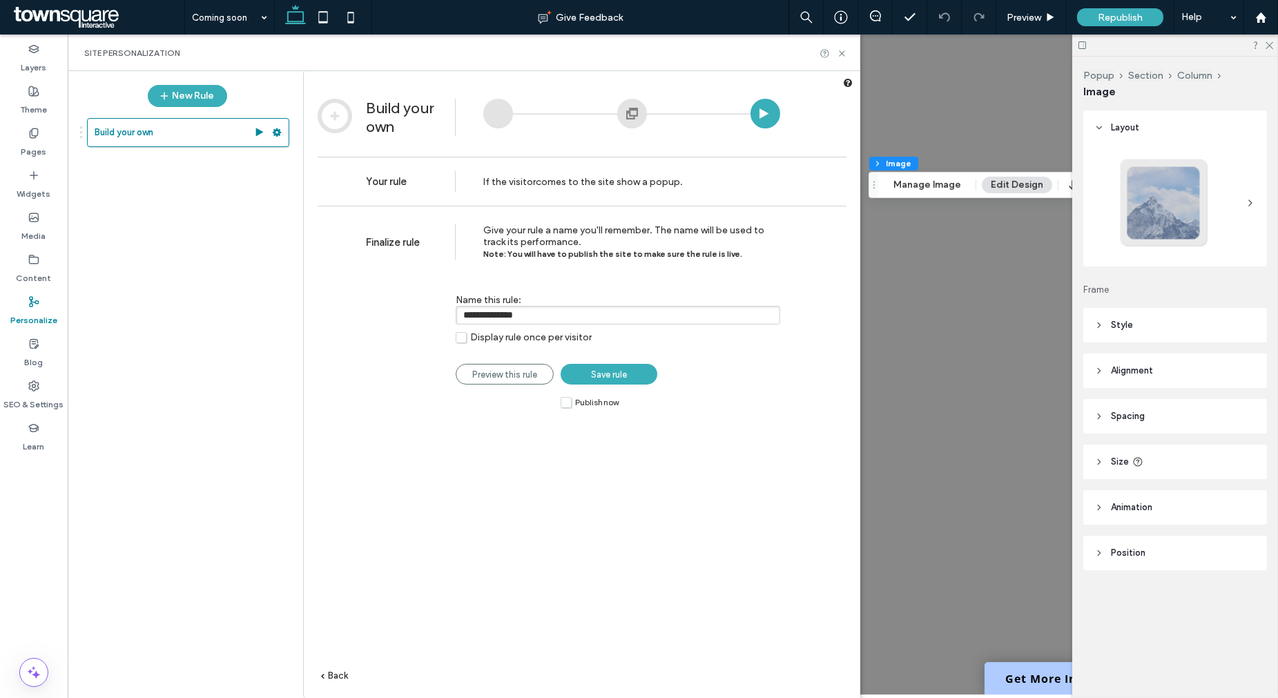
click at [964, 64] on div "+ Add Section Continue to Website + Add Section Popup Settings" at bounding box center [673, 365] width 1210 height 660
drag, startPoint x: 844, startPoint y: 52, endPoint x: 854, endPoint y: 79, distance: 28.2
click at [844, 52] on icon at bounding box center [842, 53] width 10 height 10
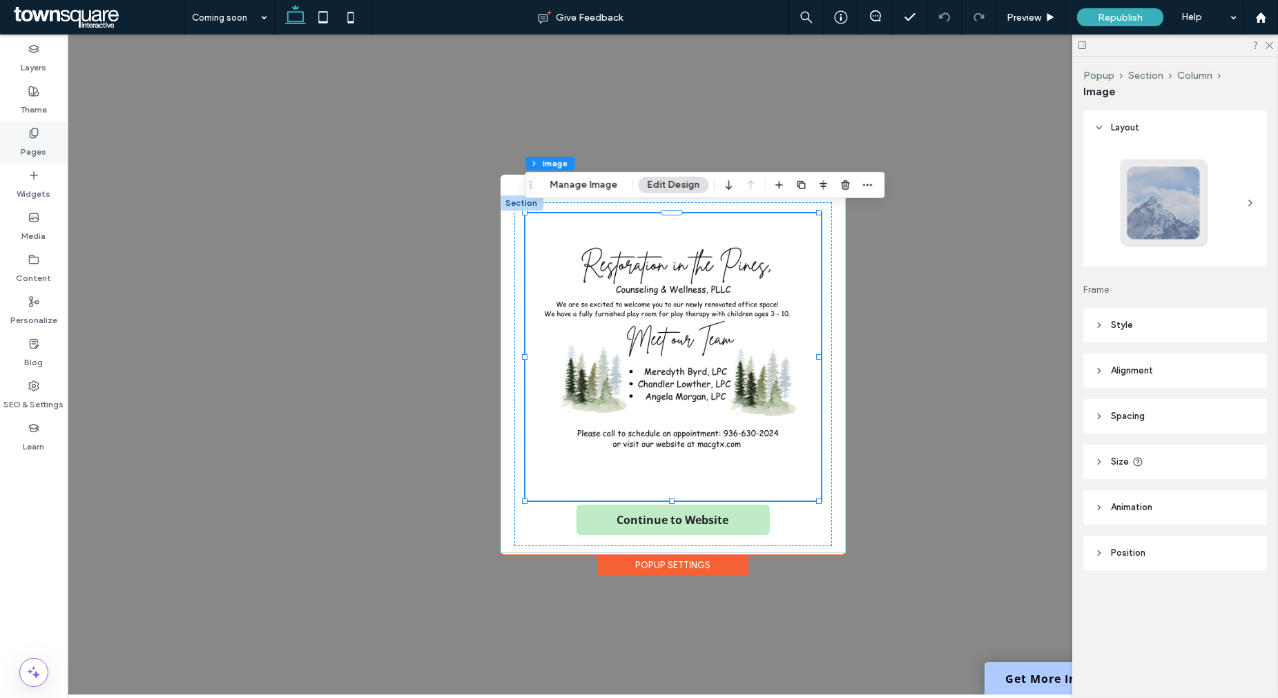
click at [21, 139] on div "Pages" at bounding box center [34, 142] width 68 height 42
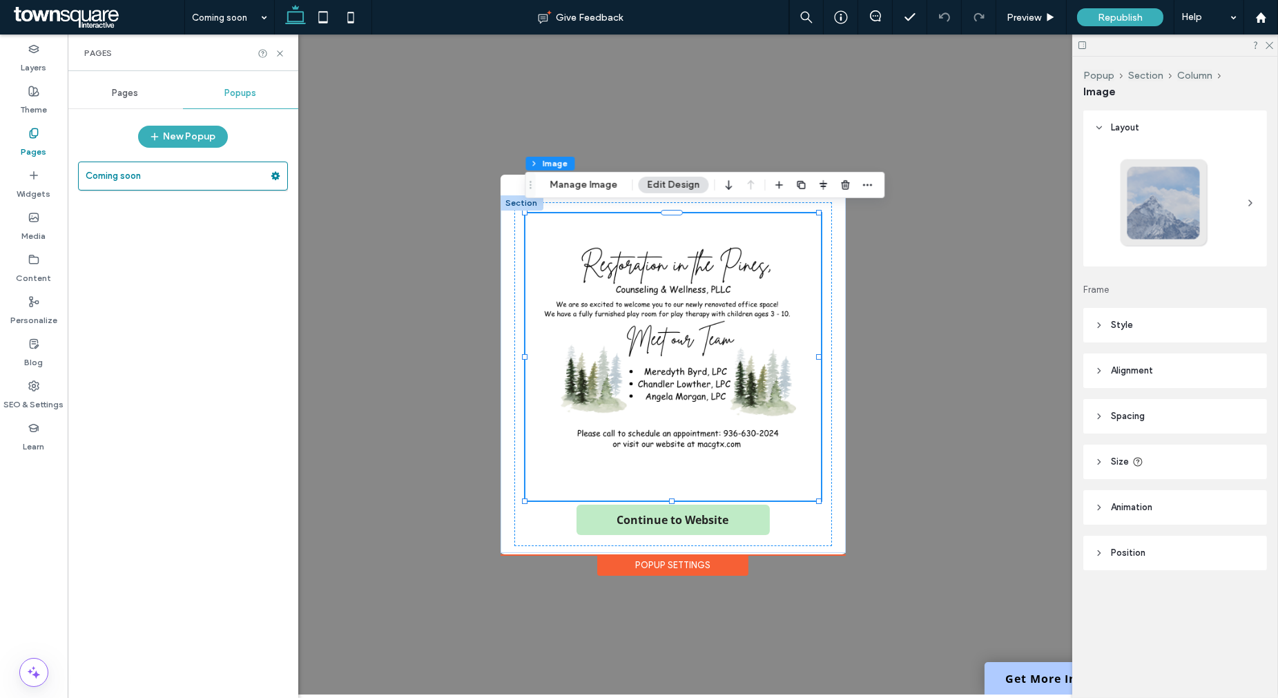
click at [35, 144] on label "Pages" at bounding box center [34, 148] width 26 height 19
click at [35, 133] on icon at bounding box center [33, 133] width 11 height 11
click at [1114, 12] on span "Republish" at bounding box center [1120, 18] width 45 height 12
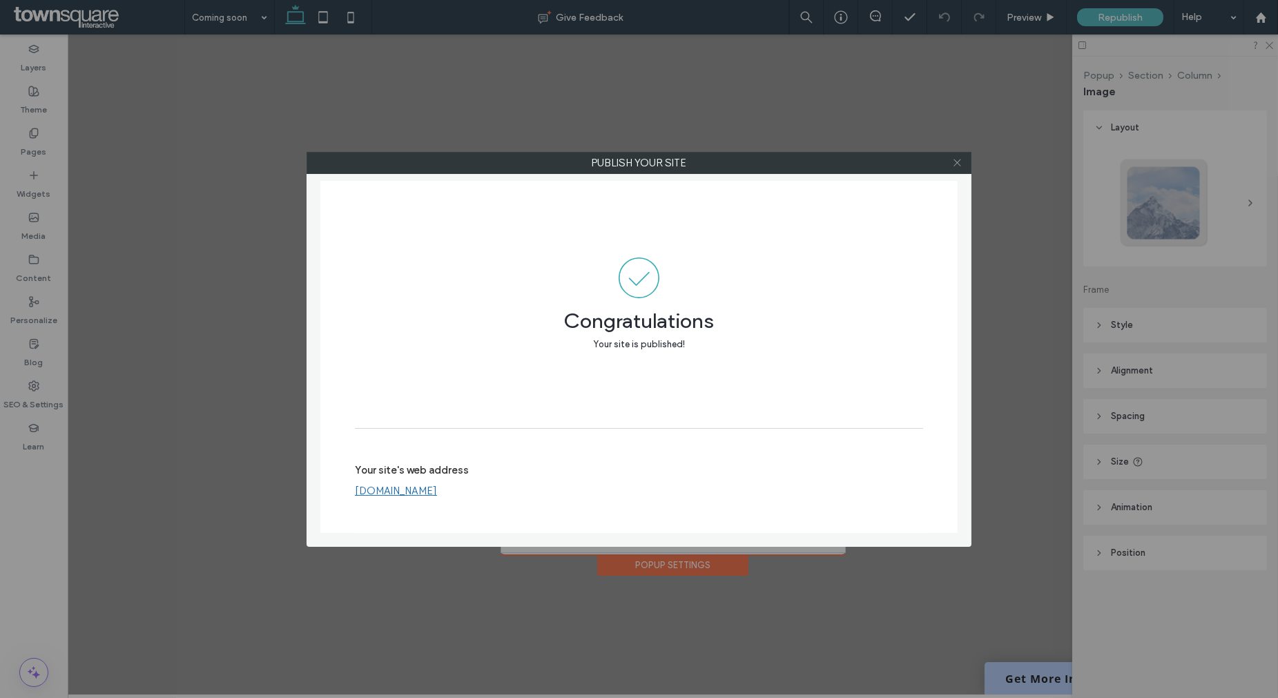
click at [960, 167] on icon at bounding box center [957, 162] width 10 height 10
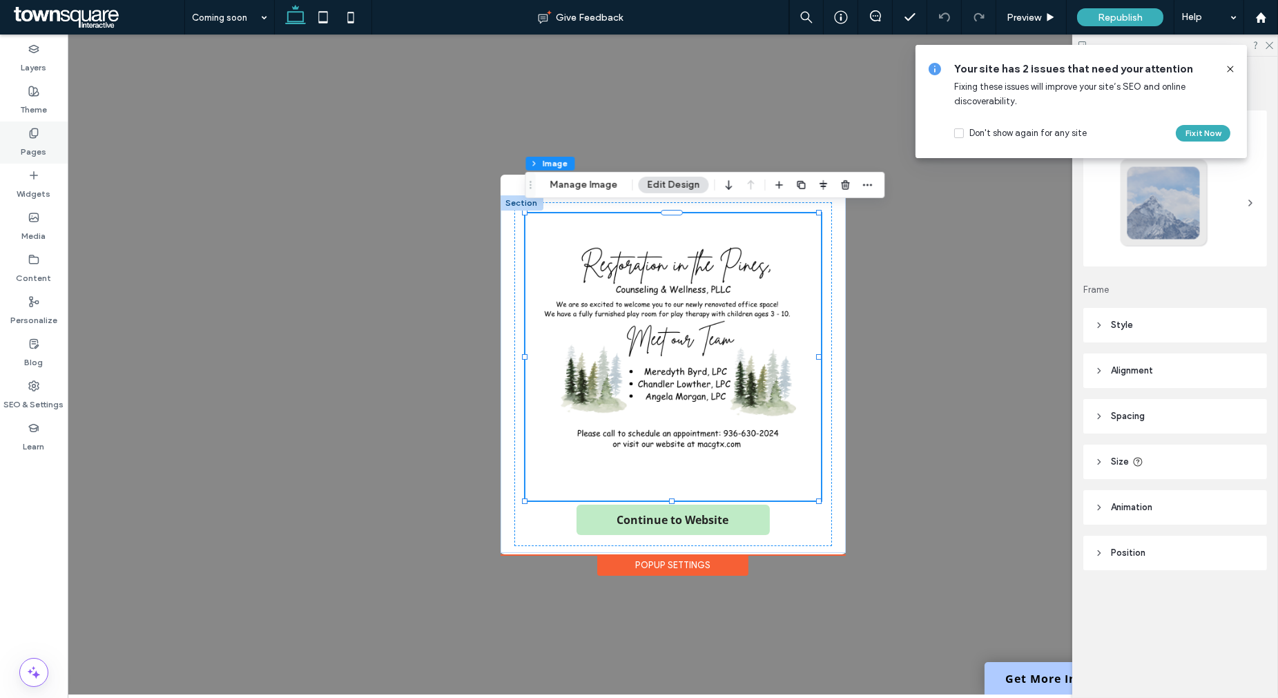
click at [30, 132] on icon at bounding box center [33, 133] width 11 height 11
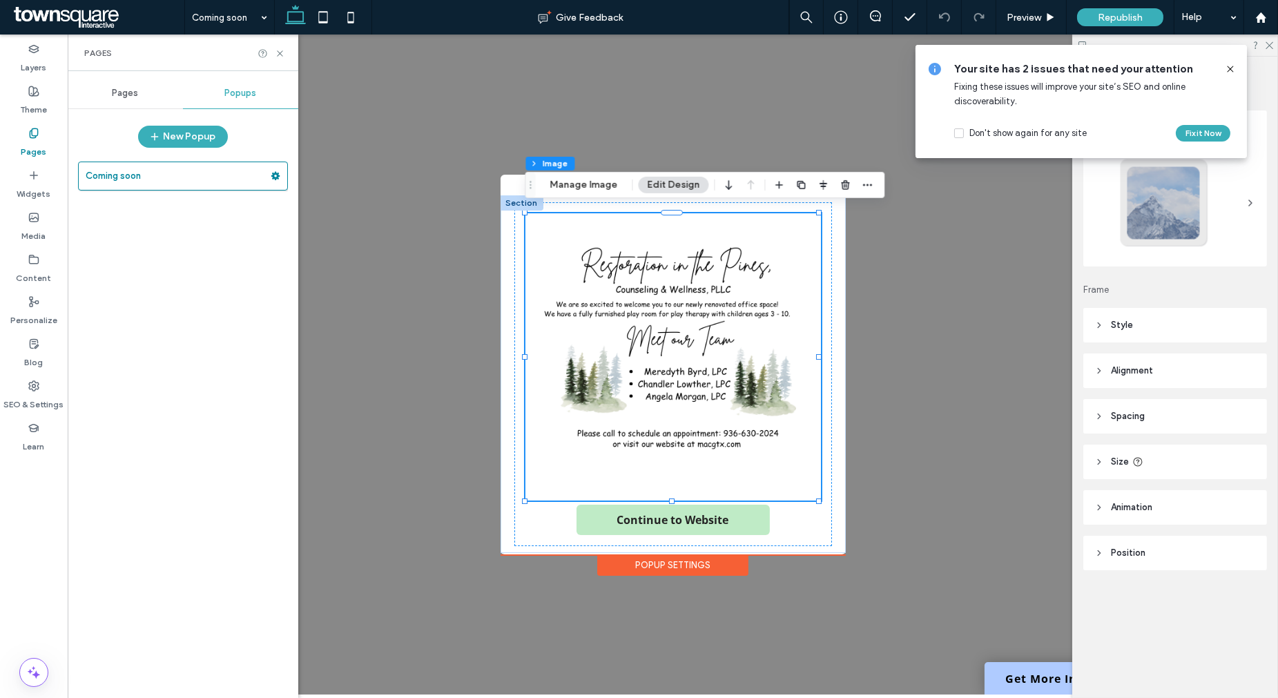
click at [29, 133] on icon at bounding box center [33, 133] width 11 height 11
click at [481, 98] on div "+ Add Section Continue to Website + Add Section Popup Settings" at bounding box center [673, 365] width 1210 height 660
click at [35, 67] on label "Layers" at bounding box center [34, 64] width 26 height 19
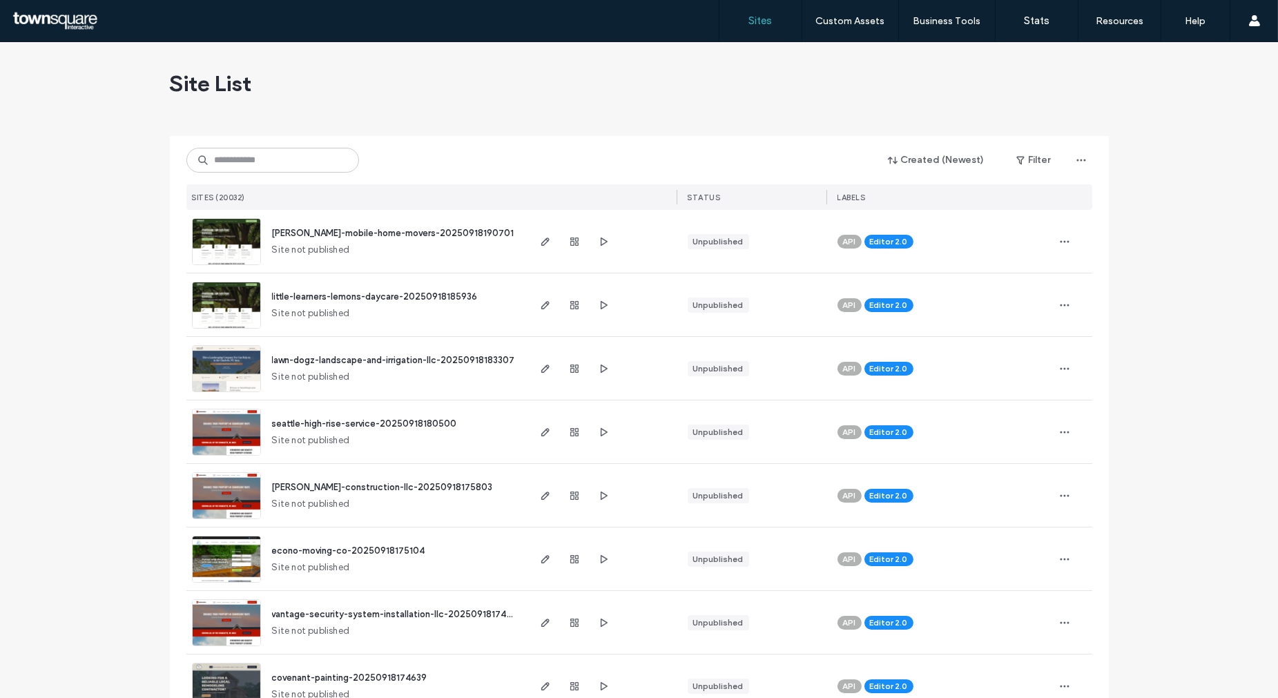
click at [273, 163] on input at bounding box center [272, 160] width 173 height 25
paste input "**********"
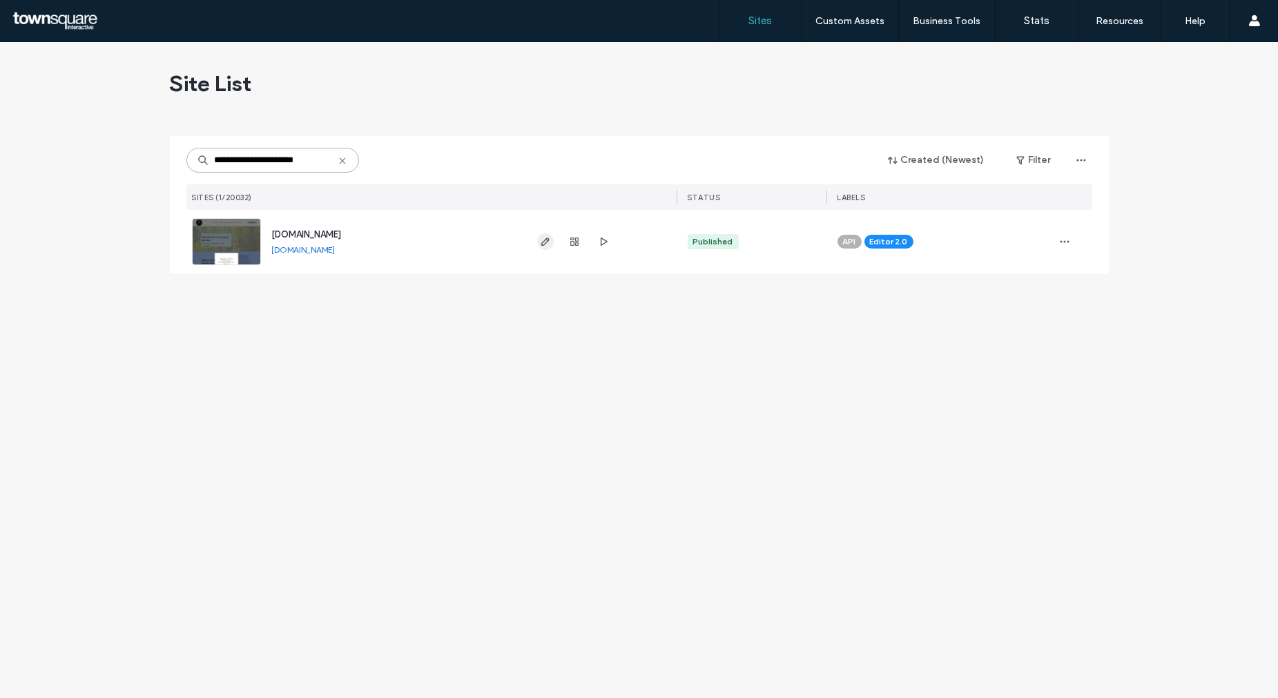
type input "**********"
click at [544, 242] on icon "button" at bounding box center [545, 241] width 11 height 11
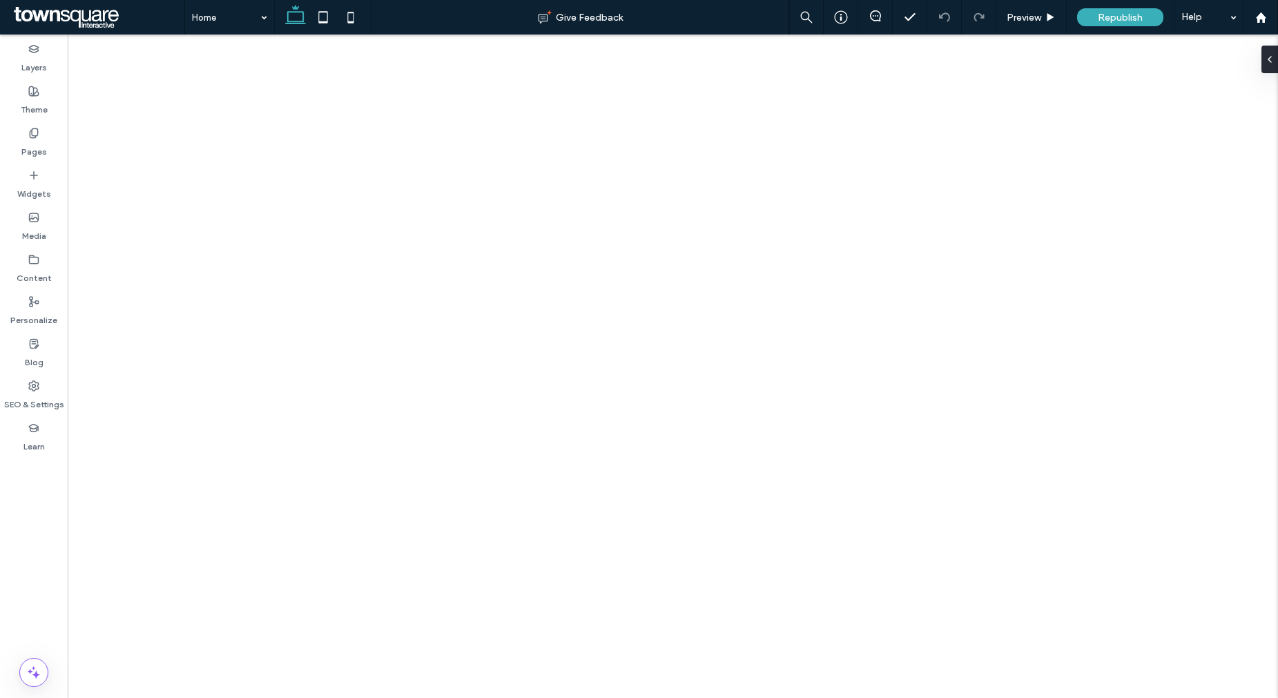
click at [16, 143] on div "Pages" at bounding box center [34, 142] width 68 height 42
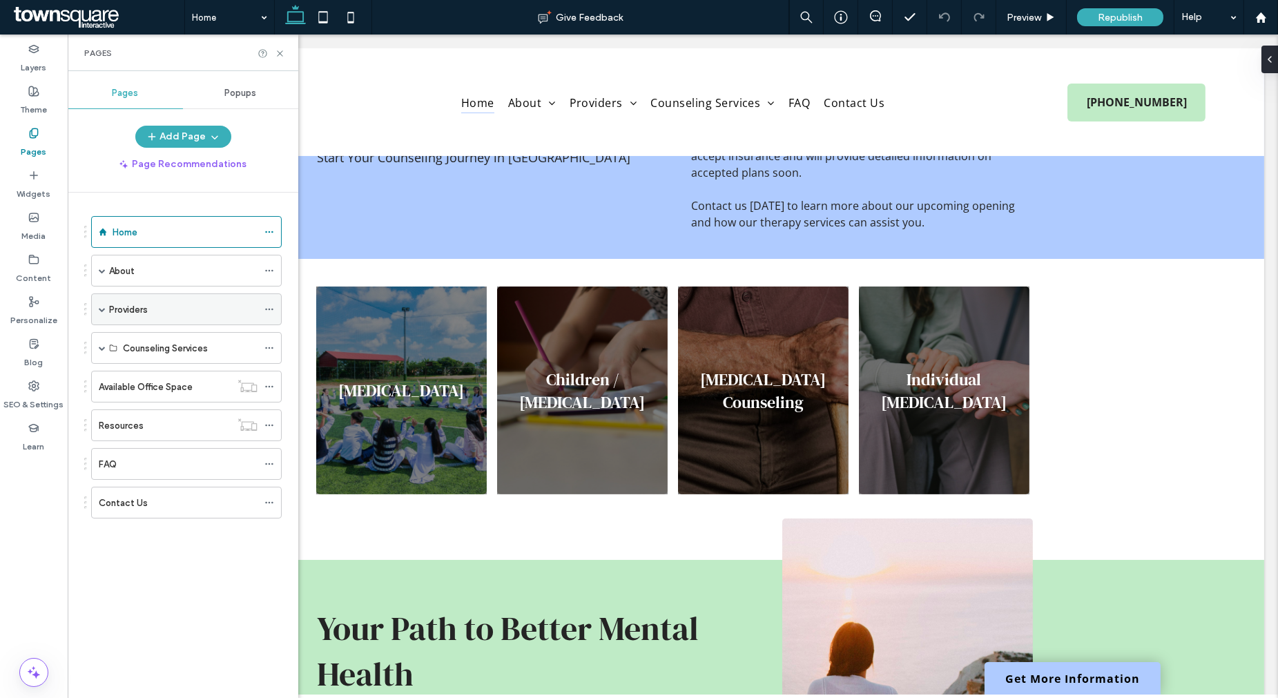
click at [102, 311] on span at bounding box center [102, 309] width 7 height 7
click at [127, 336] on label "Counselors" at bounding box center [147, 341] width 48 height 24
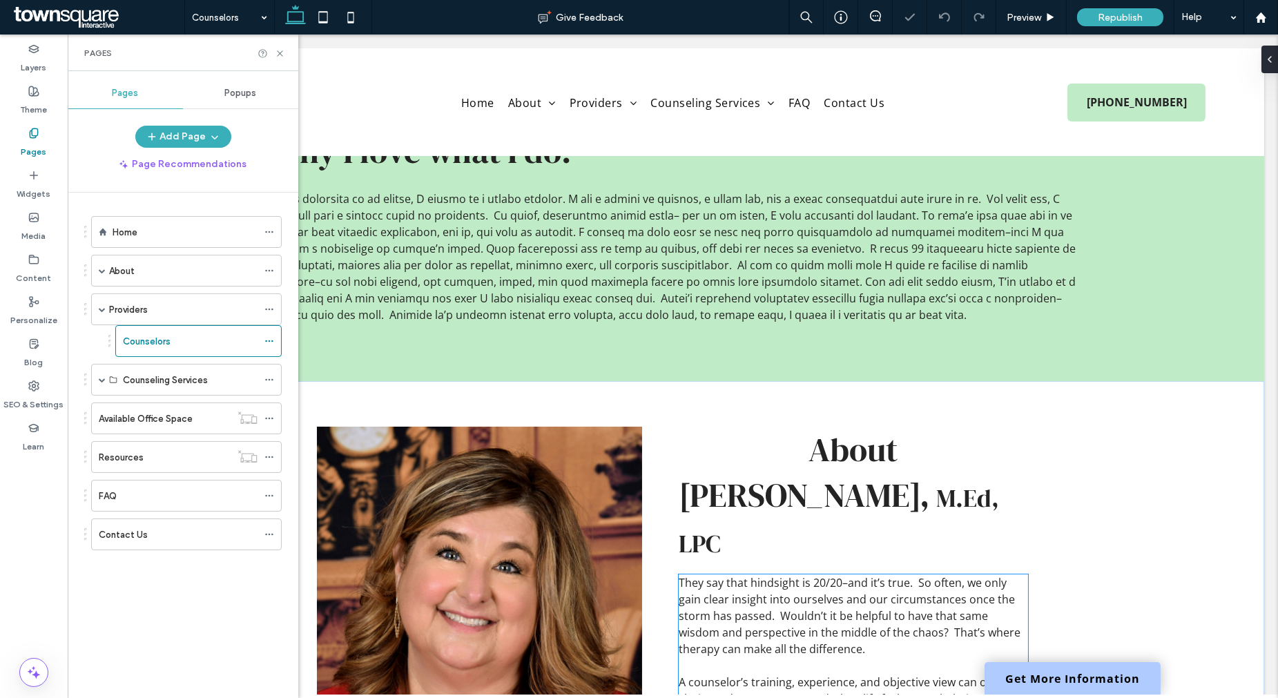
scroll to position [690, 0]
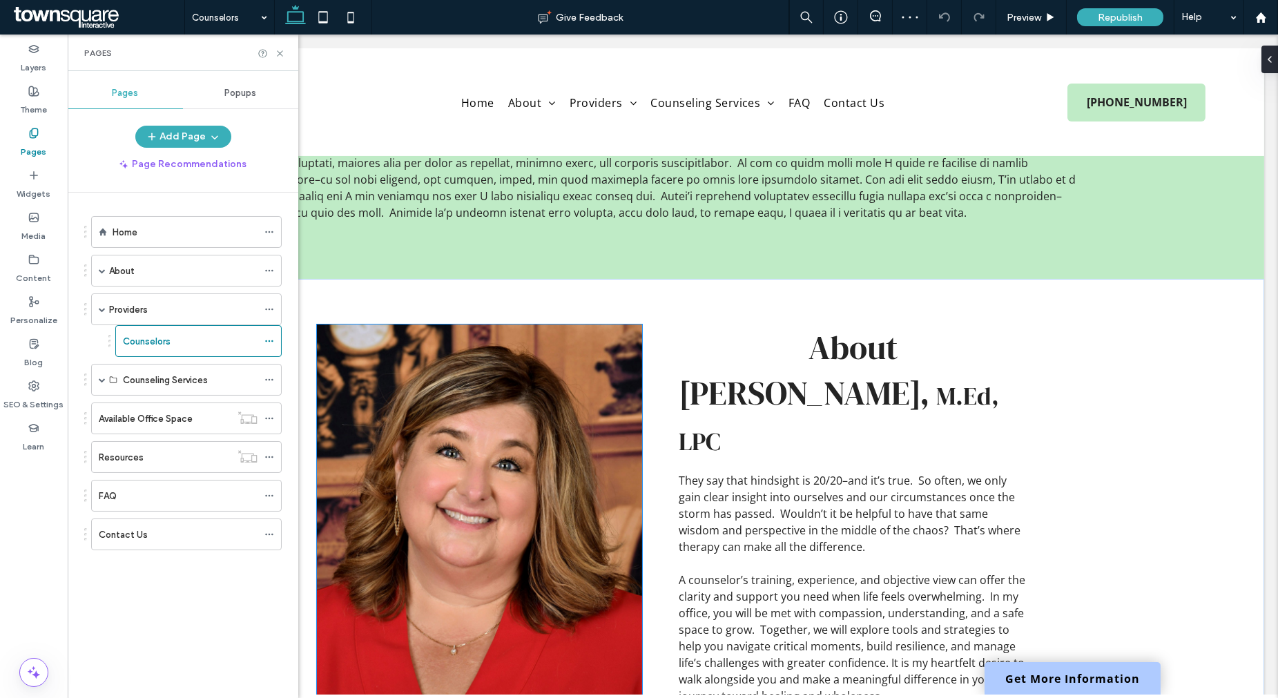
click at [529, 409] on img at bounding box center [479, 526] width 325 height 405
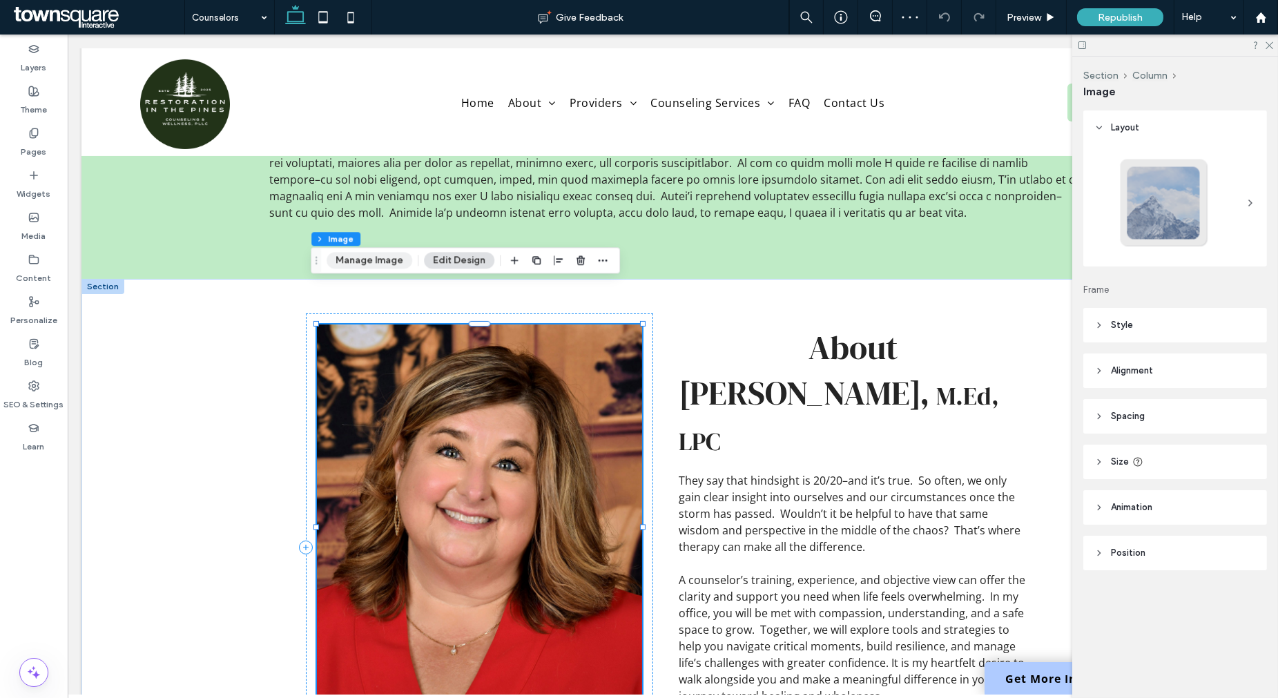
click at [374, 260] on button "Manage Image" at bounding box center [370, 260] width 86 height 17
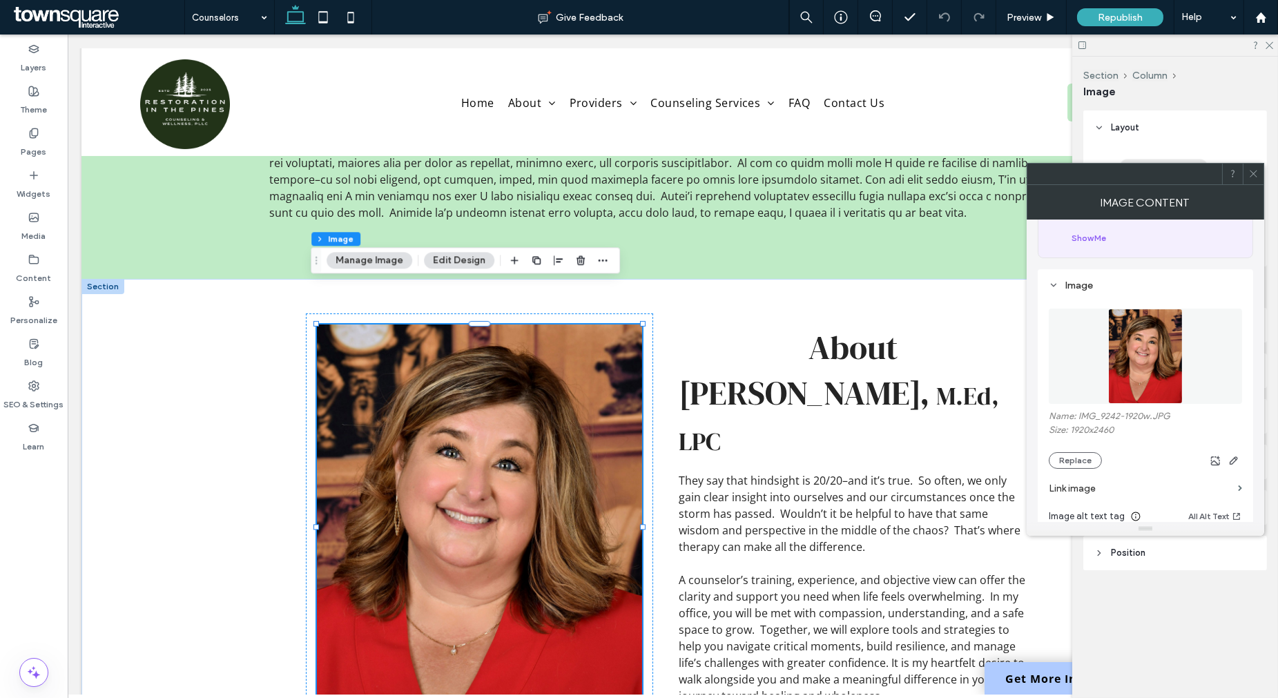
scroll to position [230, 0]
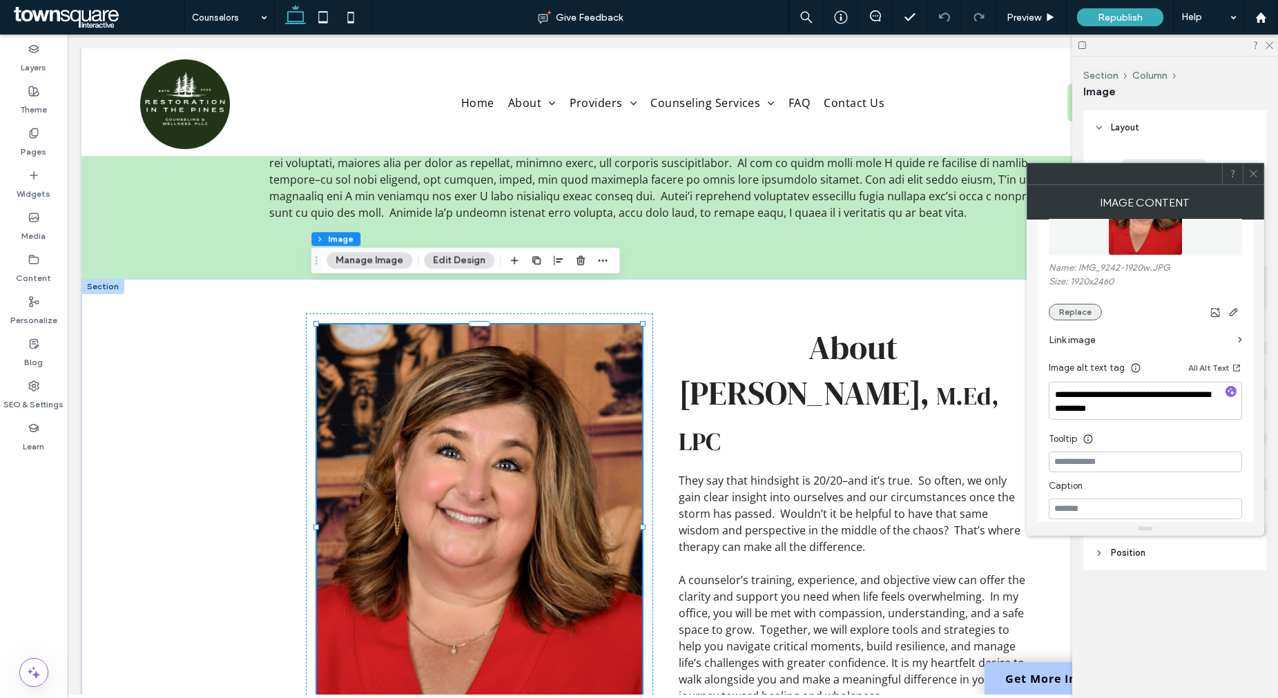
click at [1075, 309] on button "Replace" at bounding box center [1075, 312] width 53 height 17
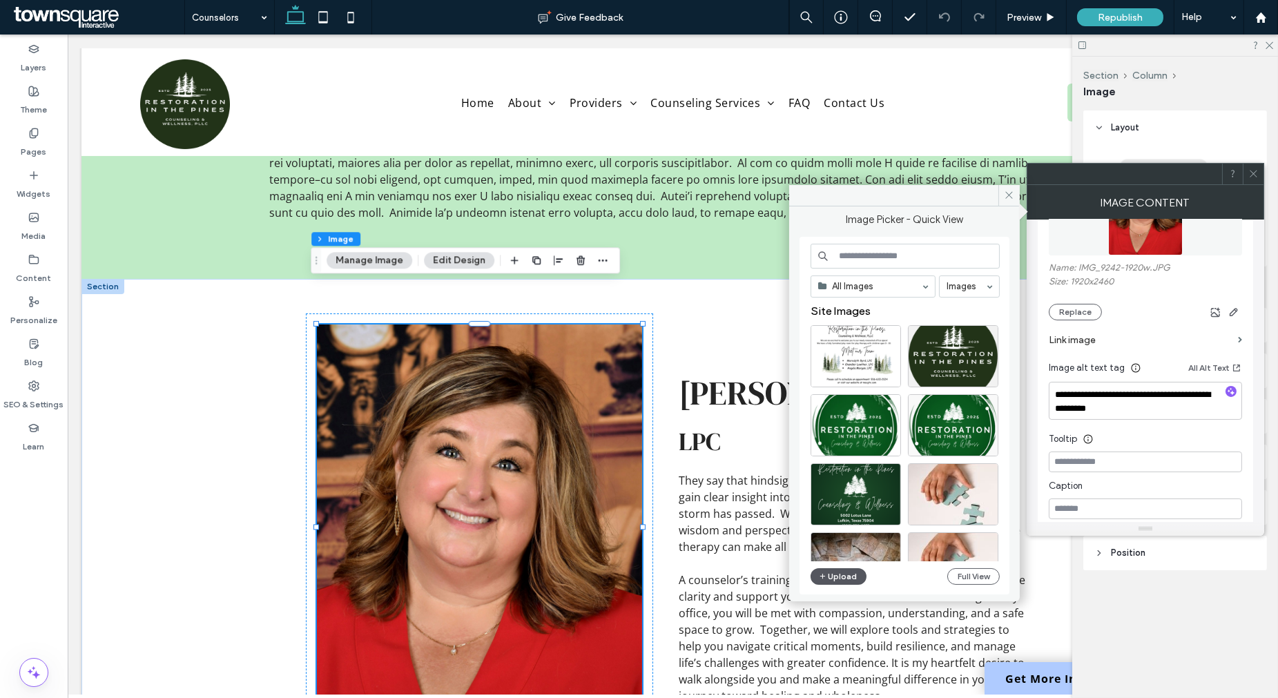
click at [848, 576] on button "Upload" at bounding box center [838, 576] width 57 height 17
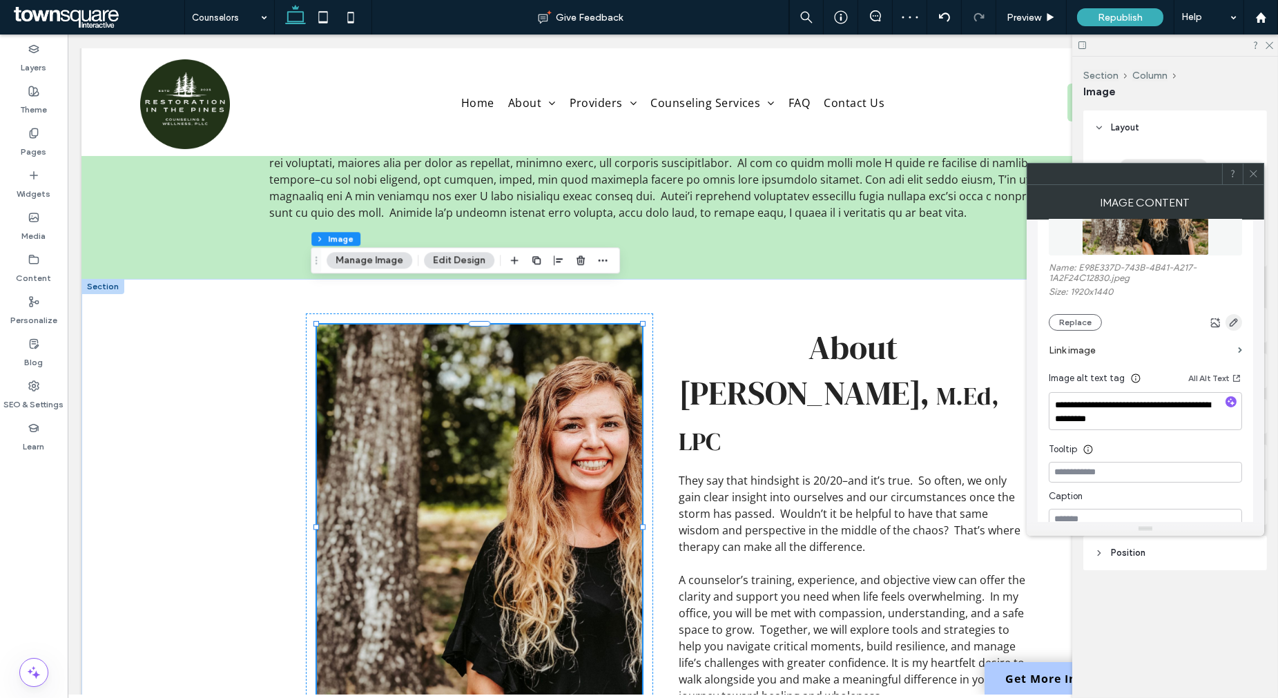
click at [1232, 322] on icon "button" at bounding box center [1233, 322] width 11 height 11
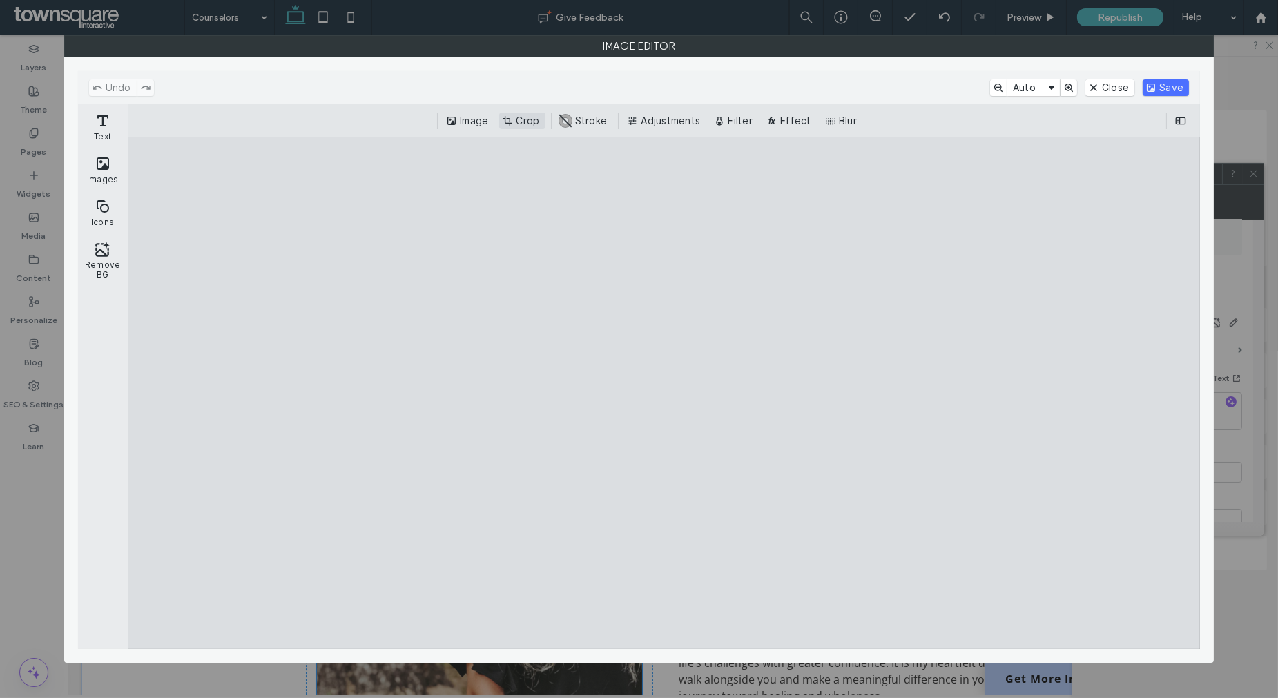
click at [536, 121] on button "Crop" at bounding box center [522, 121] width 46 height 17
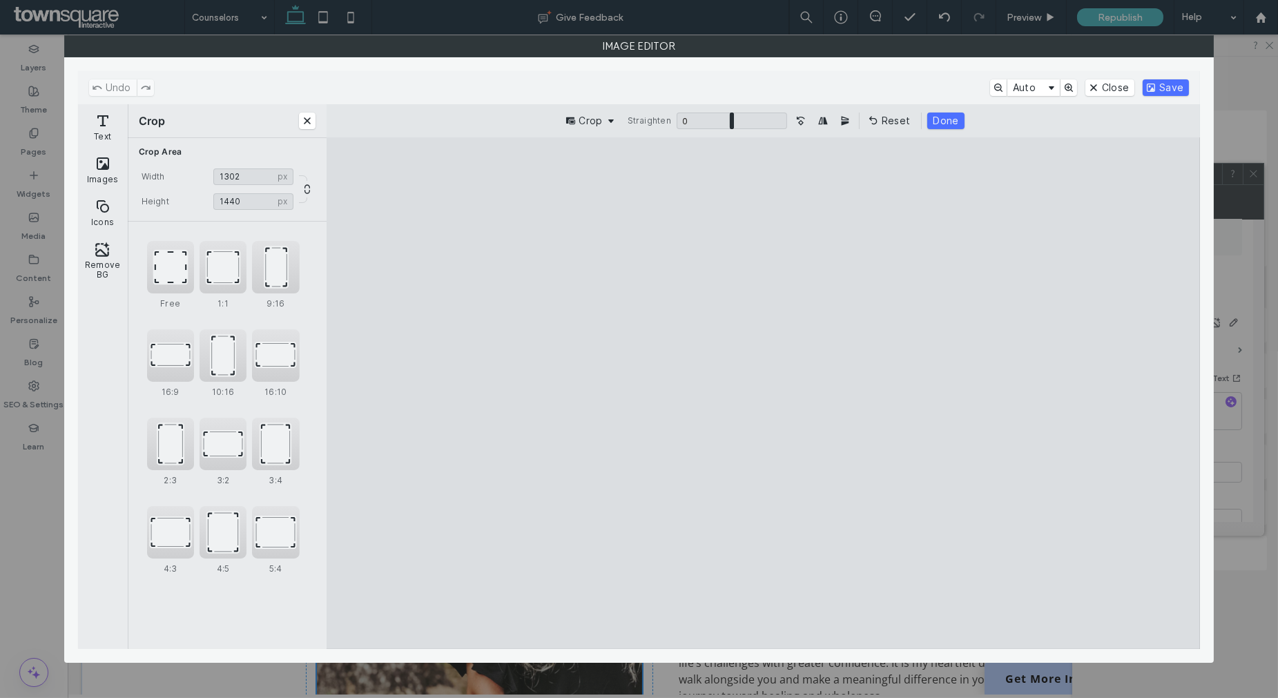
type input "****"
drag, startPoint x: 489, startPoint y: 397, endPoint x: 663, endPoint y: 392, distance: 174.7
click at [763, 393] on cesdk-canvas "Editor canvas" at bounding box center [763, 393] width 0 height 0
click at [1178, 86] on button "Save" at bounding box center [1165, 87] width 46 height 17
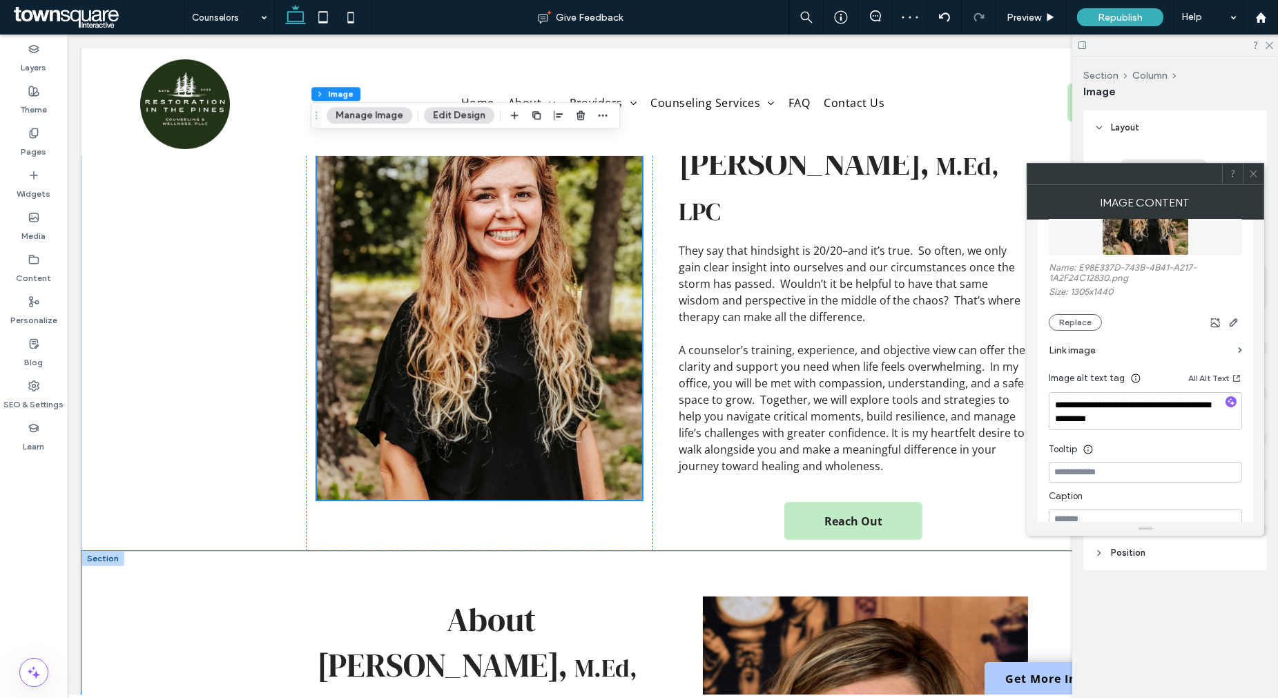
scroll to position [690, 0]
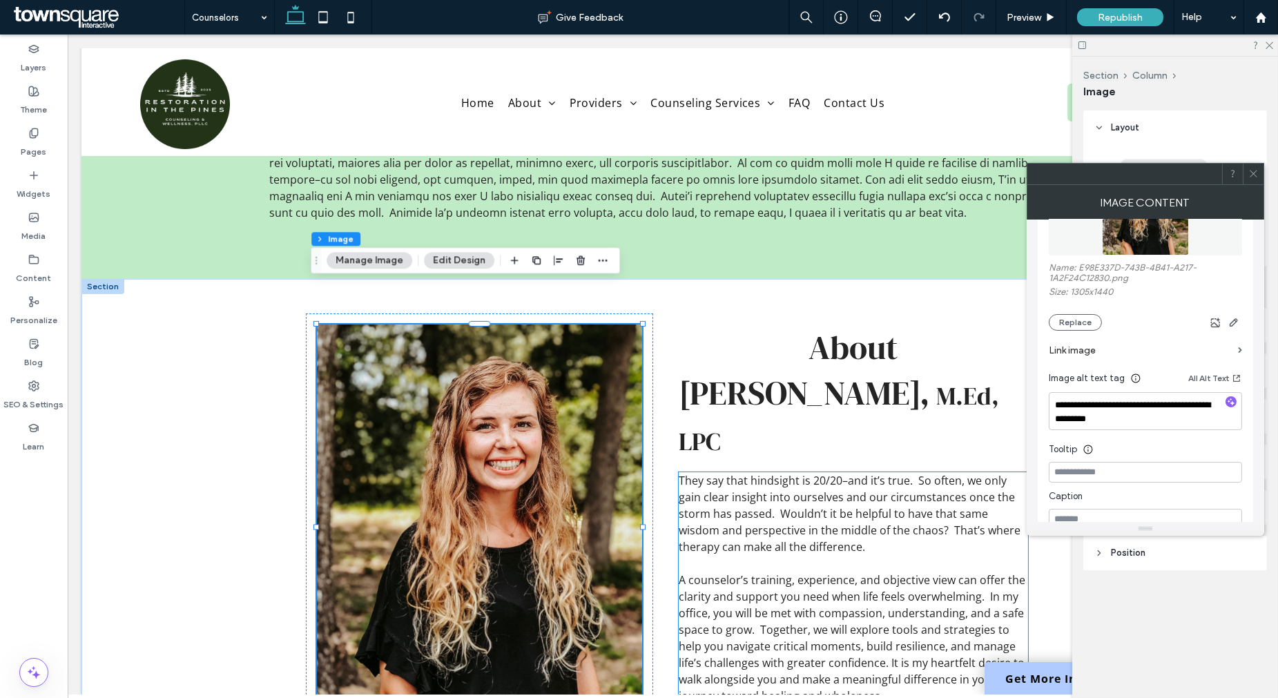
click at [844, 472] on p "They say that hindsight is 20/20–and it’s true. So often, we only gain clear in…" at bounding box center [853, 513] width 349 height 83
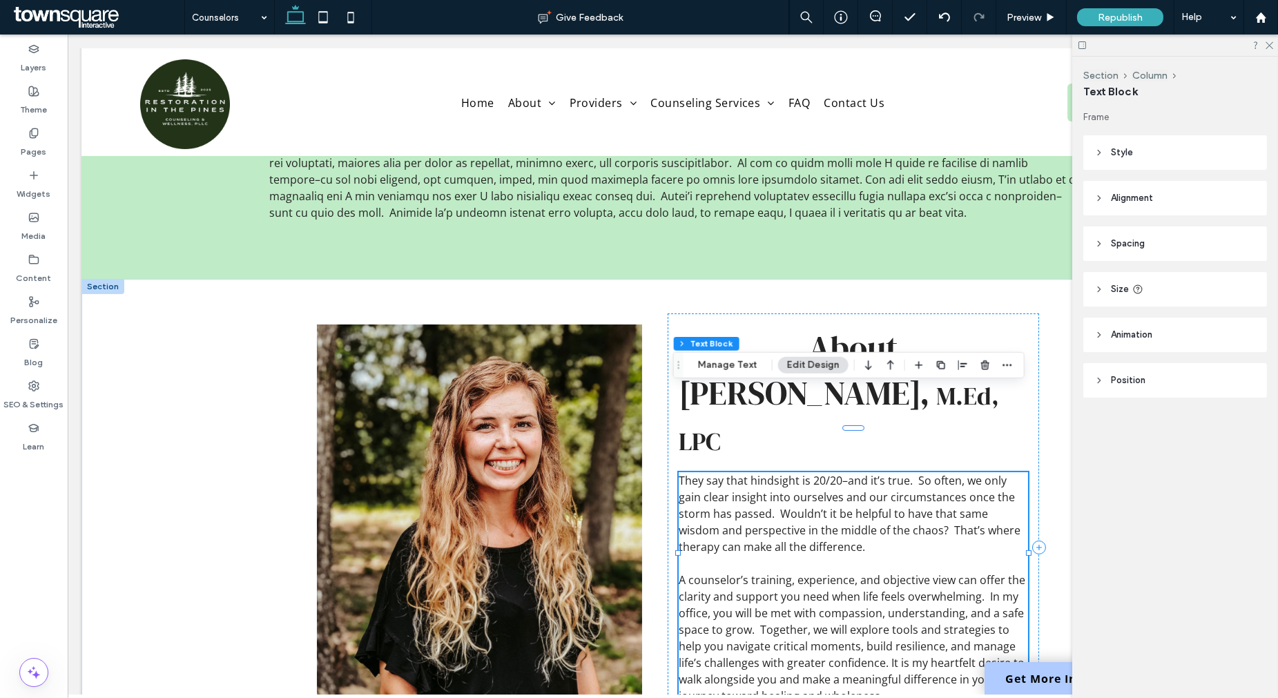
click at [858, 473] on span "They say that hindsight is 20/20–and it’s true. So often, we only gain clear in…" at bounding box center [850, 513] width 342 height 81
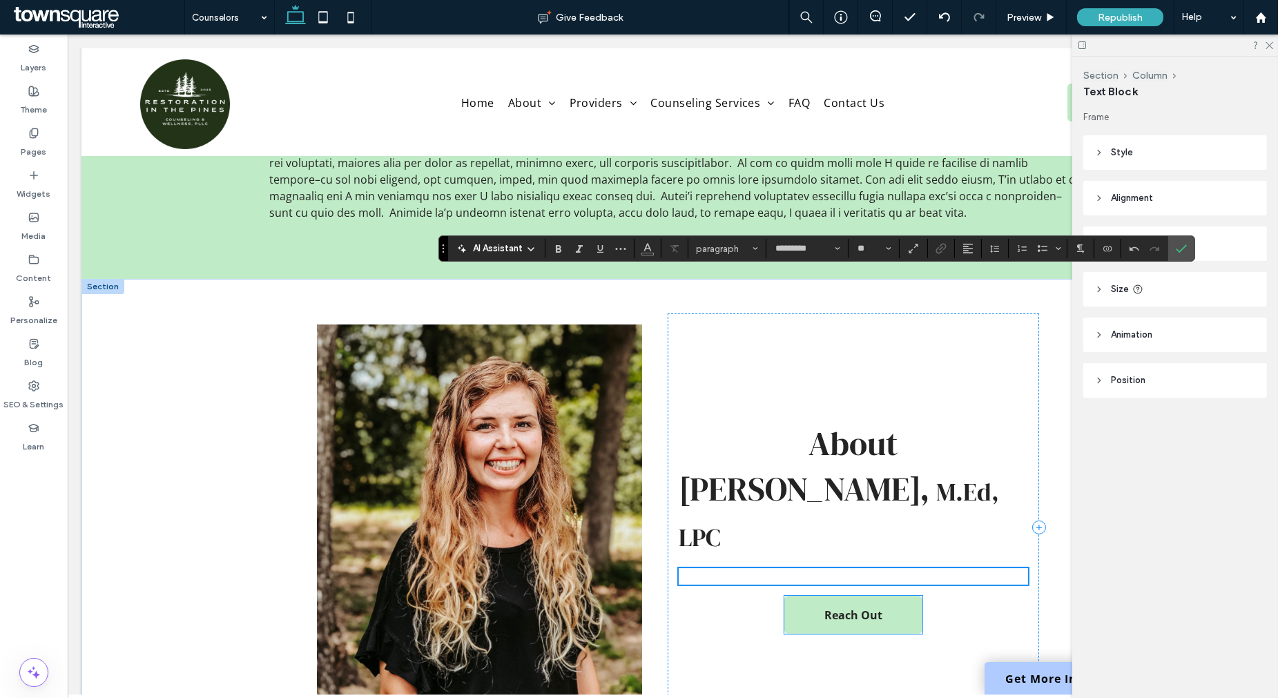
scroll to position [806, 0]
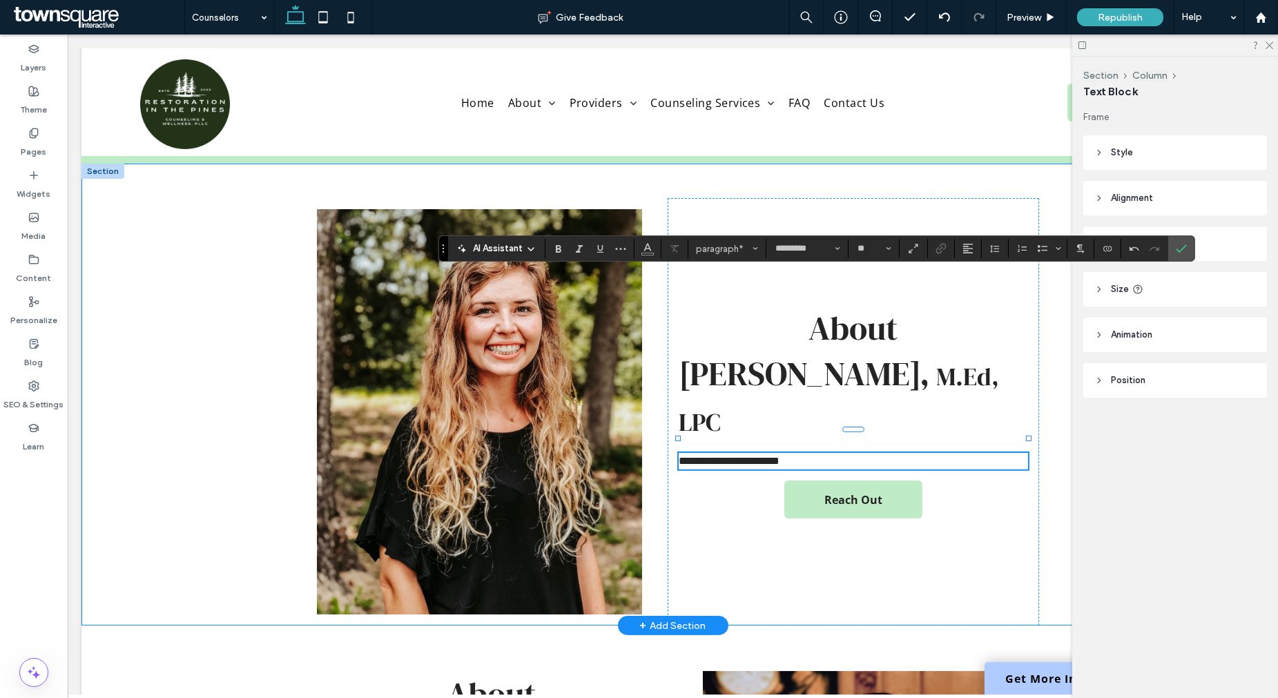
click at [130, 350] on div "**********" at bounding box center [672, 395] width 1183 height 462
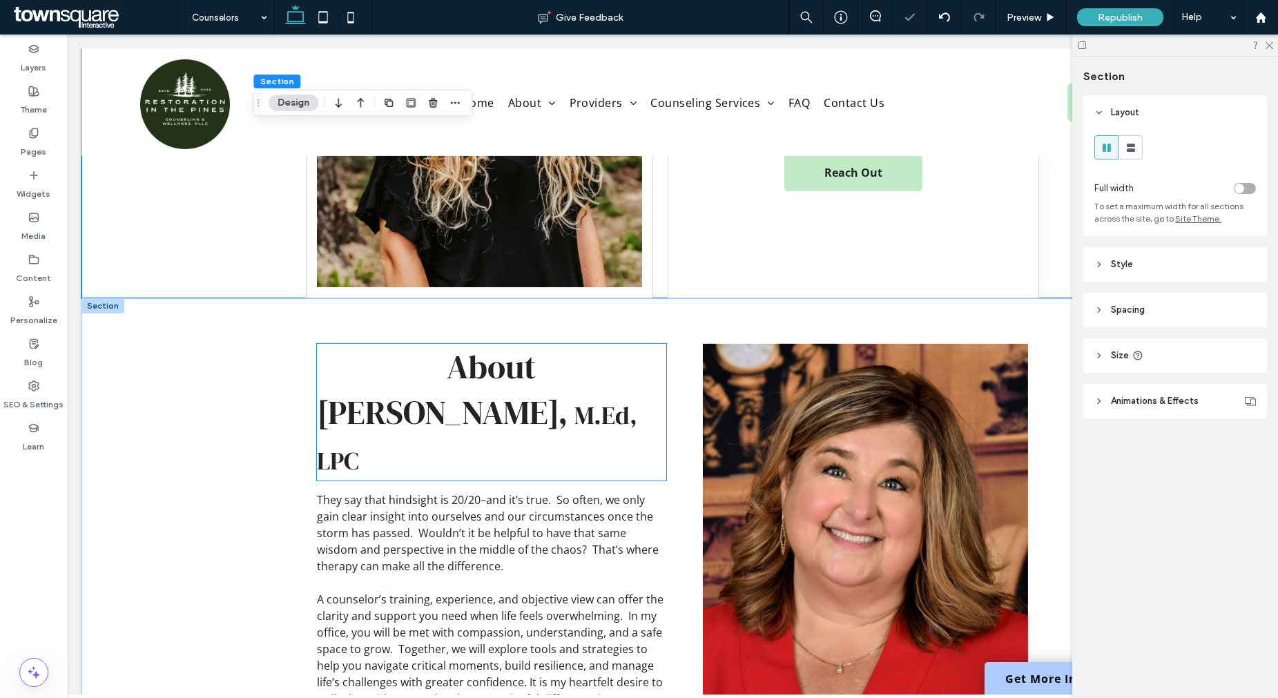
scroll to position [1189, 0]
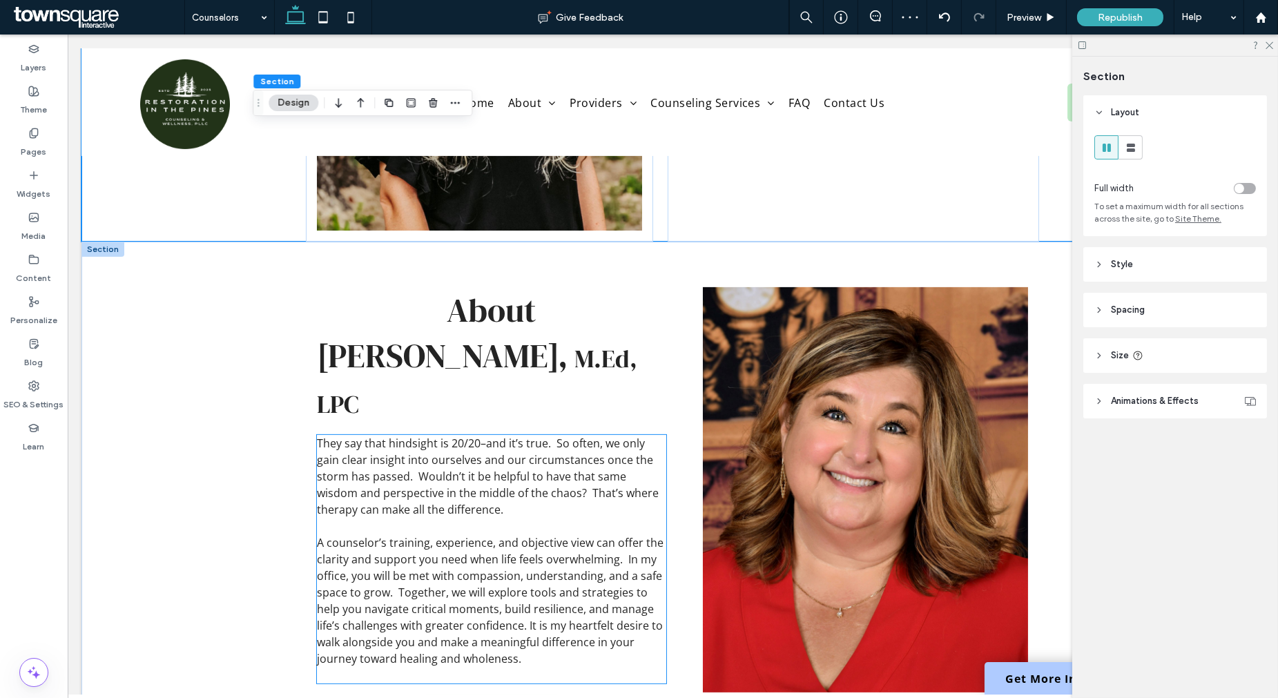
click at [463, 473] on p "They say that hindsight is 20/20–and it’s true. So often, we only gain clear in…" at bounding box center [491, 476] width 349 height 83
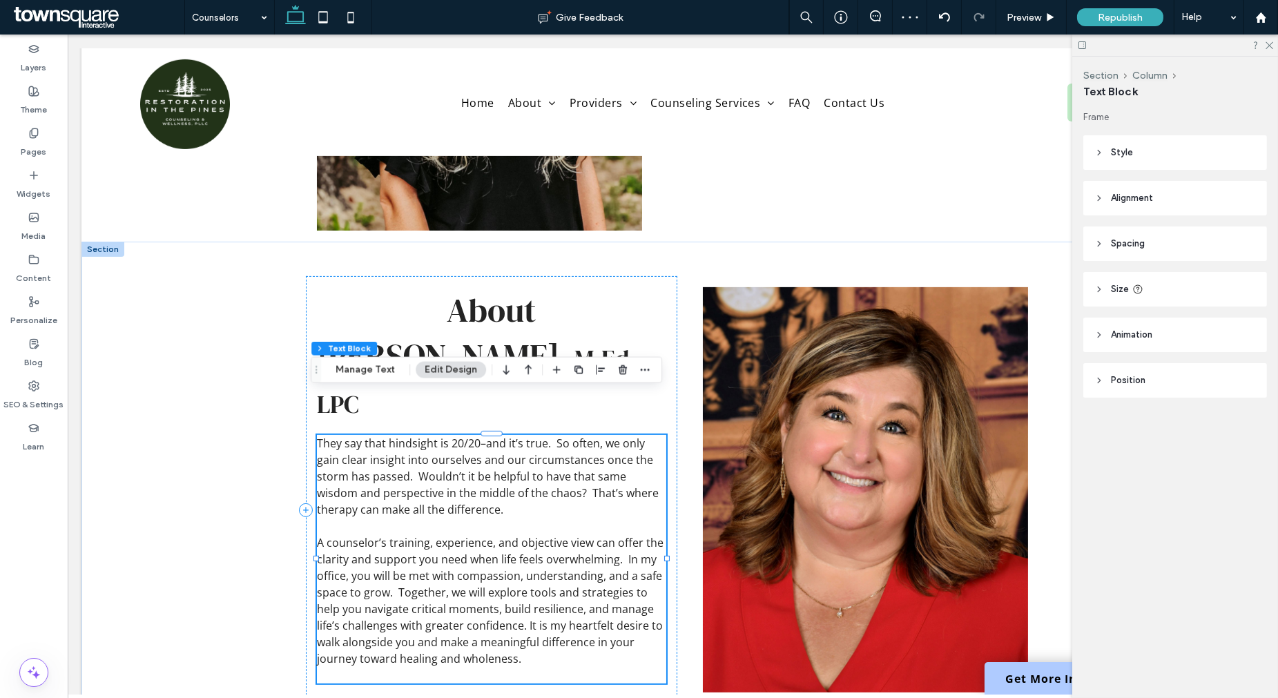
click at [463, 473] on div "They say that hindsight is 20/20–and it’s true. So often, we only gain clear in…" at bounding box center [491, 559] width 349 height 249
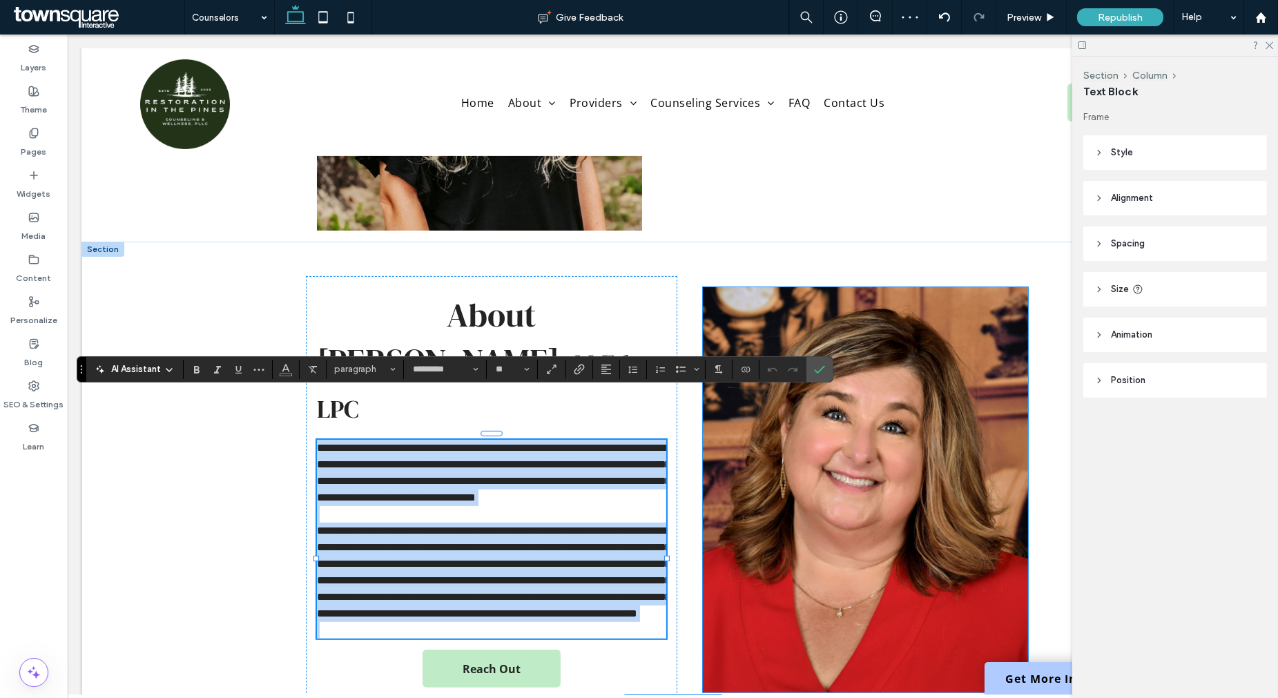
click at [850, 446] on img at bounding box center [865, 489] width 325 height 405
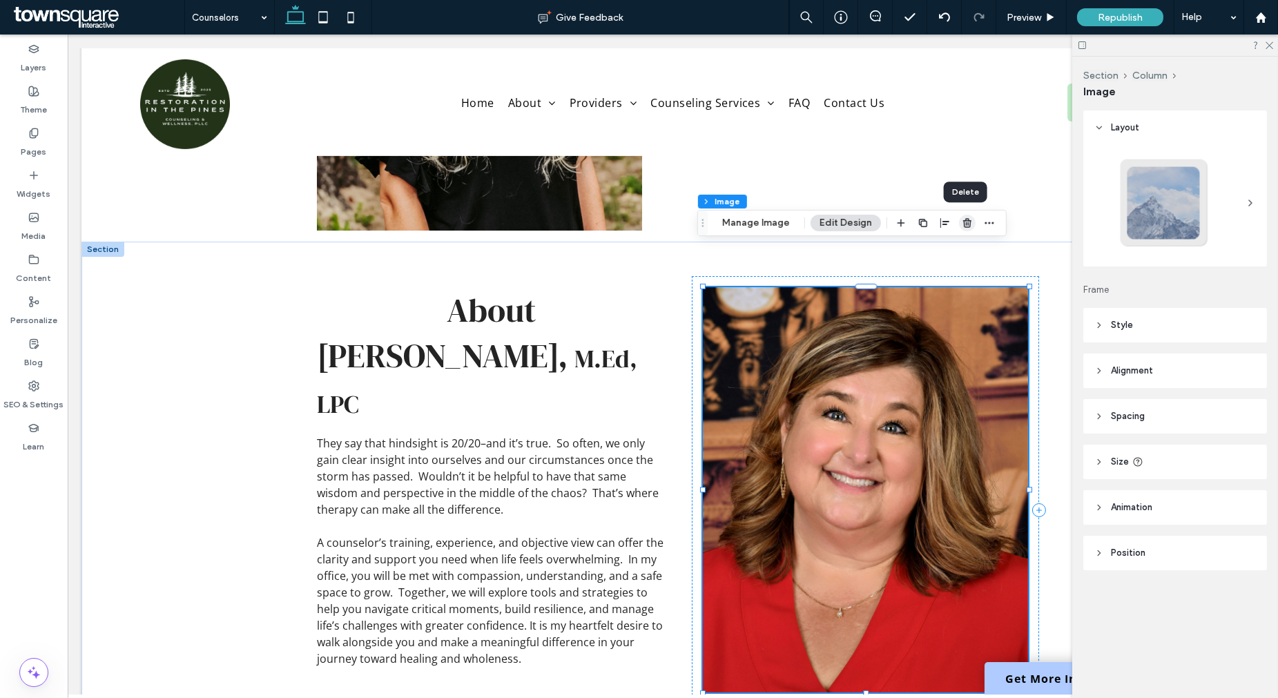
click at [964, 223] on use "button" at bounding box center [967, 222] width 8 height 9
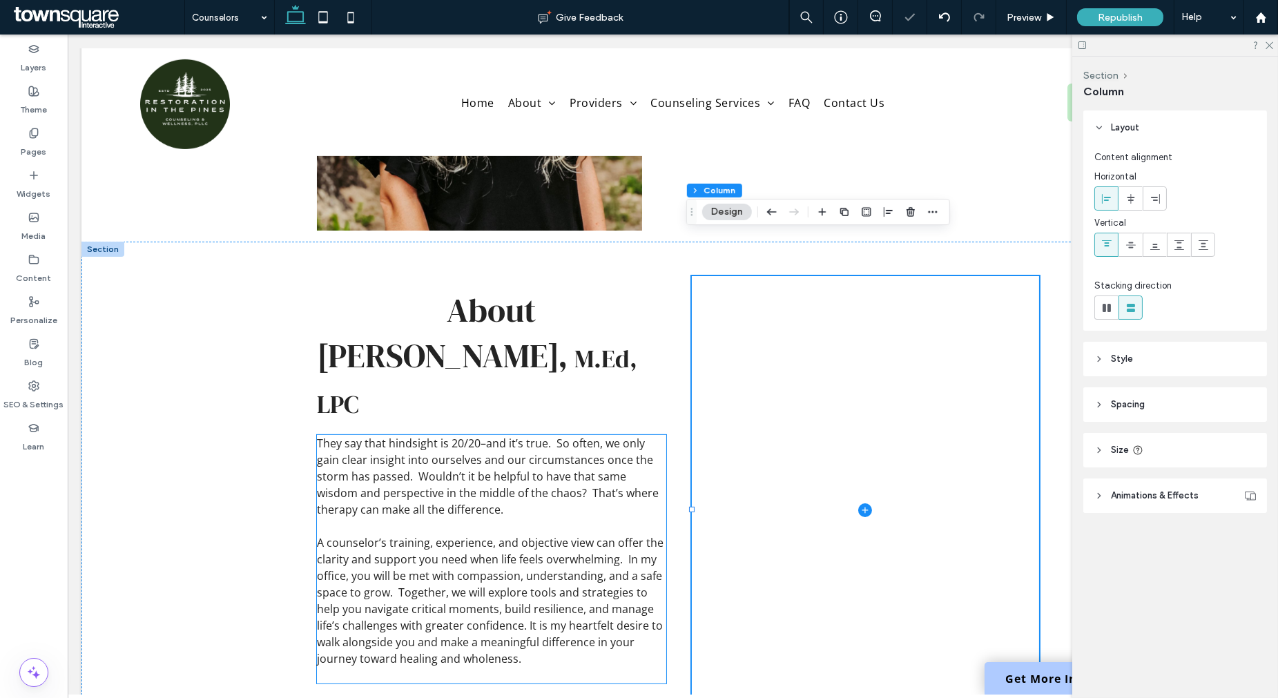
click at [512, 518] on p at bounding box center [491, 526] width 349 height 17
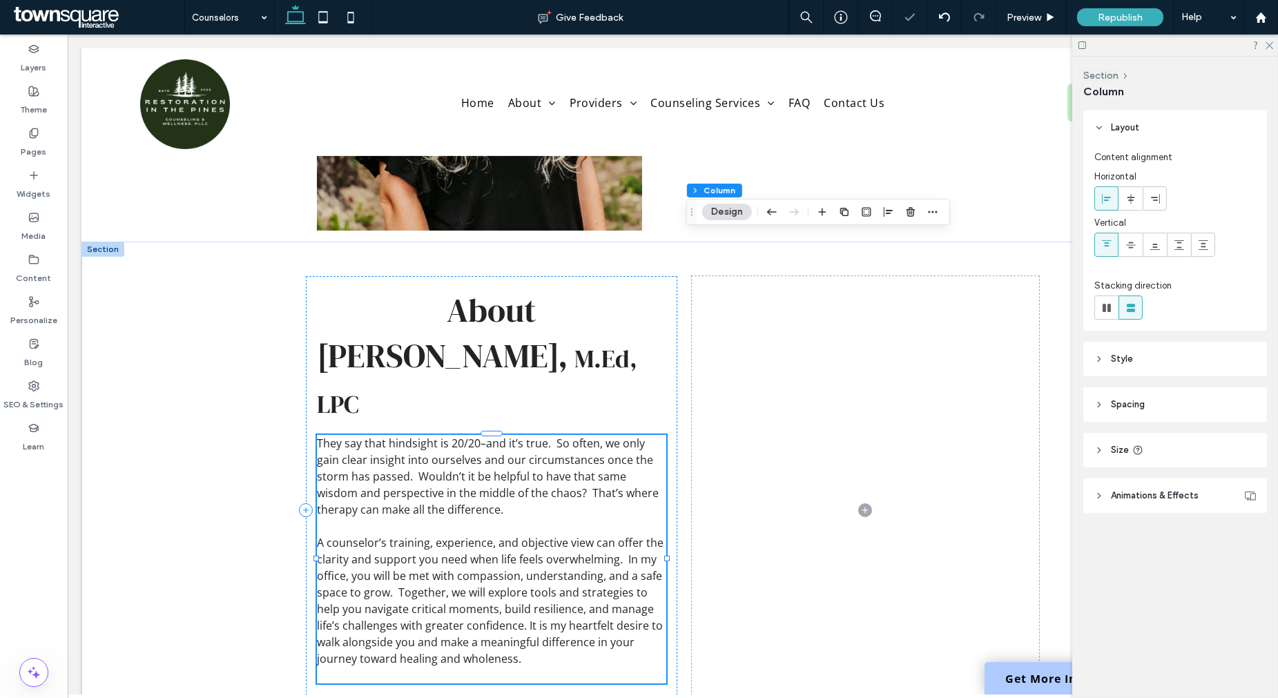
click at [512, 485] on div "They say that hindsight is 20/20–and it’s true. So often, we only gain clear in…" at bounding box center [491, 559] width 349 height 249
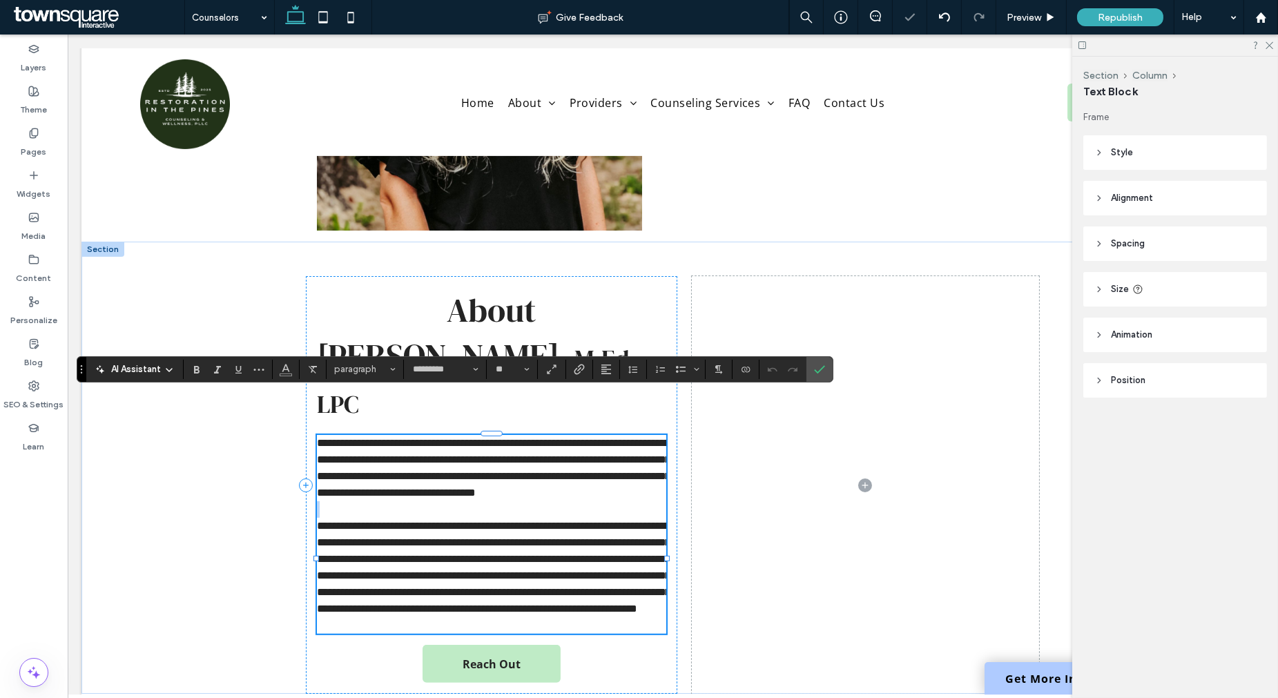
click at [528, 501] on p at bounding box center [491, 509] width 349 height 17
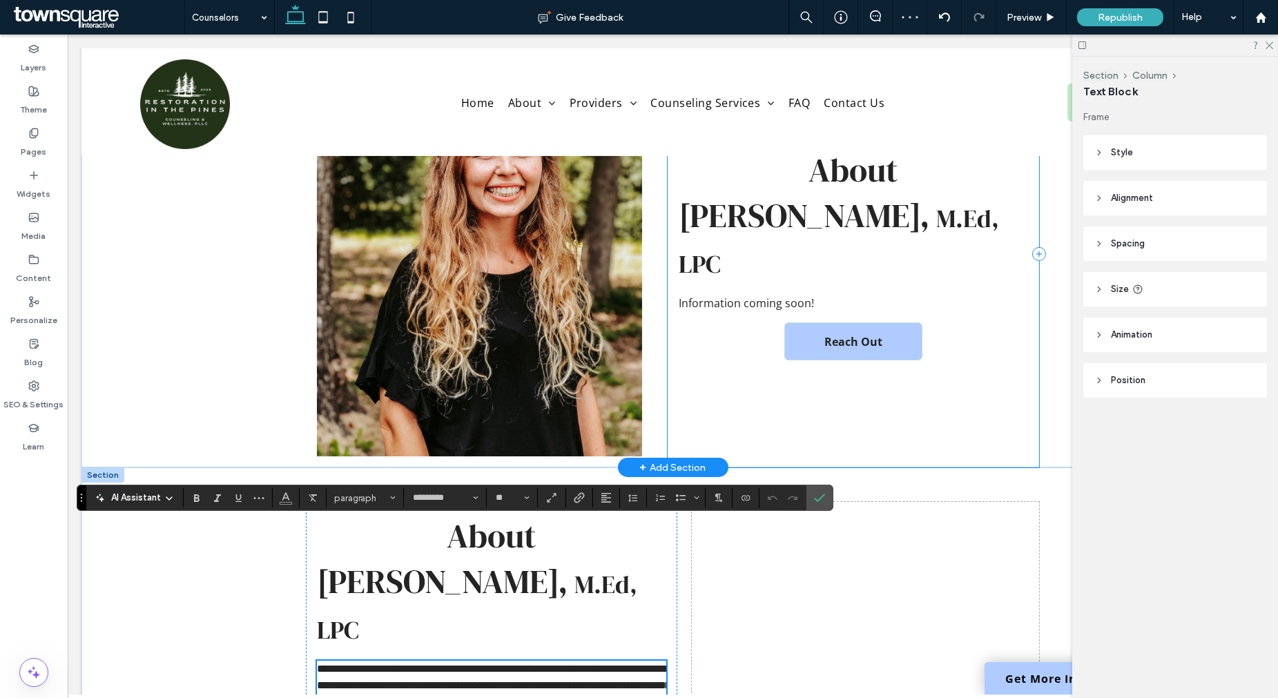
scroll to position [960, 0]
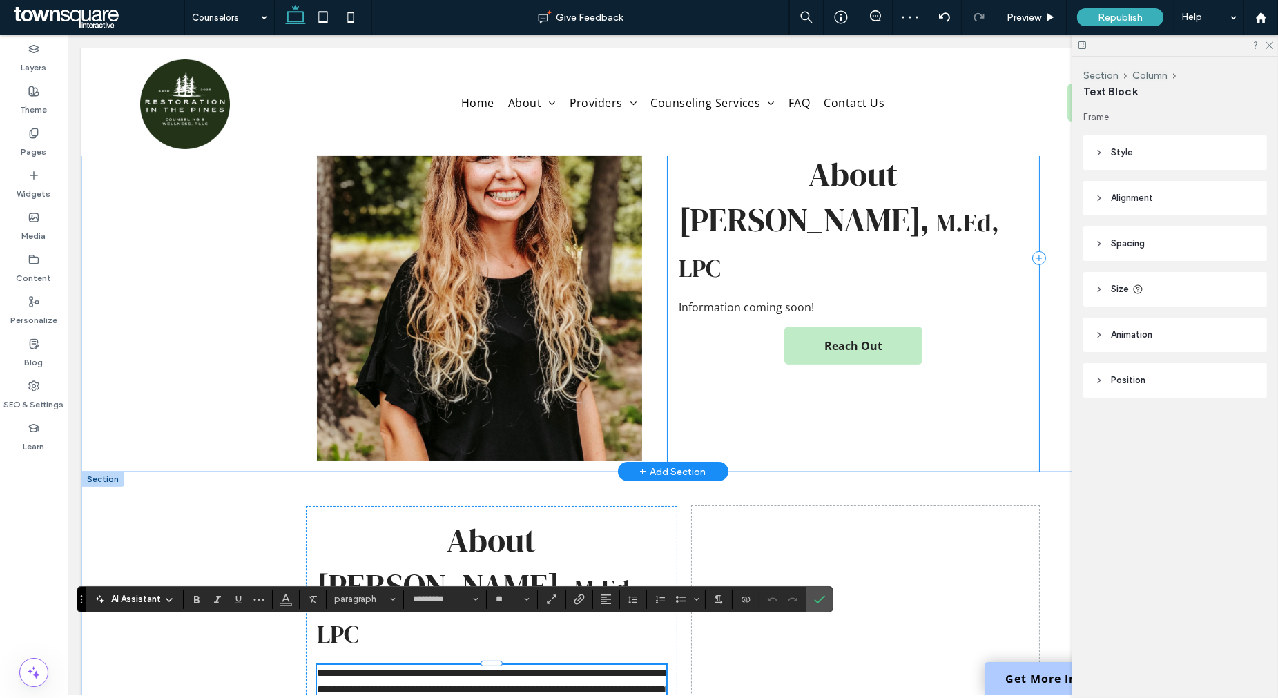
click at [859, 232] on div "About [PERSON_NAME], M.Ed, LPC Information coming soon! Reach Out" at bounding box center [853, 257] width 371 height 427
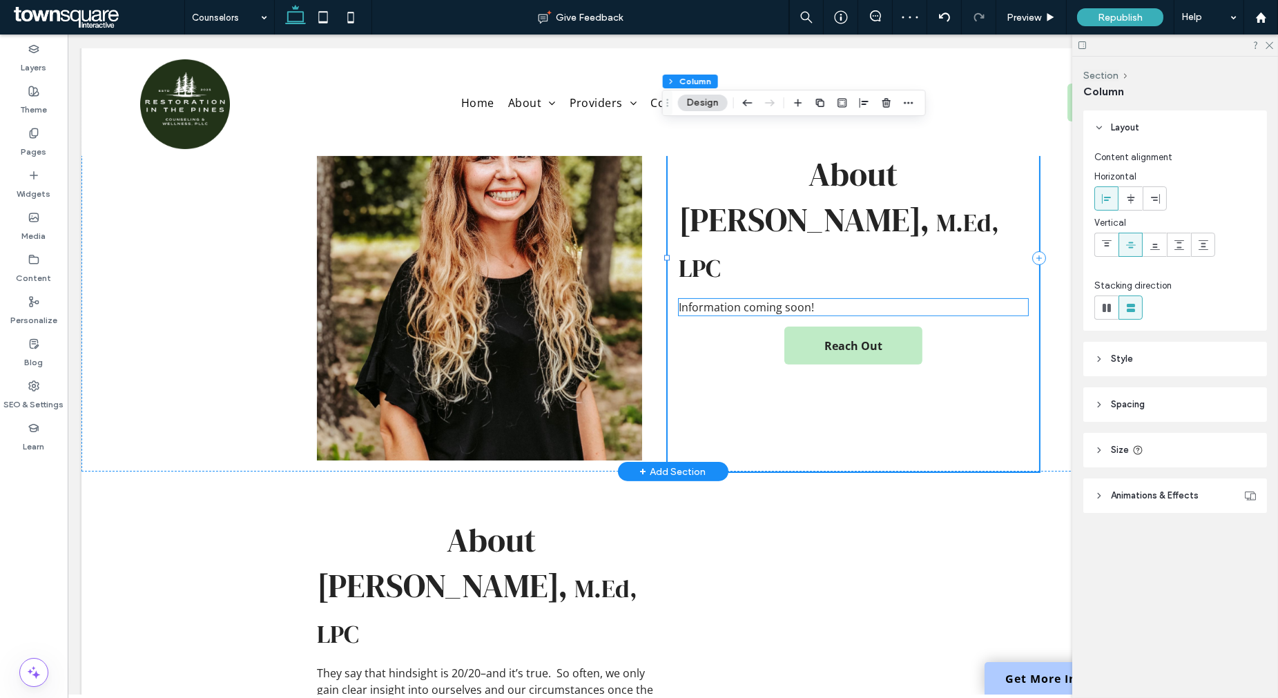
click at [856, 299] on p "Information coming soon!" at bounding box center [853, 307] width 349 height 17
click at [856, 299] on div "Information coming soon!" at bounding box center [853, 307] width 349 height 17
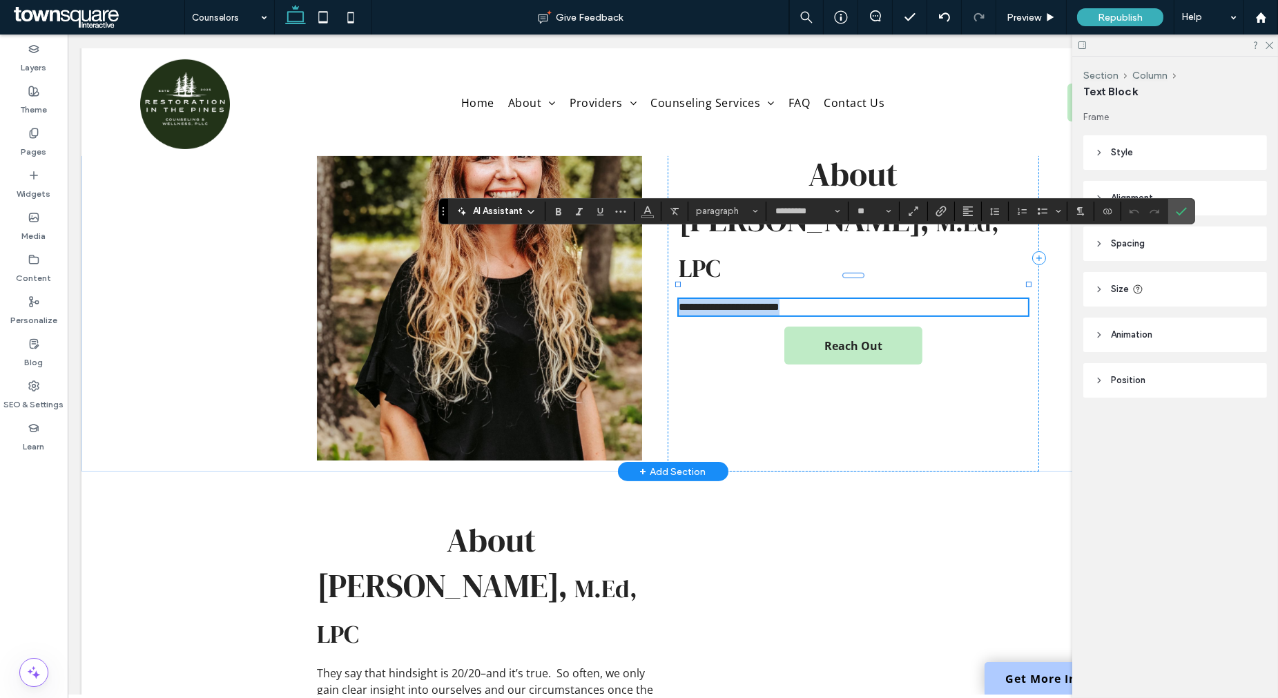
copy span "**********"
click at [512, 665] on span "They say that hindsight is 20/20–and it’s true. So often, we only gain clear in…" at bounding box center [488, 705] width 342 height 81
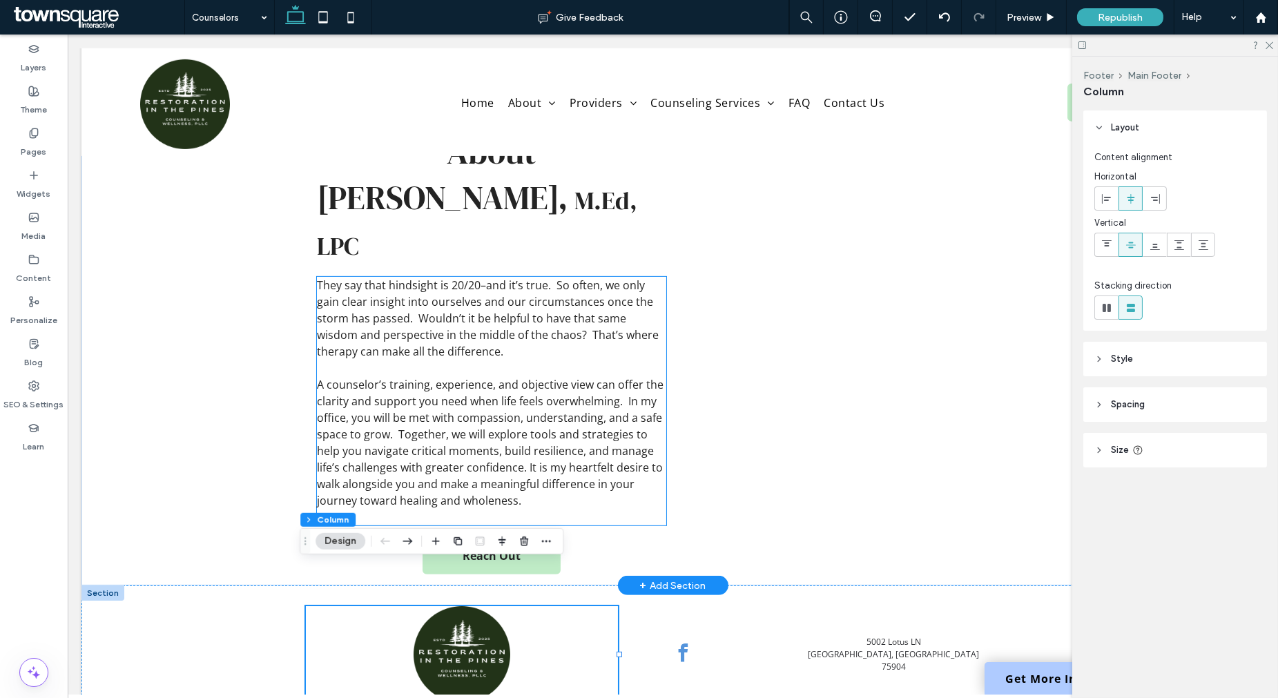
click at [567, 377] on span "A counselor’s training, experience, and objective view can offer the clarity an…" at bounding box center [490, 442] width 347 height 131
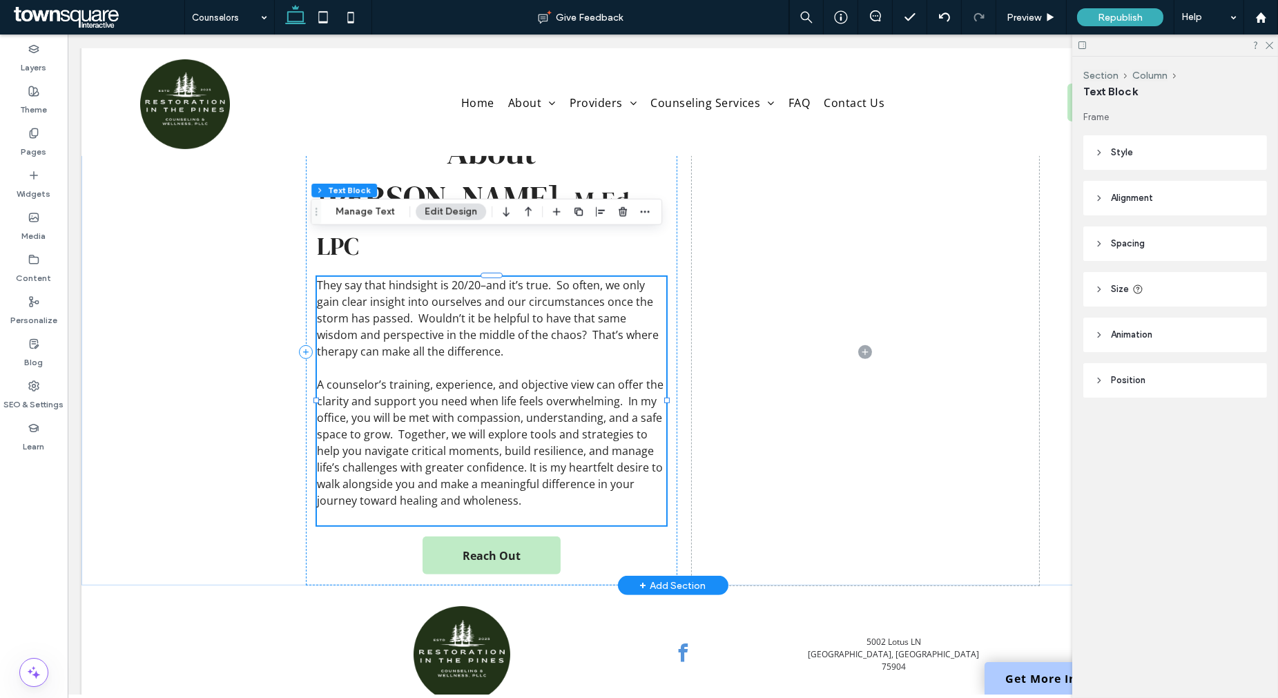
click at [567, 368] on div "They say that hindsight is 20/20–and it’s true. So often, we only gain clear in…" at bounding box center [491, 401] width 349 height 249
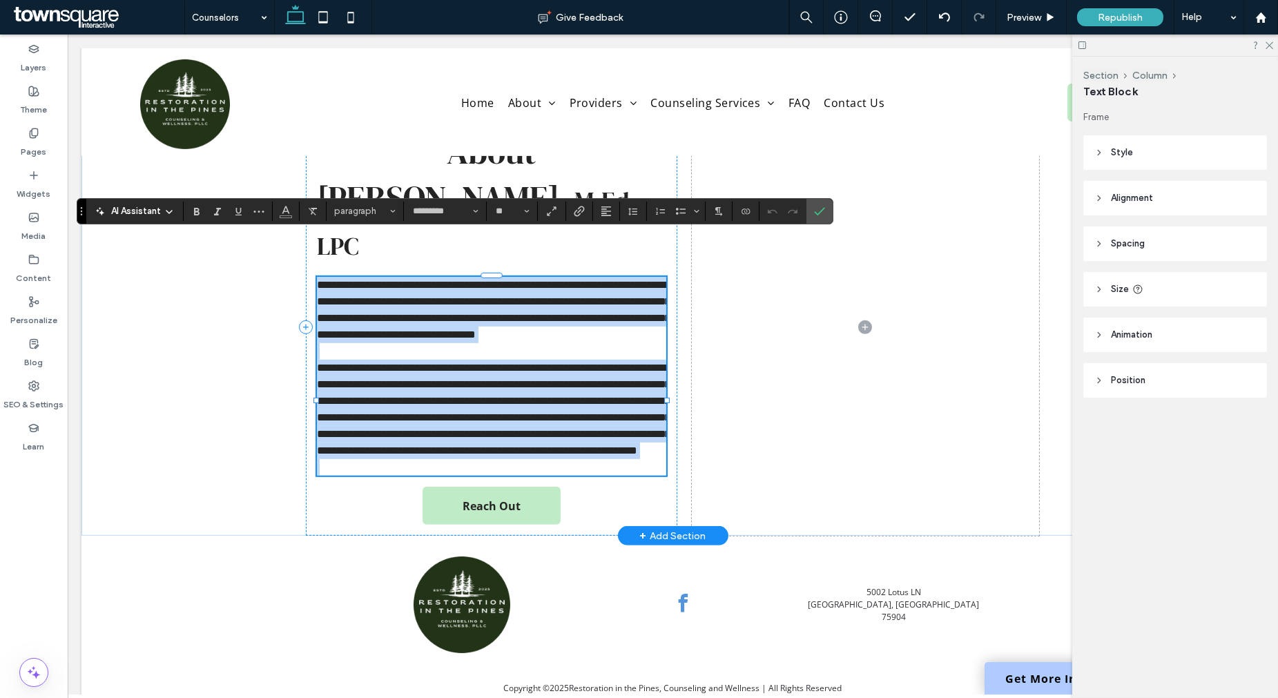
paste div
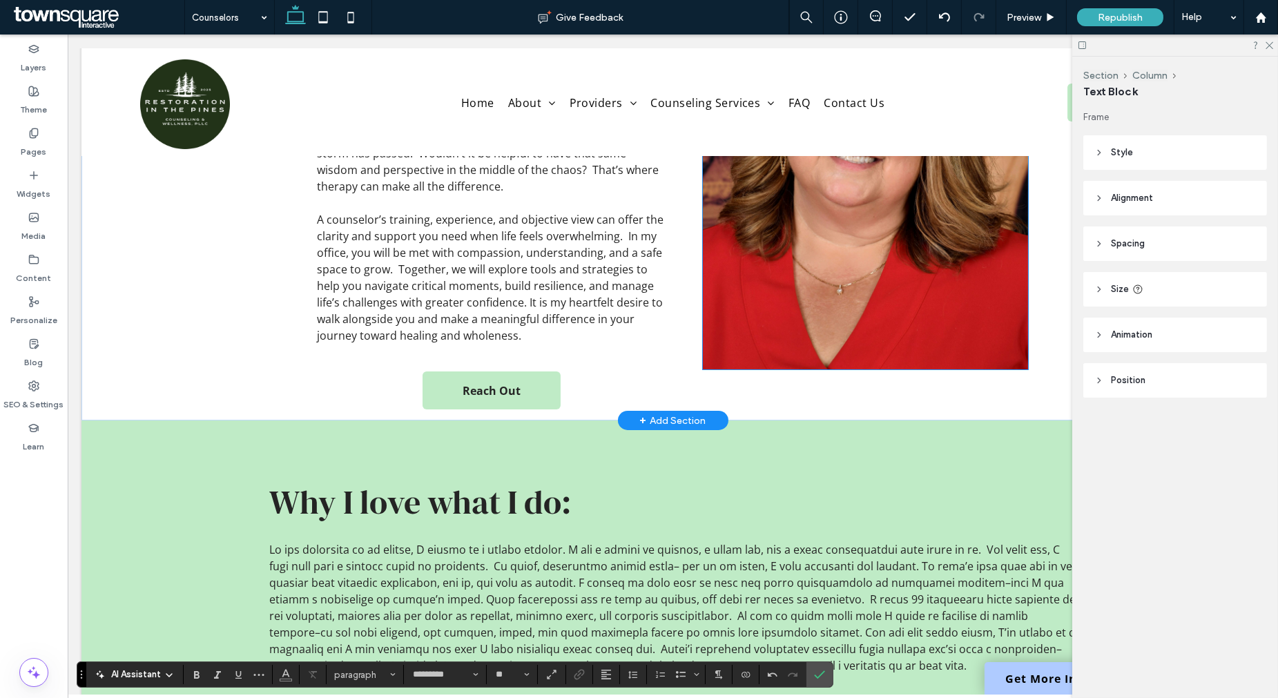
scroll to position [0, 0]
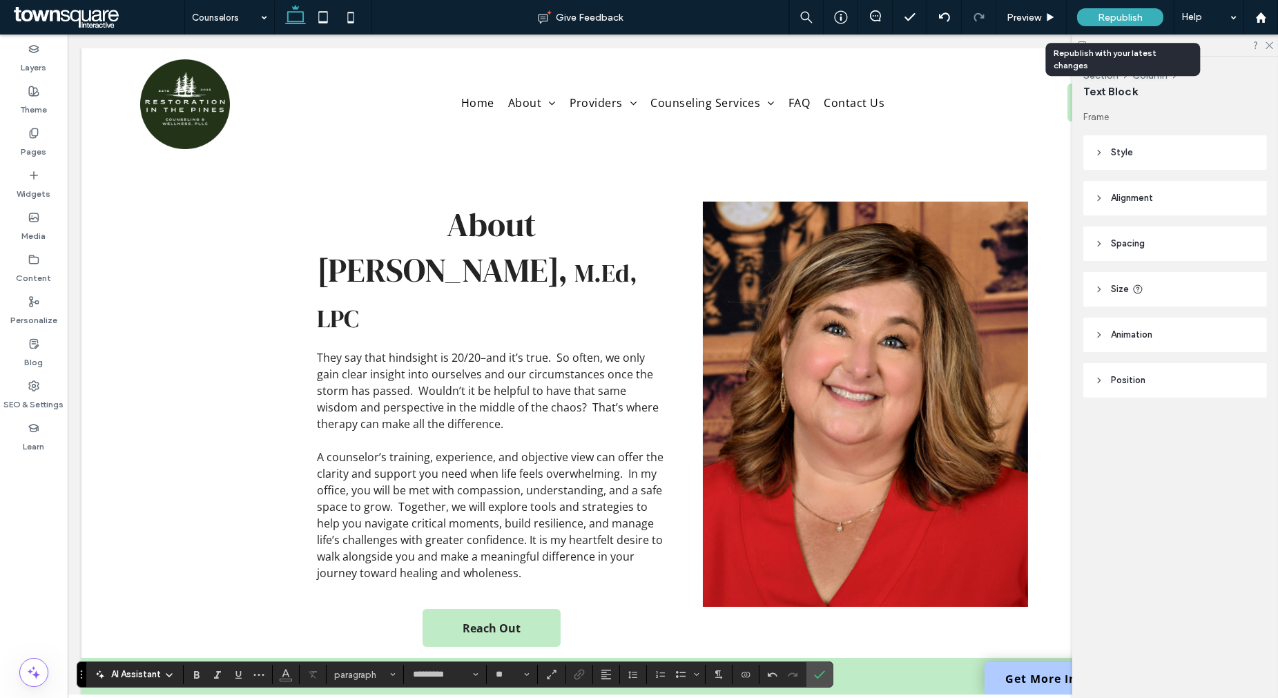
click at [1120, 22] on span "Republish" at bounding box center [1120, 18] width 45 height 12
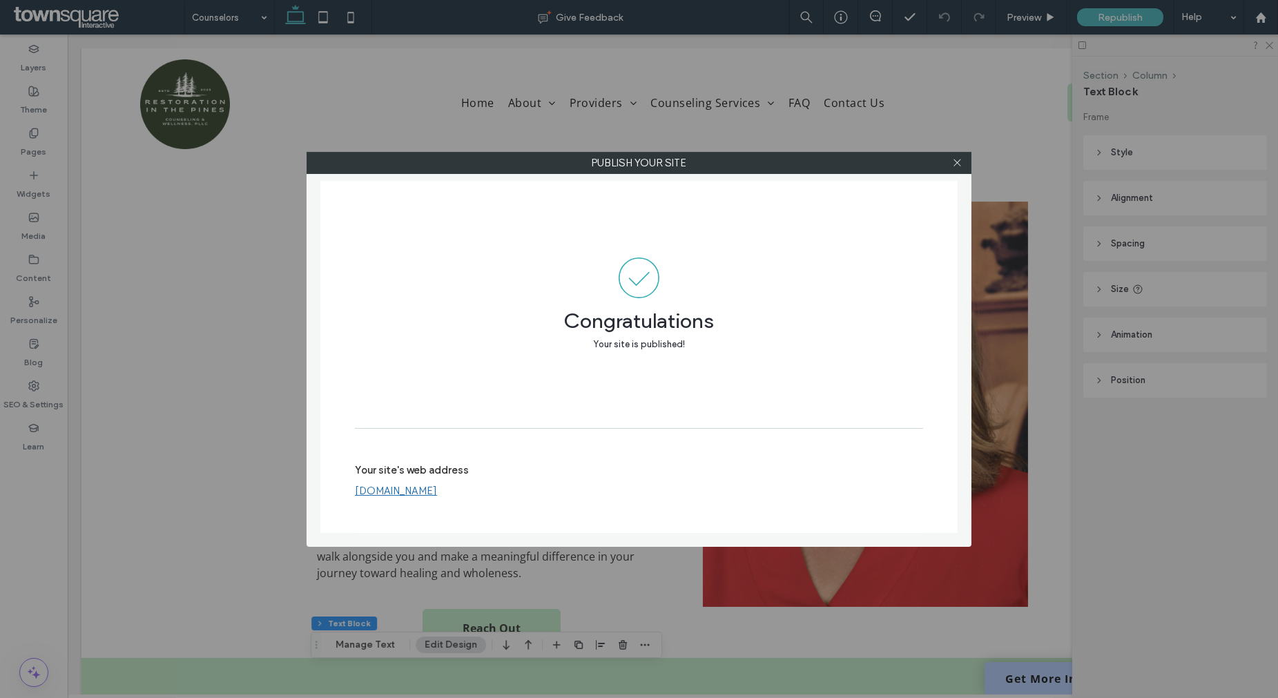
drag, startPoint x: 958, startPoint y: 162, endPoint x: 726, endPoint y: 129, distance: 234.9
click at [957, 162] on icon at bounding box center [957, 162] width 10 height 10
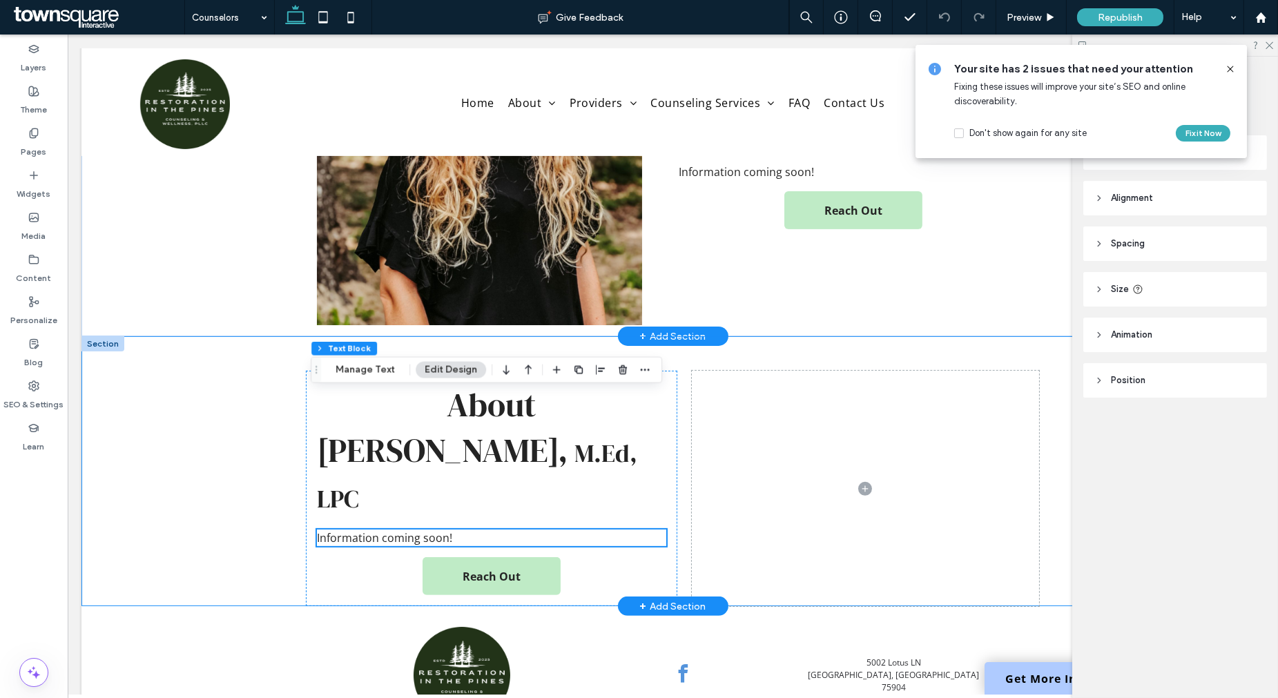
scroll to position [1189, 0]
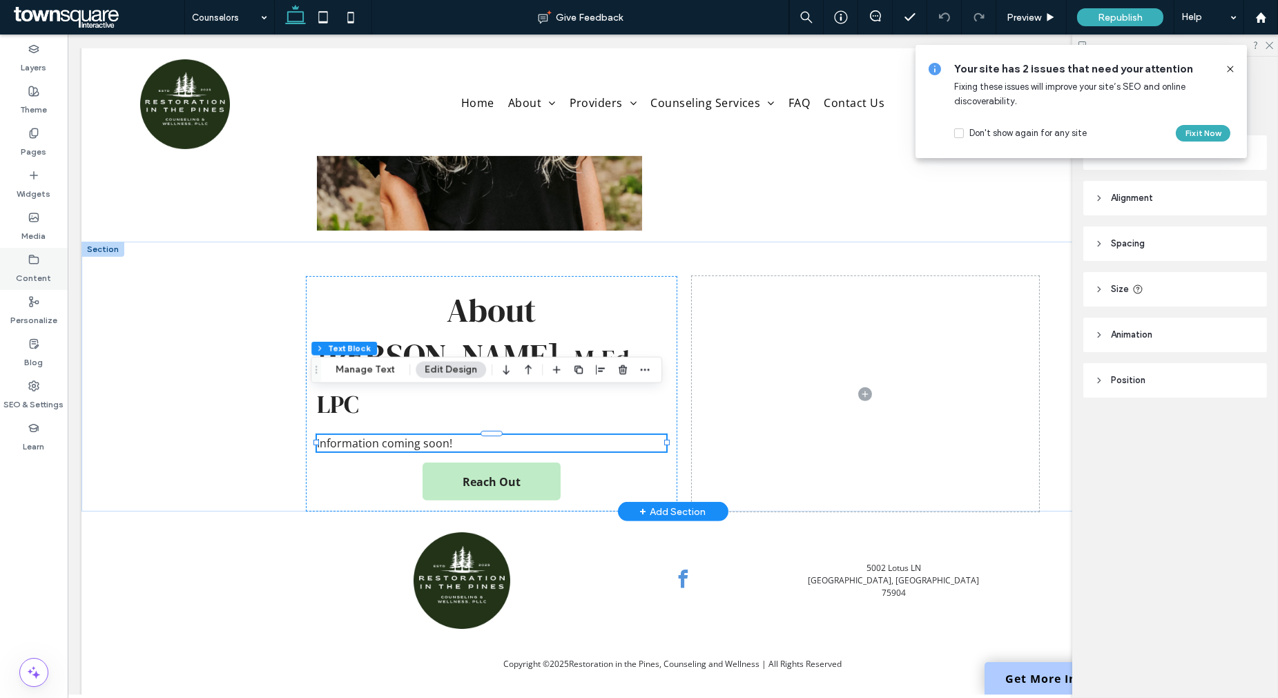
click at [22, 251] on div "Content" at bounding box center [34, 269] width 68 height 42
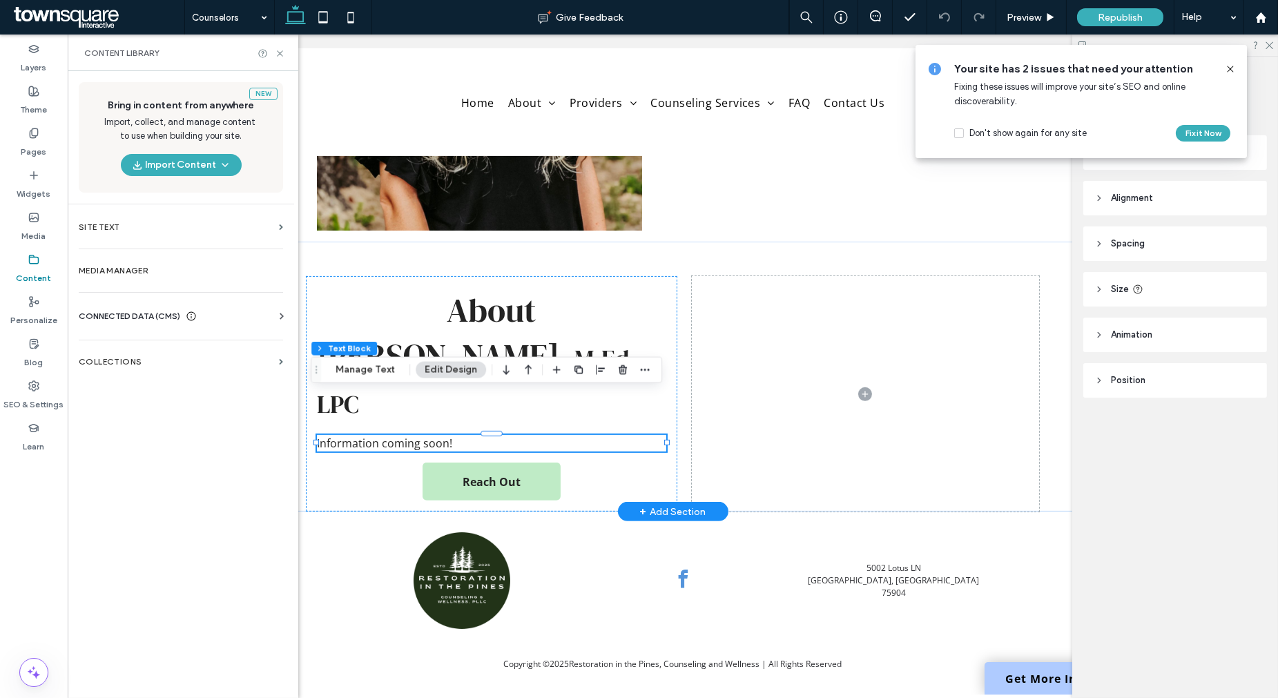
click at [152, 318] on span "CONNECTED DATA (CMS)" at bounding box center [129, 316] width 101 height 14
click at [171, 406] on section "Business Images" at bounding box center [184, 414] width 210 height 32
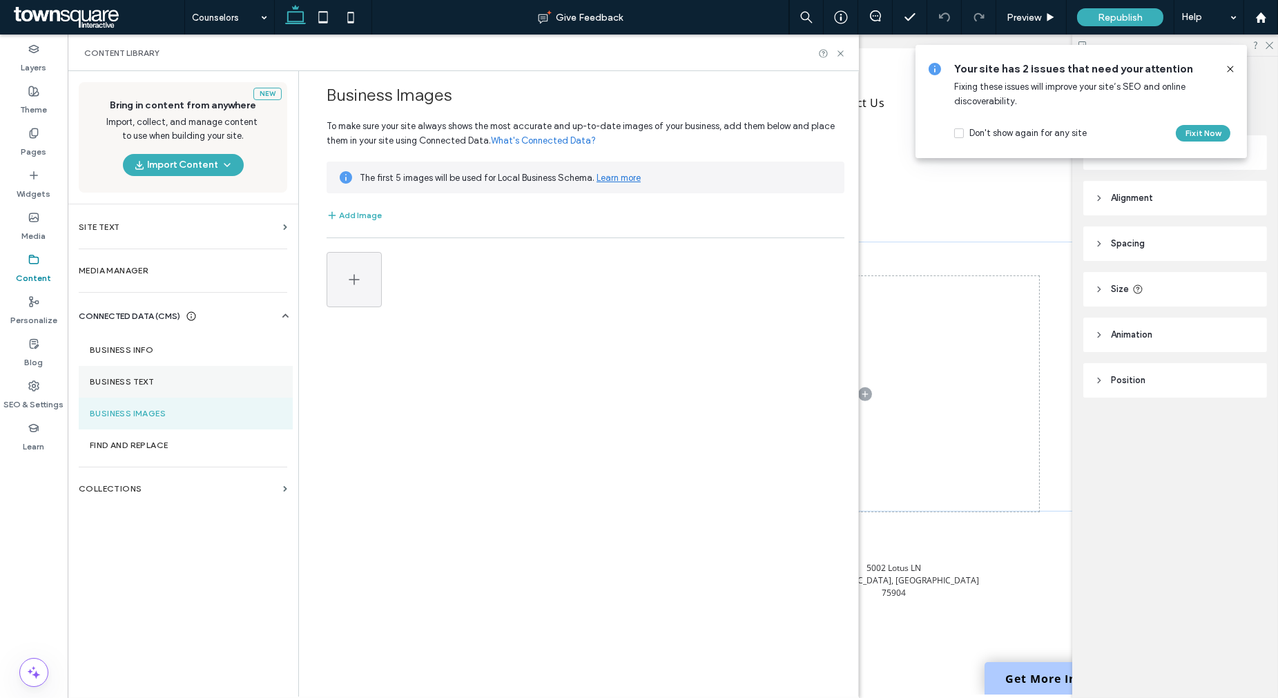
click at [113, 385] on label "Business Text" at bounding box center [186, 382] width 192 height 10
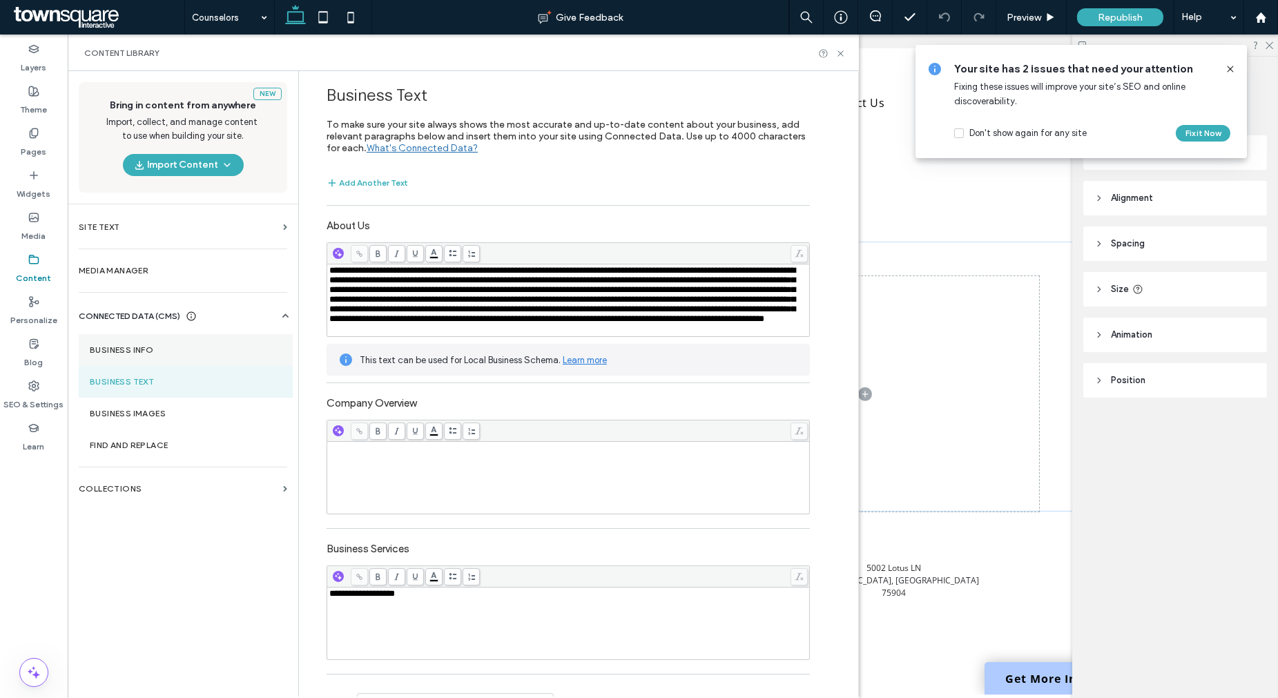
click at [133, 357] on section "Business Info" at bounding box center [186, 350] width 214 height 32
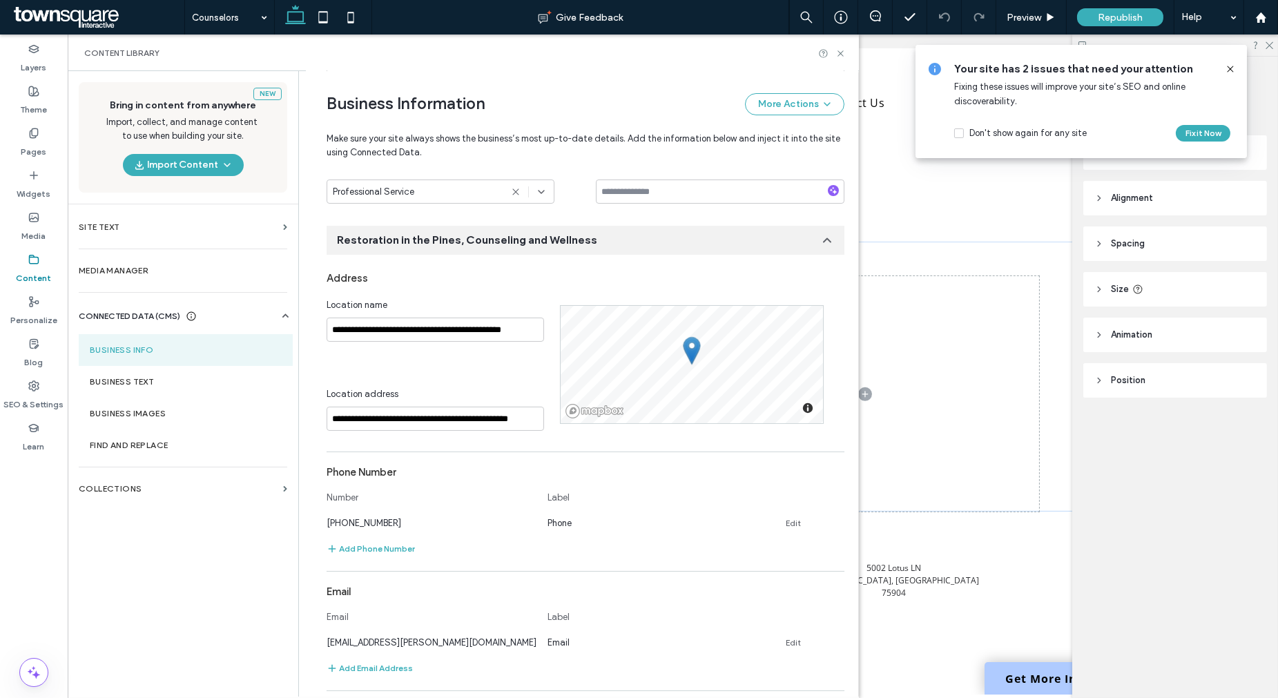
scroll to position [0, 0]
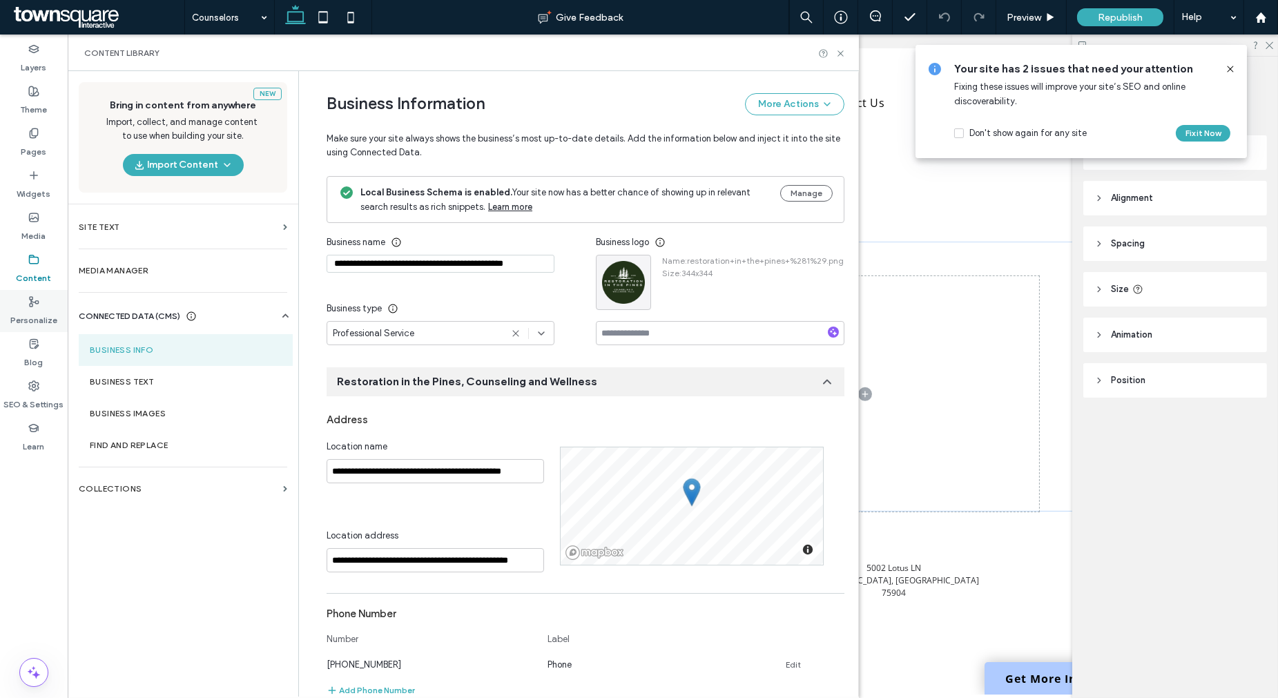
click at [47, 307] on label "Personalize" at bounding box center [33, 316] width 47 height 19
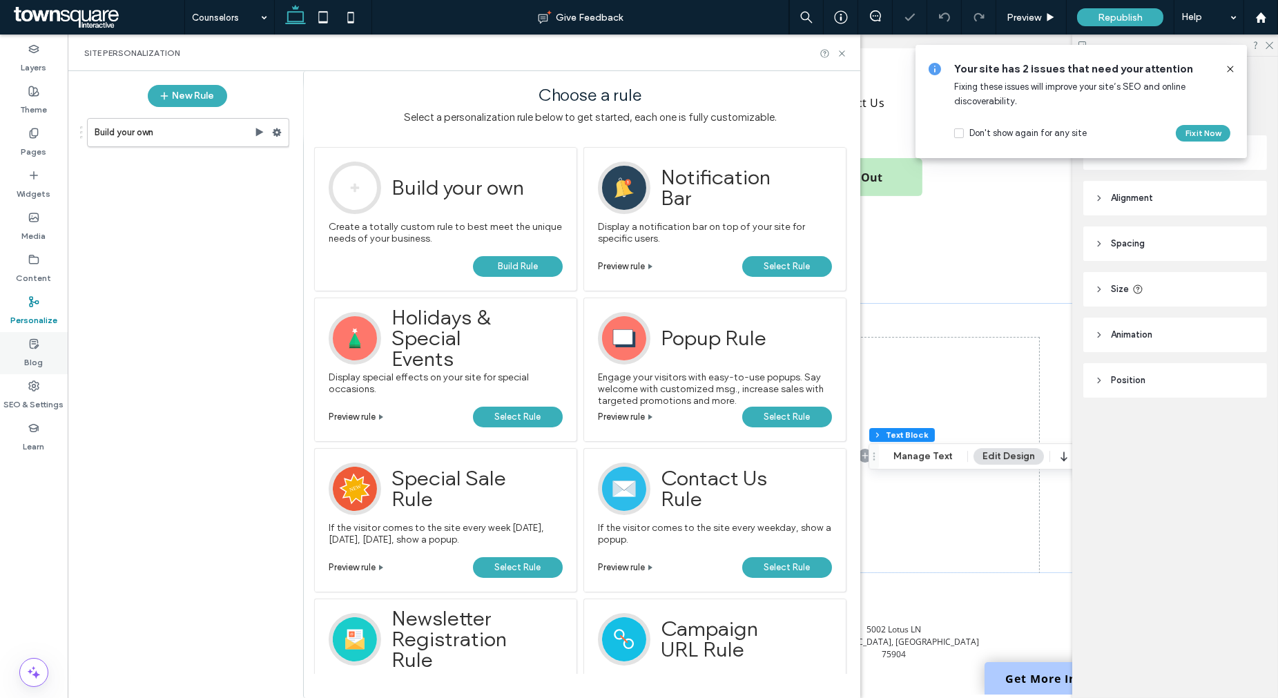
scroll to position [1189, 0]
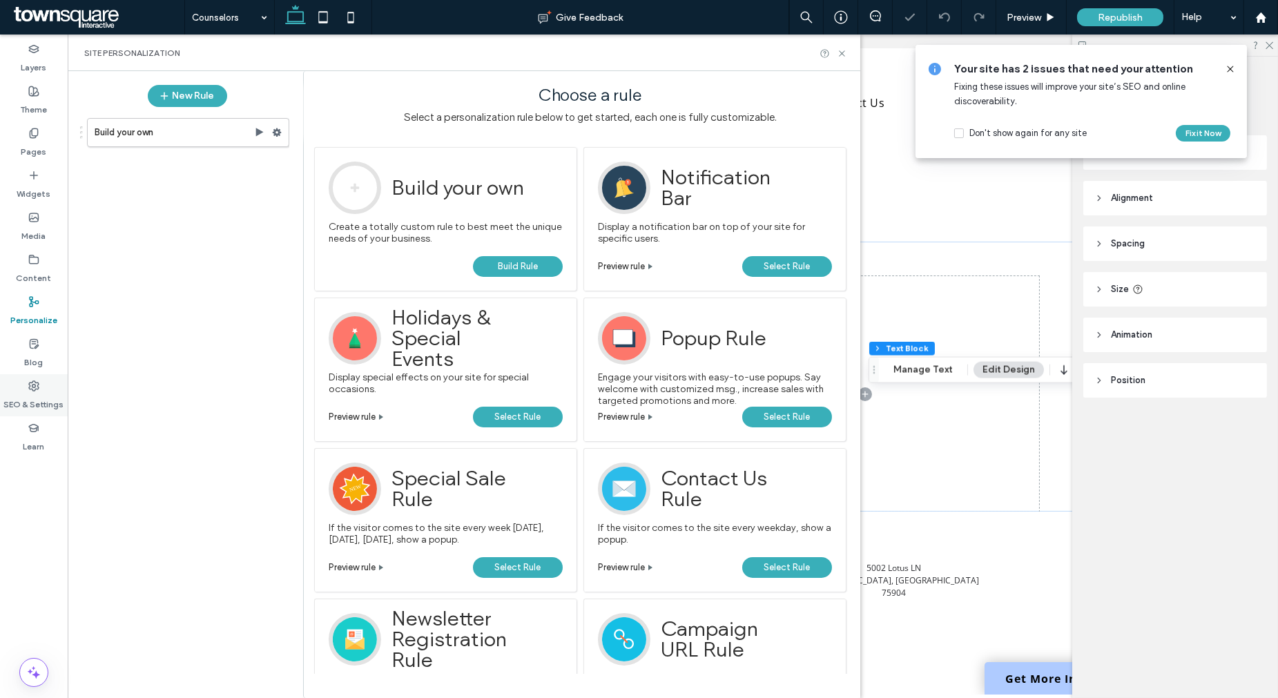
click at [26, 382] on div "SEO & Settings" at bounding box center [34, 395] width 68 height 42
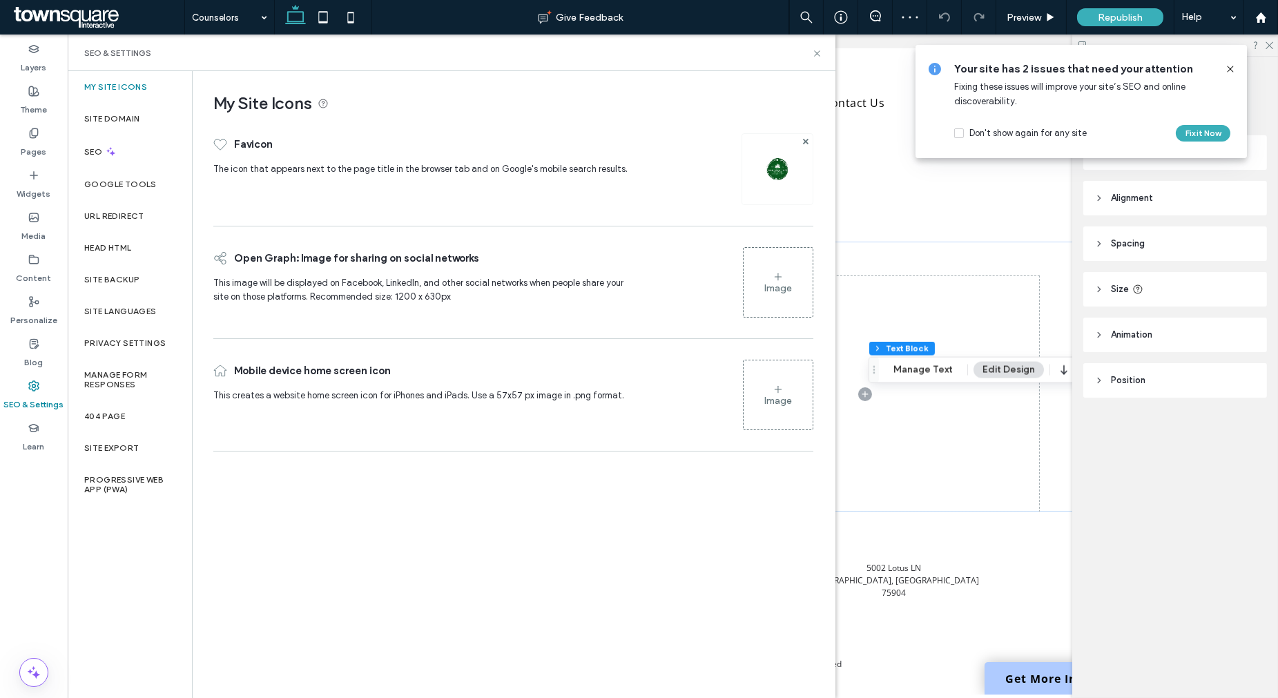
click at [801, 141] on div at bounding box center [805, 141] width 12 height 12
click at [804, 141] on icon at bounding box center [806, 142] width 6 height 6
click at [781, 177] on div "Image" at bounding box center [778, 174] width 28 height 12
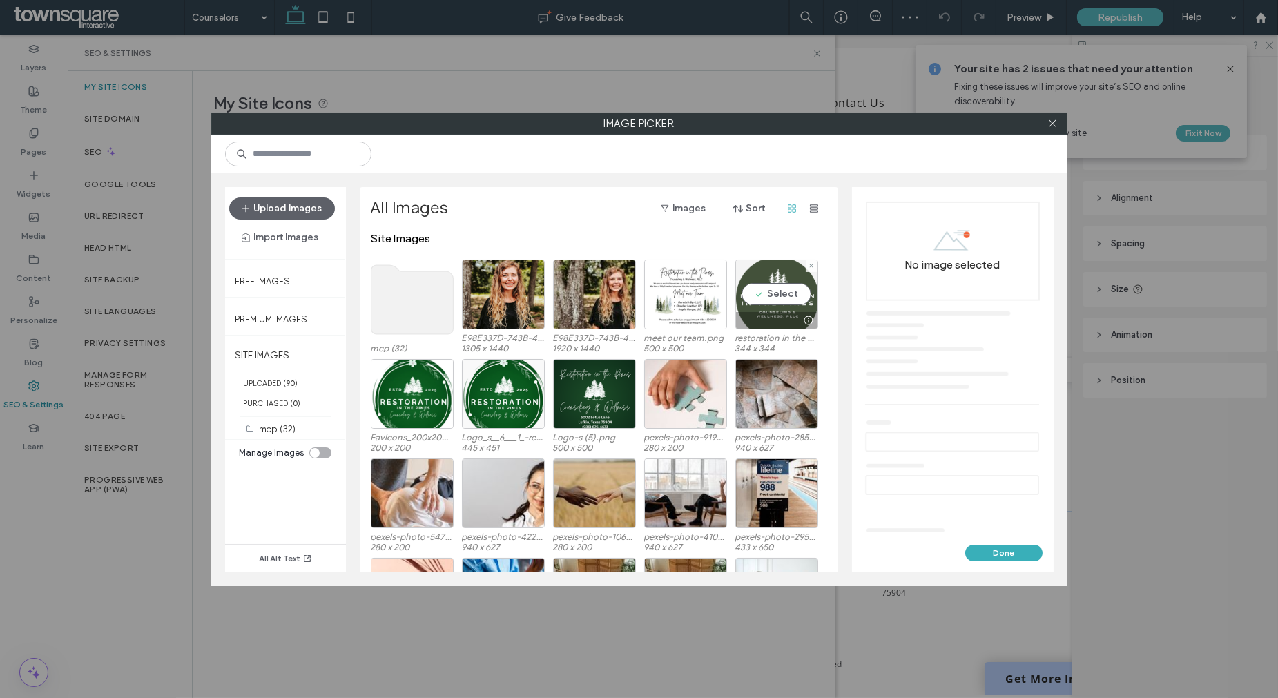
click at [779, 295] on div "Select" at bounding box center [776, 295] width 83 height 70
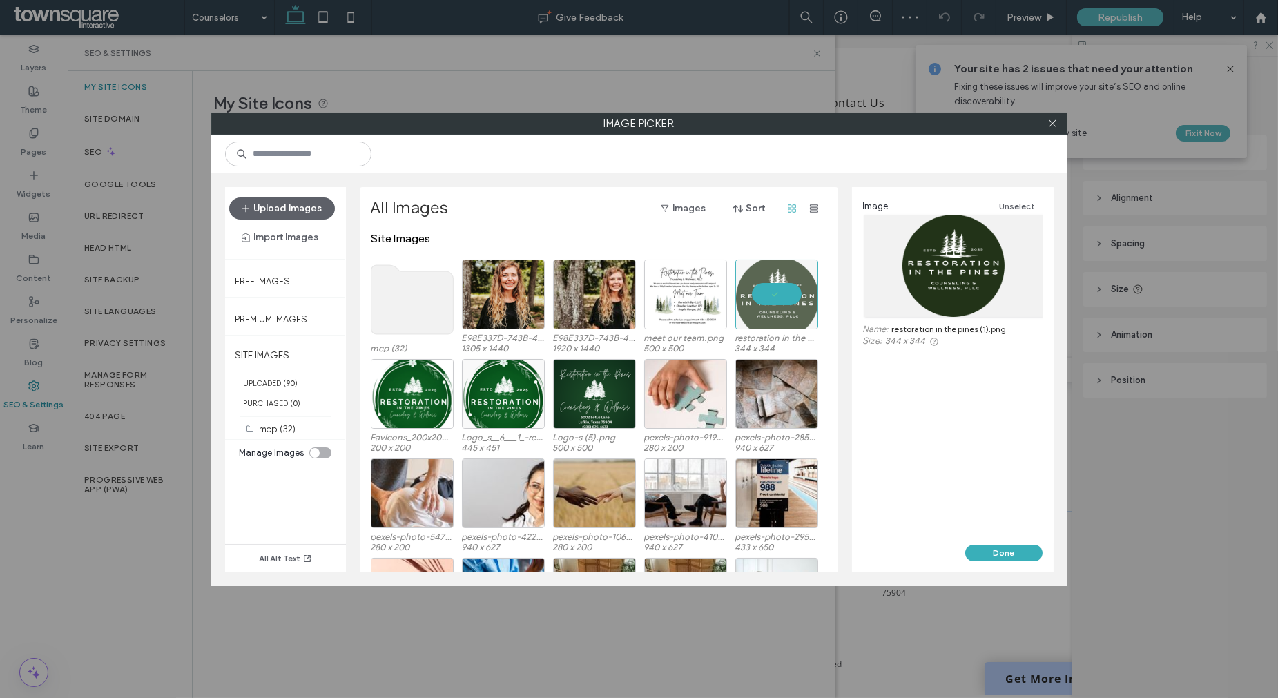
drag, startPoint x: 1005, startPoint y: 546, endPoint x: 788, endPoint y: 463, distance: 232.9
click at [1004, 547] on button "Done" at bounding box center [1003, 553] width 77 height 17
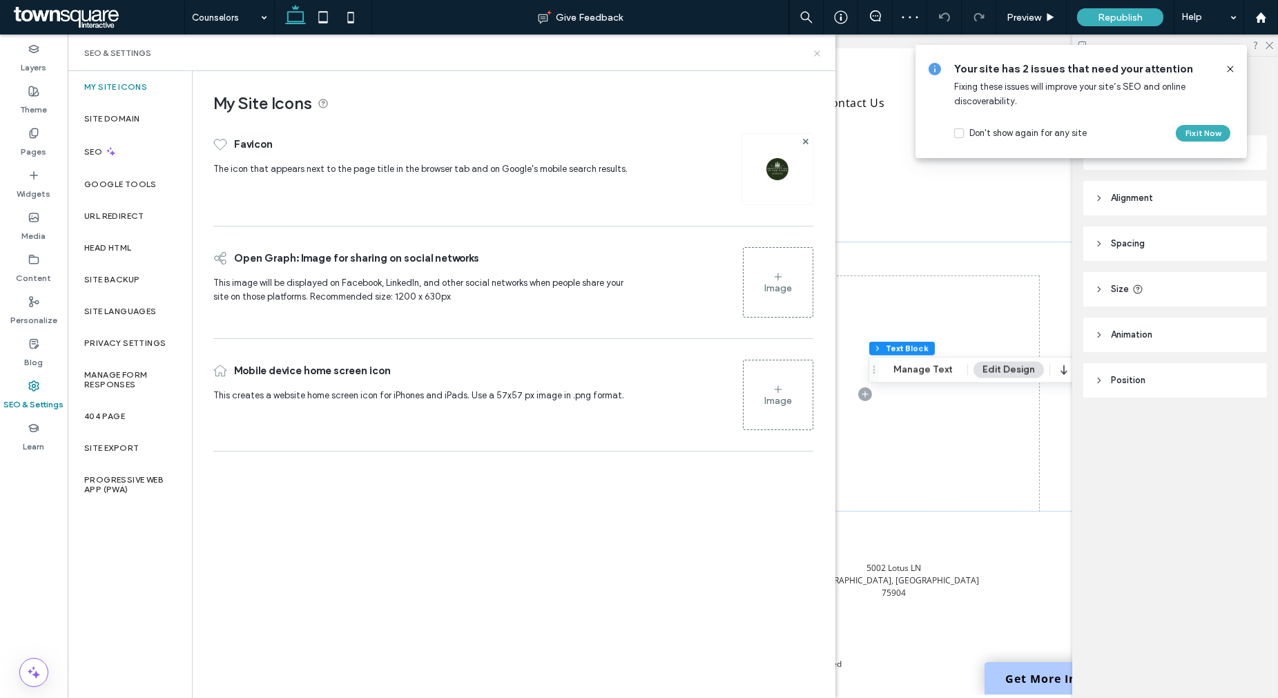
click at [820, 57] on icon at bounding box center [817, 53] width 10 height 10
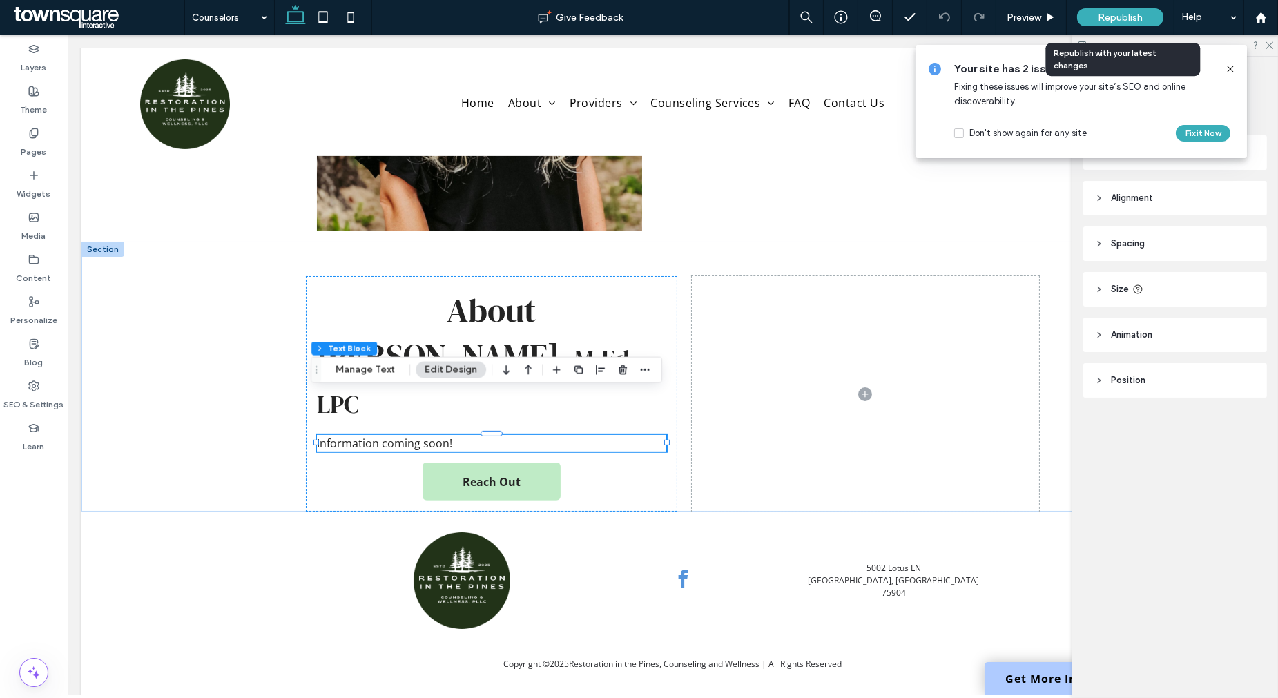
click at [1110, 26] on div "Republish" at bounding box center [1120, 17] width 86 height 35
click at [1126, 12] on span "Republish" at bounding box center [1120, 18] width 45 height 12
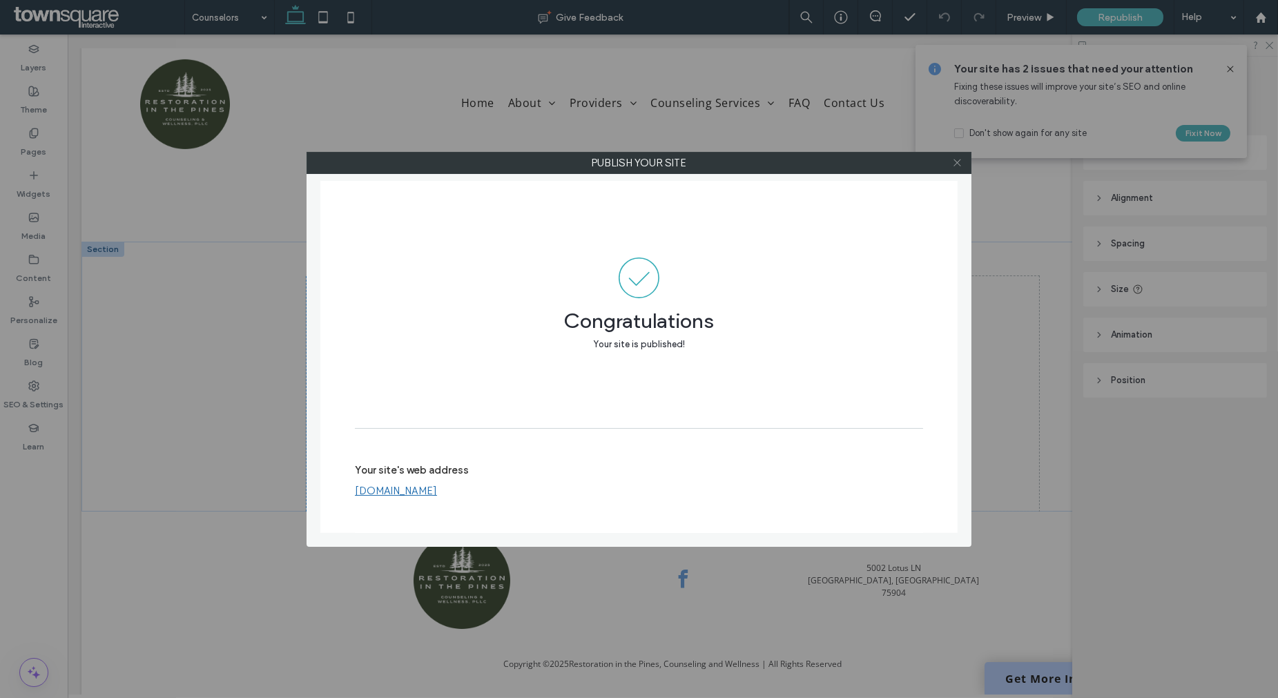
click at [953, 162] on icon at bounding box center [957, 162] width 10 height 10
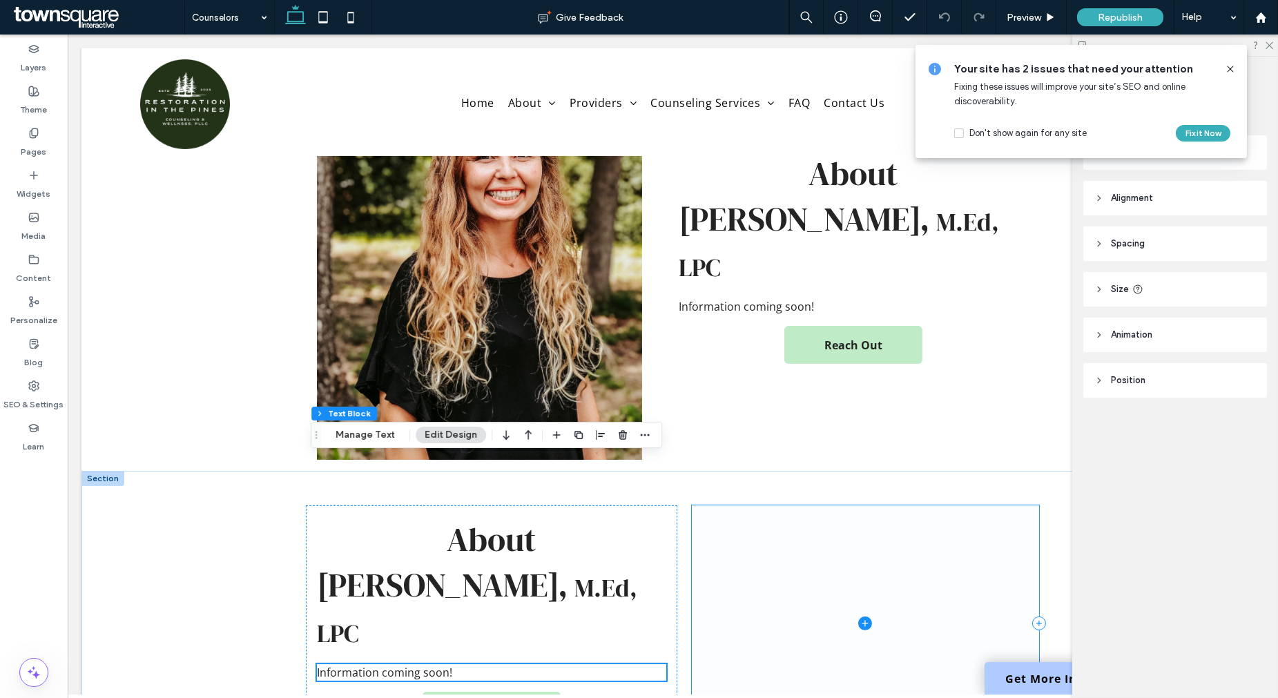
scroll to position [729, 0]
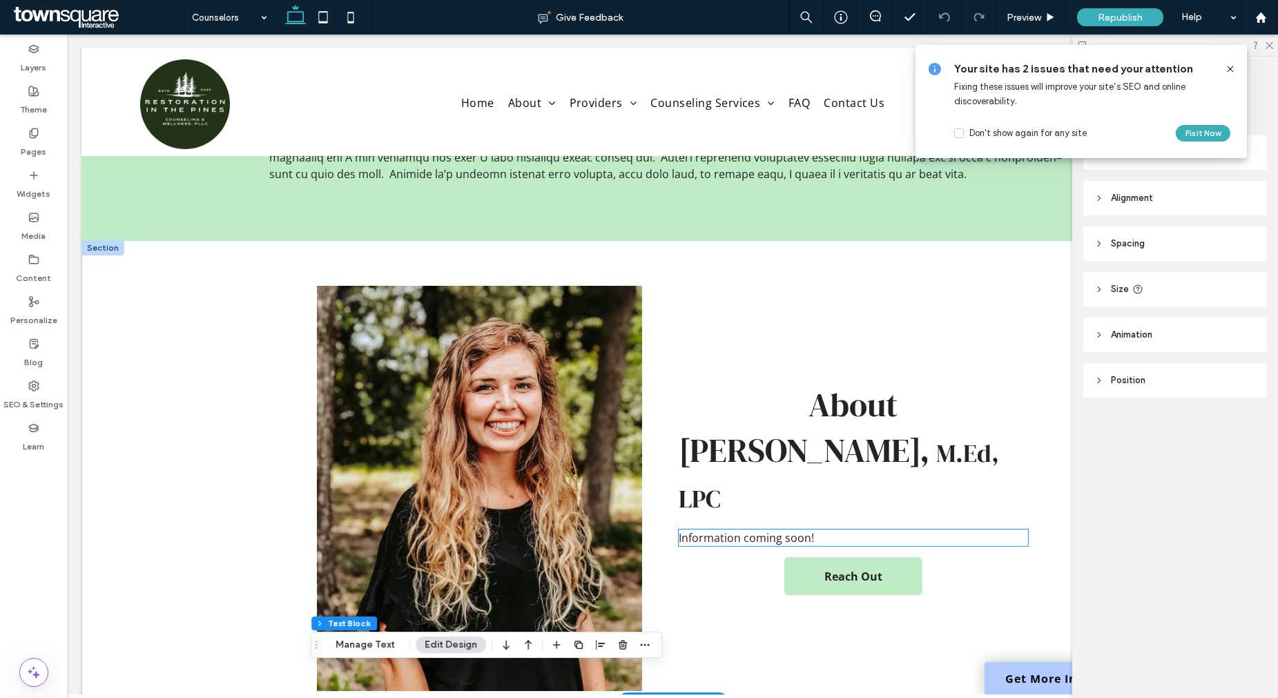
click at [743, 530] on span "Information coming soon!" at bounding box center [746, 537] width 135 height 15
click at [743, 529] on div "Information coming soon!" at bounding box center [853, 537] width 349 height 17
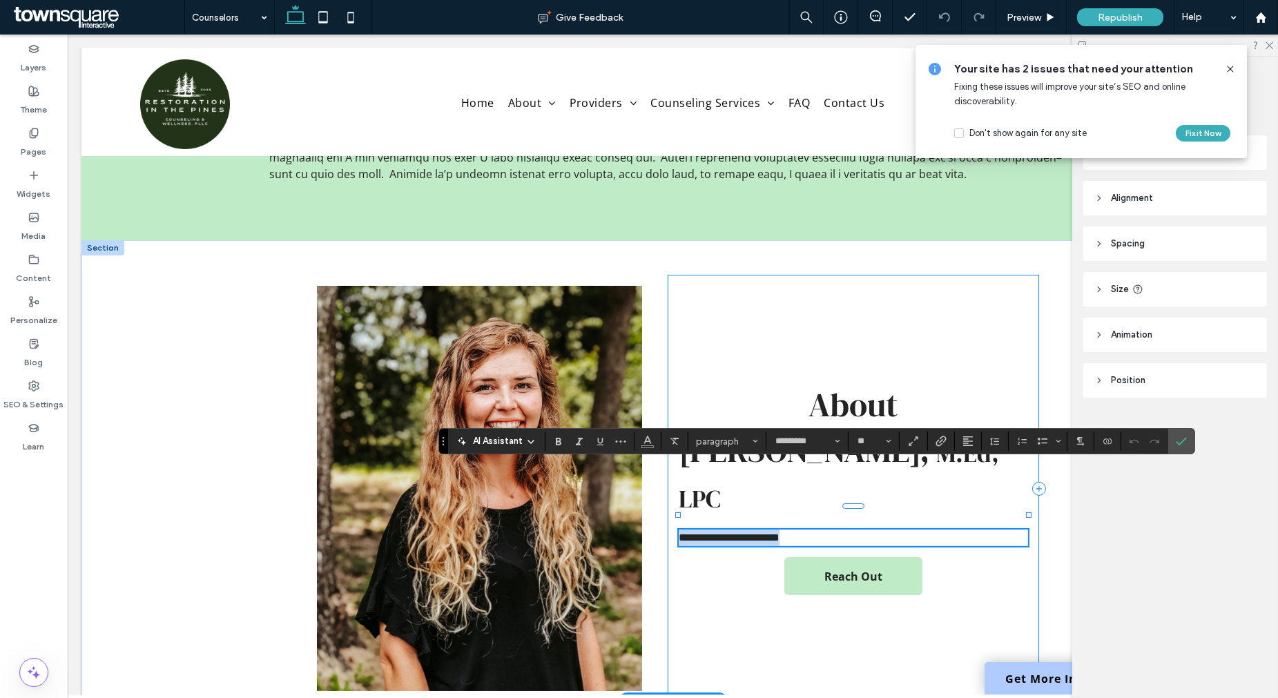
paste div
type input "**"
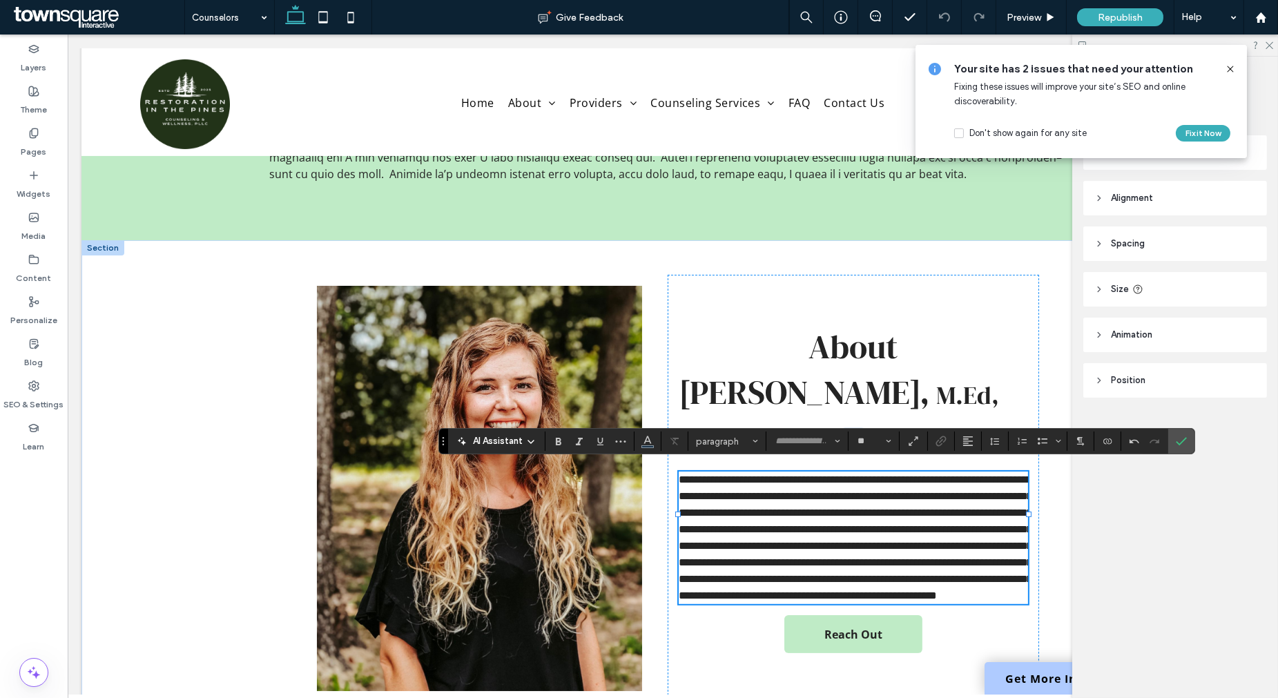
click at [1087, 537] on div "Section Column Text Block Frame Style Color Image Background color Border *** C…" at bounding box center [1175, 377] width 206 height 641
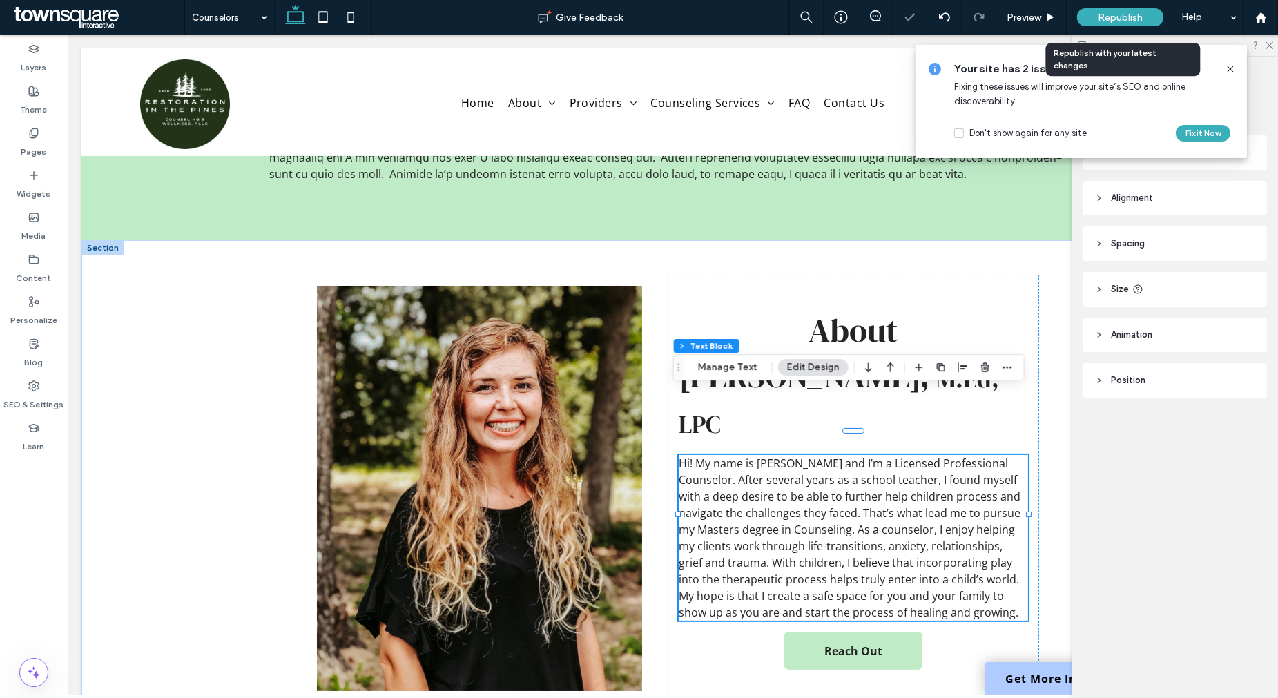
click at [1123, 17] on span "Republish" at bounding box center [1120, 18] width 45 height 12
